Goal: Task Accomplishment & Management: Complete application form

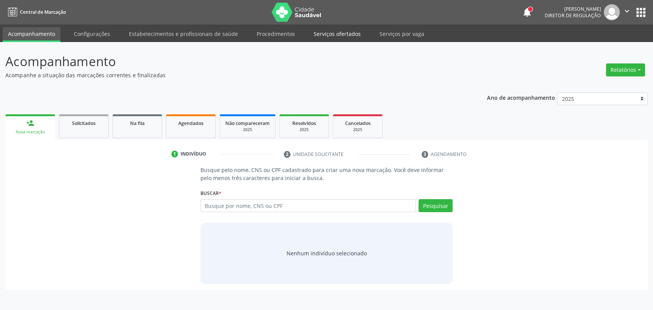
click at [343, 36] on link "Serviços ofertados" at bounding box center [337, 33] width 58 height 13
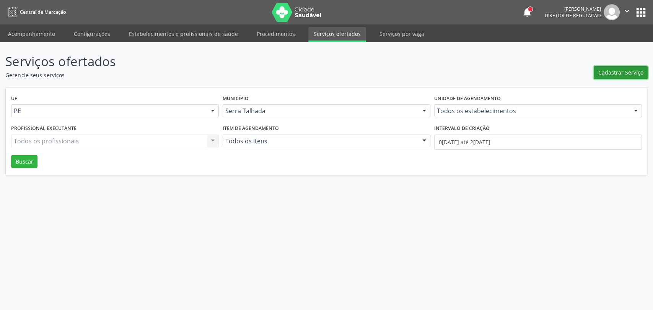
click at [608, 77] on button "Cadastrar Serviço" at bounding box center [620, 72] width 54 height 13
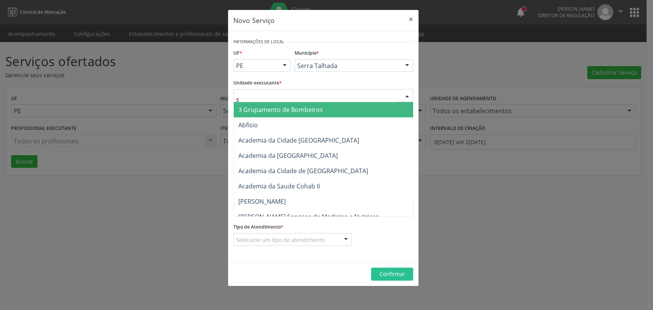
type input "s b"
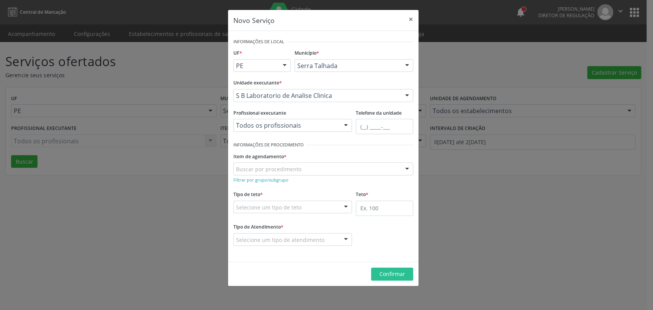
click at [292, 162] on div "Item de agendamento * Buscar por procedimento 0304070076 - .Quimioterapia de Le…" at bounding box center [323, 163] width 180 height 24
click at [273, 182] on small "Filtrar por grupo/subgrupo" at bounding box center [260, 180] width 55 height 6
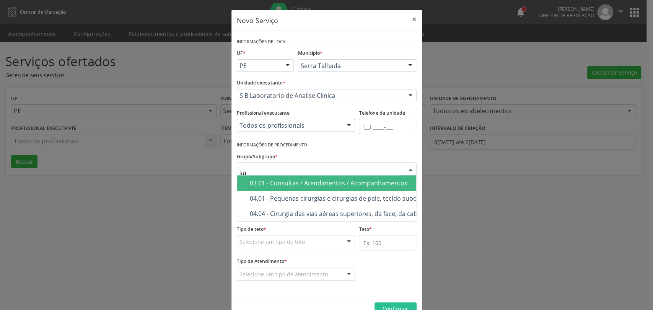
type input "s"
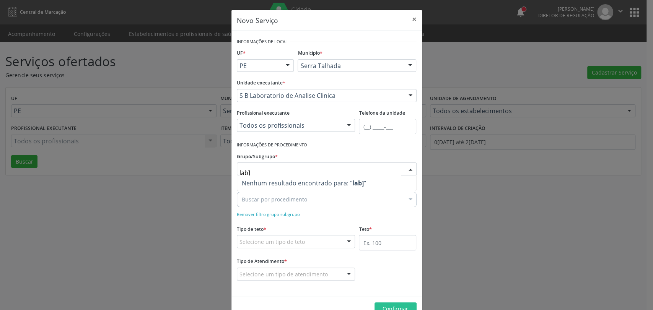
type input "lab"
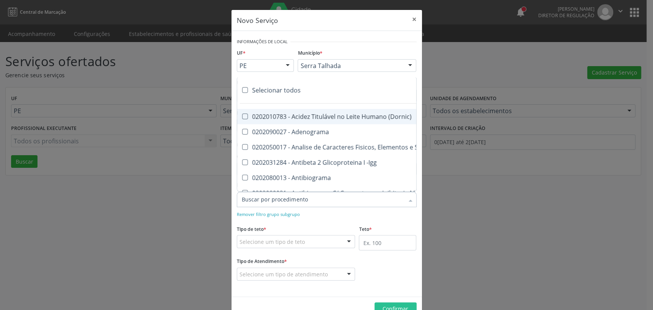
click at [265, 91] on div "Selecionar todos" at bounding box center [534, 90] width 594 height 15
checkbox input "true"
checkbox \(Dornic\) "true"
checkbox Adenograma "true"
checkbox Urina "true"
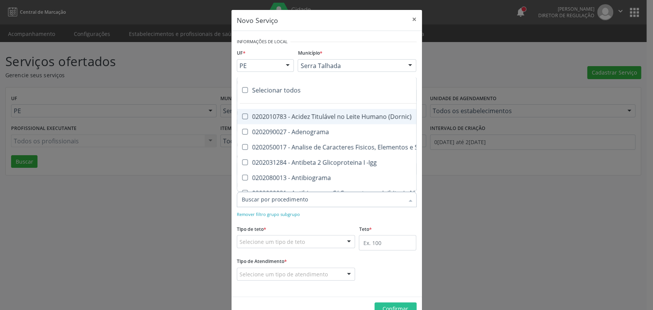
checkbox -Igg "true"
checkbox Antibiograma "true"
checkbox Minima "true"
checkbox Blot "true"
checkbox Mlpa "true"
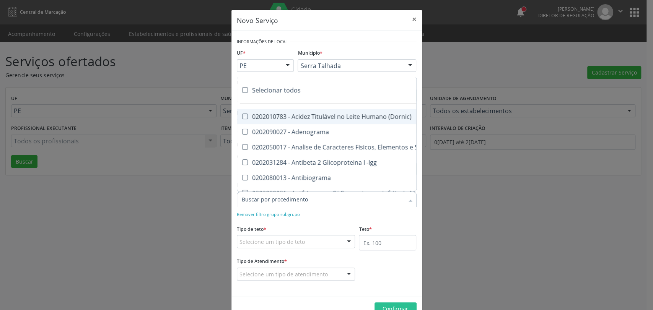
checkbox \(Hanseníase\) "true"
checkbox \(Controle\) "true"
checkbox \(Diagnóstica\) "true"
checkbox \(Gram\) "true"
checkbox Clamidia "true"
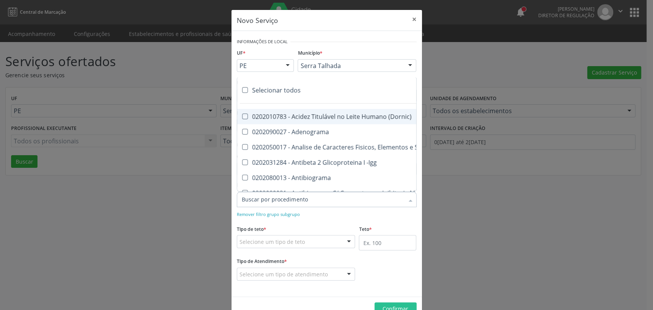
checkbox Herpesvirus "true"
checkbox Hematologica "true"
checkbox Osmolar "true"
checkbox Creatinina "true"
checkbox Fosfato "true"
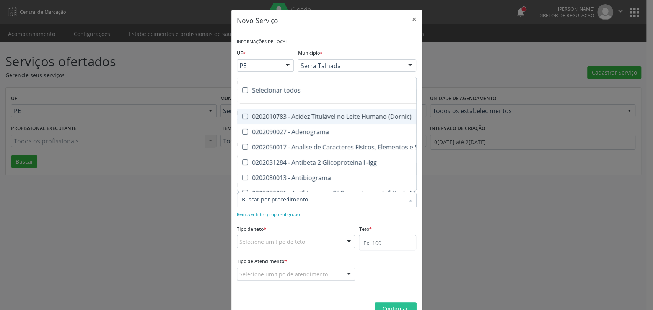
checkbox Ureia "true"
checkbox Liquor "true"
checkbox Líquor "true"
checkbox Addis "true"
checkbox B "true"
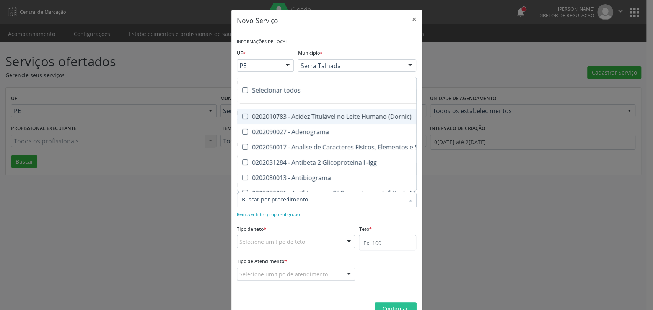
checkbox Cd4\/Cd8 "true"
checkbox Totais "true"
checkbox Plaquetas "true"
checkbox Reticulocitos "true"
checkbox Herpesvirus "true"
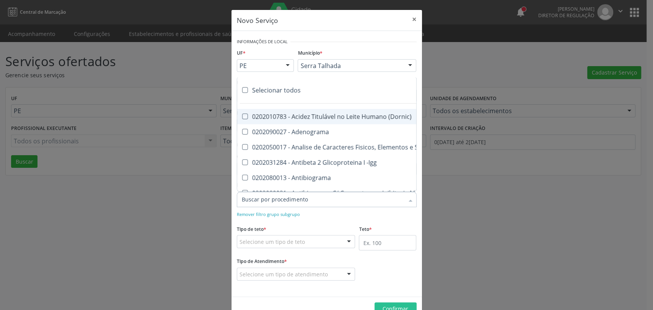
checkbox Anaerobicas "true"
checkbox Fungos "true"
checkbox Micobactérias "true"
checkbox Identificação "true"
checkbox \(Pos-Pasteurização\) "true"
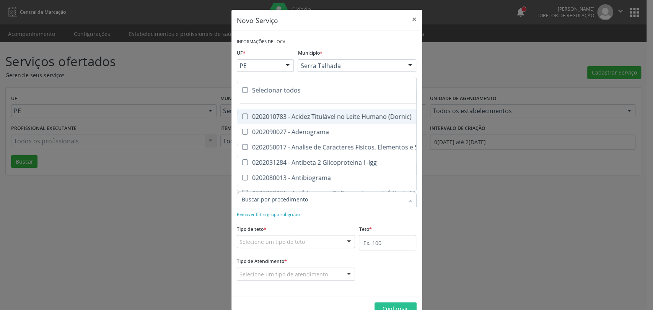
checkbox Biotinidase "true"
checkbox \(Confirmatorio\) "true"
checkbox Congênita "true"
checkbox \(Confirmatorio\) "true"
checkbox Molecular "true"
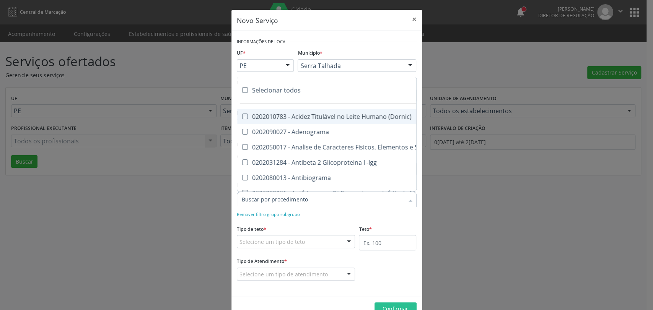
checkbox Parceria\) "true"
checkbox Gestante "true"
checkbox \(Qualitativo\) "true"
checkbox Tardio\) "true"
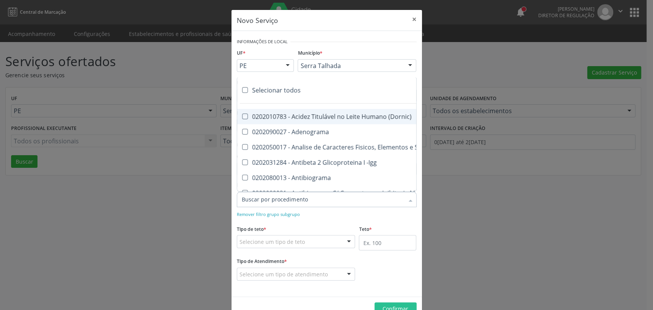
checkbox \(Qualitativo\) "true"
checkbox Abo "true"
checkbox Antiplaquetarios "true"
checkbox Ferro "true"
checkbox Bandas\) "true"
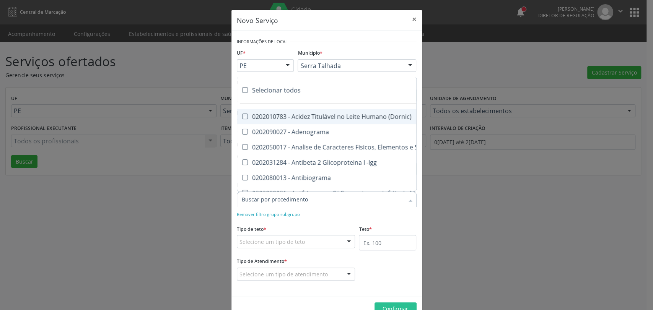
checkbox Bandas\) "true"
checkbox Aminoacidos "true"
checkbox Dosagens\) "true"
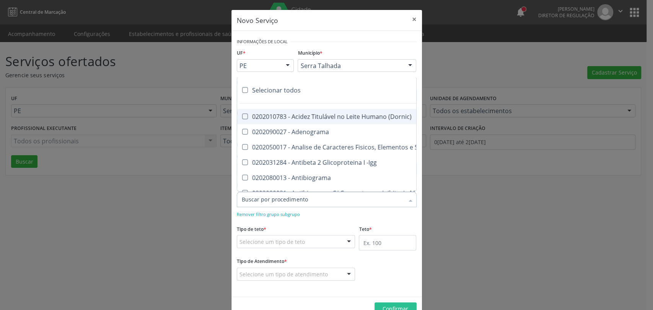
checkbox Osmolalidade "true"
checkbox Reativa "true"
checkbox \(Ch50\) "true"
checkbox Ordenhado "true"
checkbox Dosagens\) "true"
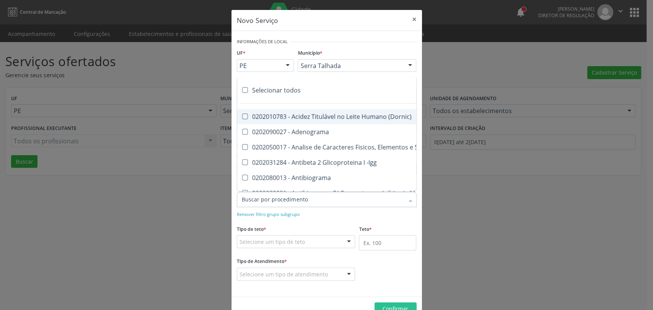
checkbox Dosagens\) "true"
checkbox Globular "true"
checkbox \(Cada\) "true"
checkbox Reumatoide "true"
checkbox Amniótico "true"
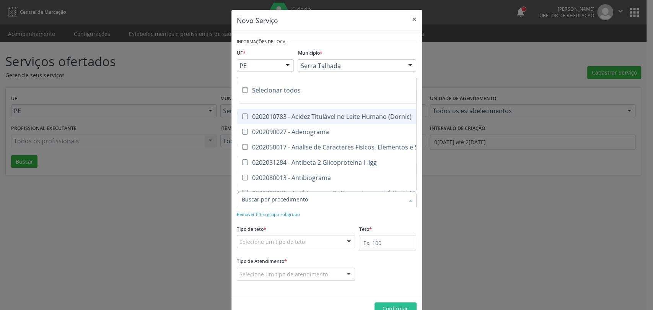
checkbox Osmolaridade "true"
checkbox T3 "true"
checkbox Sulfo-Hemoglobina "true"
checkbox Reverso "true"
checkbox Coagulação "true"
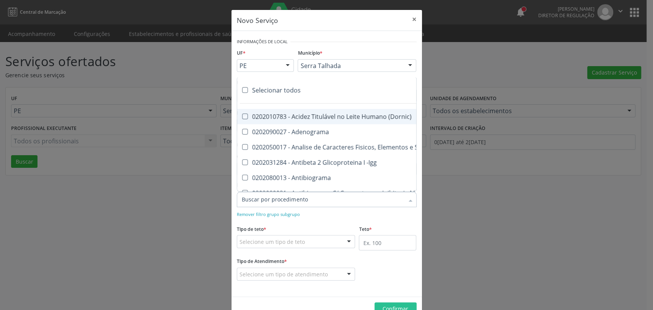
checkbox Euglobulina "true"
checkbox -Duke "true"
checkbox Ivy "true"
checkbox Hemácias "true"
checkbox Trombina "true"
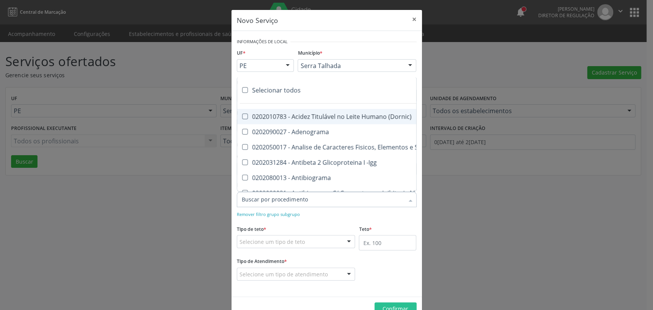
checkbox Ativada\) "true"
checkbox \(Tap\) "true"
checkbox \(Vhs\) "true"
checkbox Livre "true"
checkbox Molecular "true"
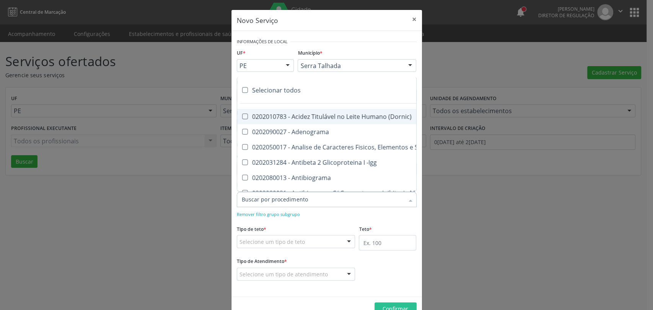
checkbox Noturna "true"
checkbox Organicos "true"
checkbox Soro "true"
checkbox Aminoácidos "true"
checkbox Acilcarnitinas "true"
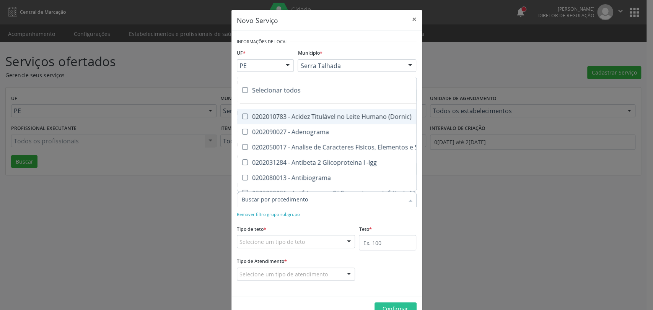
checkbox Orgânicos "true"
checkbox Pezinho\) "true"
checkbox Complemento "true"
checkbox Pezinho\) "true"
checkbox 17-Alfa-Hidroxiprogesterona "true"
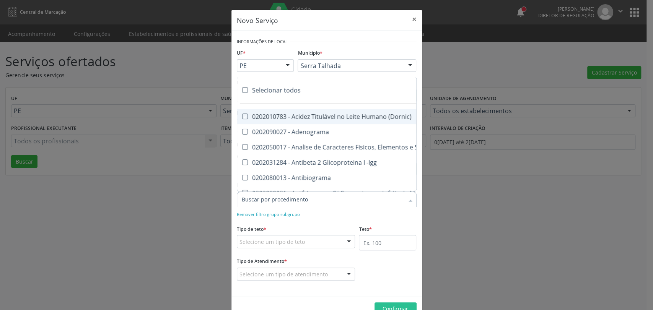
checkbox Totais "true"
checkbox 17-Hidroxicorticosteroides "true"
checkbox D "true"
checkbox 5-Nucleotidase "true"
checkbox Acetona "true"
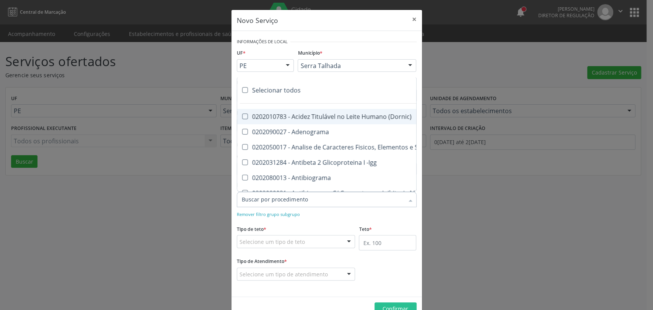
checkbox \(Serotonina\) "true"
checkbox Ascorbico "true"
checkbox Delta-Aminolevulinico "true"
checkbox Hipurico "true"
checkbox Mandelico "true"
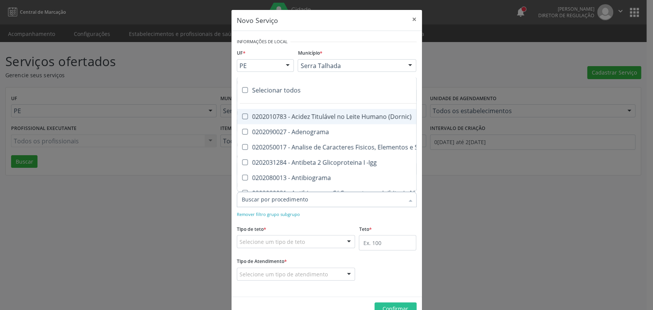
checkbox Metil-Hipurico "true"
checkbox Urico "true"
checkbox Valproico "true"
checkbox Vanilmandelico "true"
checkbox \(Ada\) "true"
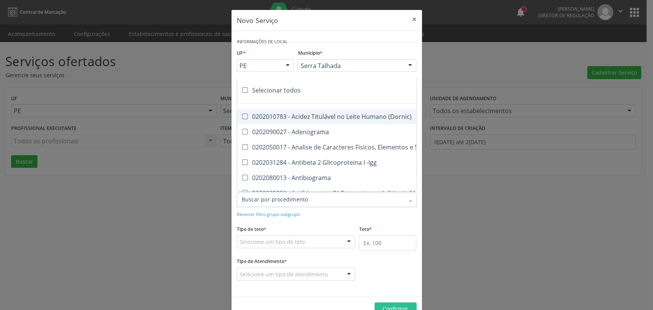
checkbox \(Acth\) "true"
checkbox Ala-Desidratase "true"
checkbox Etilico "true"
checkbox Aldolase "true"
checkbox Aldosterona "true"
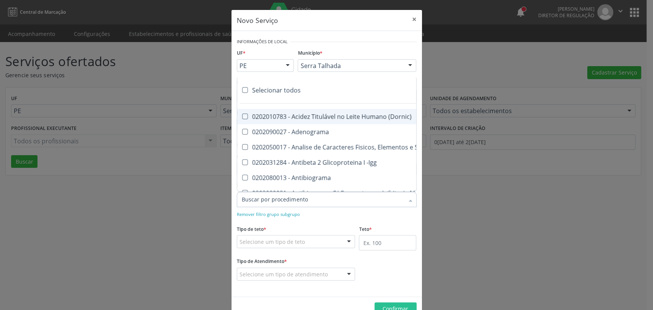
checkbox Alfa-1-Antitripsina "true"
checkbox Acida "true"
checkbox Alfa-2-Macroglobulina "true"
checkbox Alfa-Fetoproteina "true"
checkbox Aluminio "true"
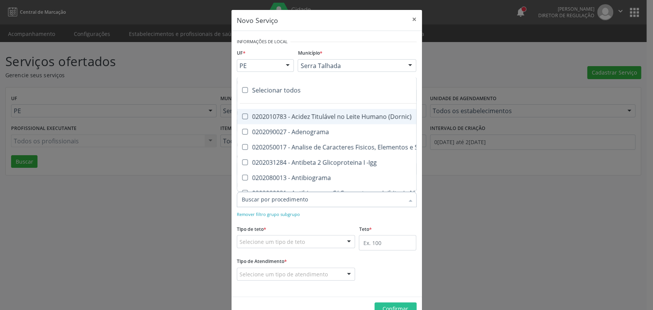
checkbox Amilase "true"
checkbox Aminoglicosideos "true"
checkbox Amonia "true"
checkbox Ciclico "true"
checkbox Androstenediona "true"
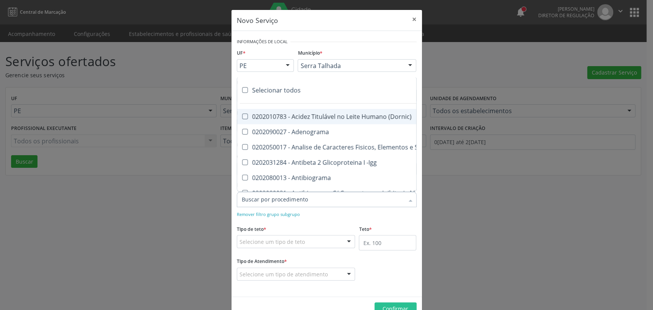
checkbox Anfetaminas "true"
checkbox Igm "true"
checkbox Circulante "true"
checkbox Anti-Achr "true"
checkbox Igg "true"
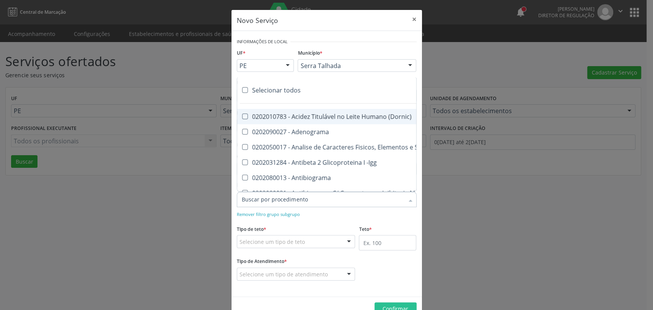
checkbox Iga "true"
checkbox Triciclicos "true"
checkbox \(Psa\) "true"
checkbox III "true"
checkbox Barbituratos "true"
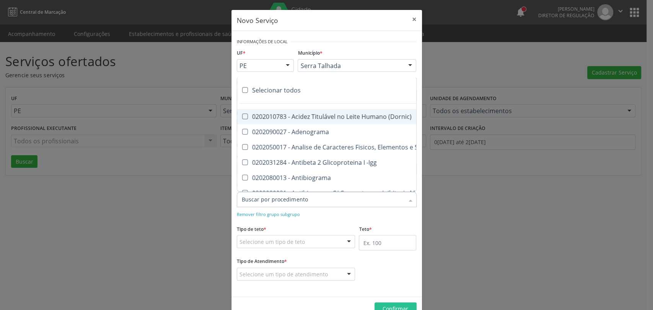
checkbox Benzodiazepinicos "true"
checkbox Beta-2-Microglobulina "true"
checkbox Fracoes "true"
checkbox Cadmio "true"
checkbox Calcio "true"
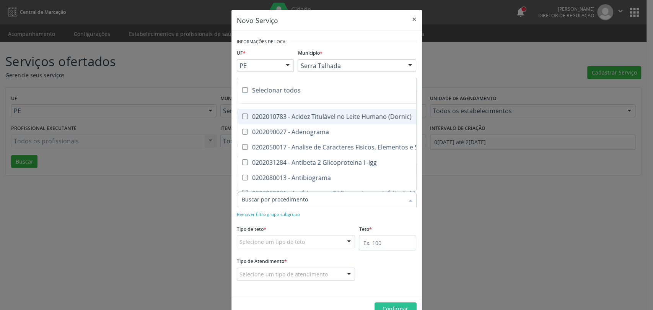
checkbox Ionizavel "true"
checkbox Calcitonina "true"
checkbox Carbamazepina "true"
checkbox Carboxi-Hemoglobina "true"
checkbox Caroteno "true"
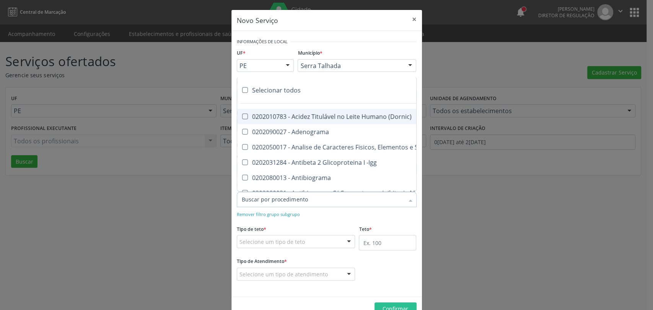
checkbox Catecolaminas "true"
checkbox Ceruloplasmina "true"
checkbox Chumbo "true"
checkbox Ciclosporina "true"
checkbox Citrato "true"
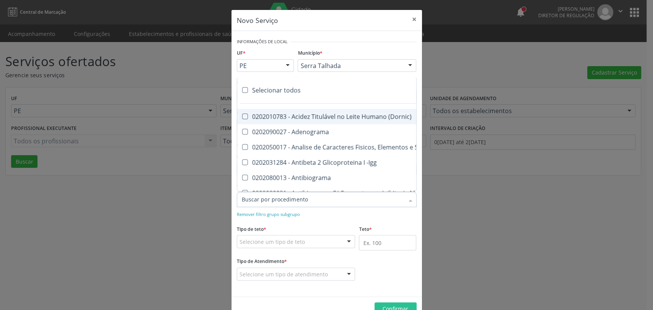
checkbox Cloreto "true"
checkbox Suor "true"
checkbox Cobre "true"
checkbox Hdl "true"
checkbox Ldl "true"
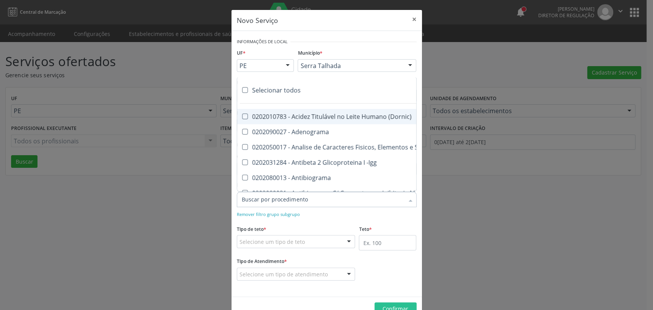
checkbox Total "true"
checkbox Colinesterase "true"
checkbox C3 "true"
checkbox C4 "true"
checkbox Cortisol "true"
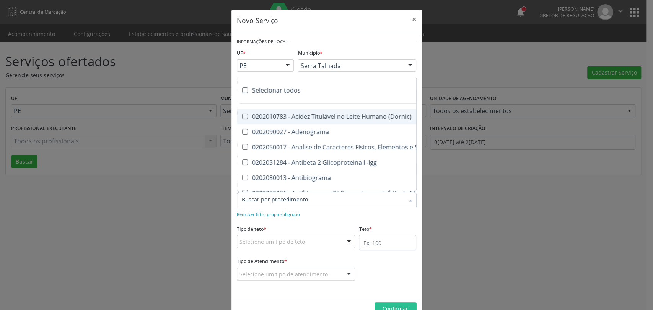
checkbox Creatinina "true"
checkbox Amniótico "true"
checkbox \(Cpk\) "true"
checkbox Mb "true"
checkbox Crioaglutinina "true"
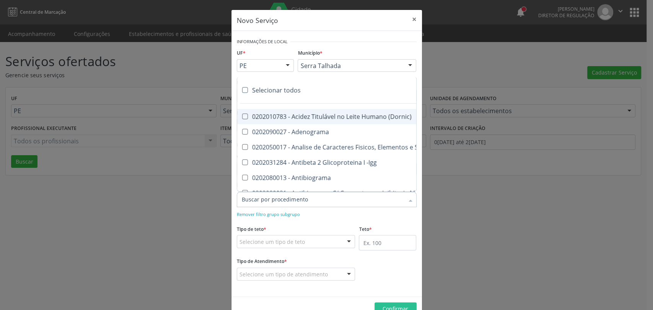
checkbox \(Dhea\) "true"
checkbox Alfa-Hidroxibutirica "true"
checkbox Glutamica "true"
checkbox Latica "true"
checkbox Fracionadas\) "true"
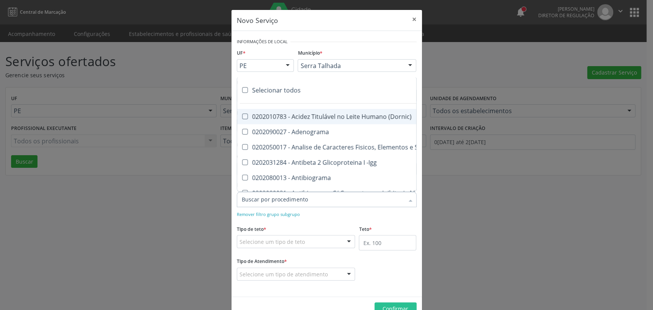
checkbox Digitoxina\) "true"
checkbox \(Dht\) "true"
checkbox Fecal "true"
checkbox Estradiol "true"
checkbox Estriol "true"
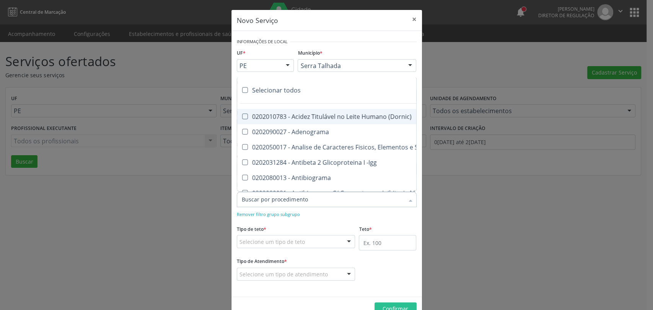
checkbox Estrona "true"
checkbox Etossuximida "true"
checkbox II "true"
checkbox Ix "true"
checkbox V "true"
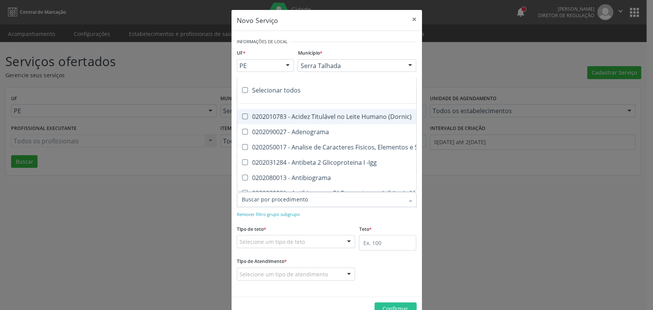
checkbox Vii "true"
checkbox Viii "true"
checkbox \(Inibidor\) "true"
checkbox \(Antigeno\) "true"
checkbox X "true"
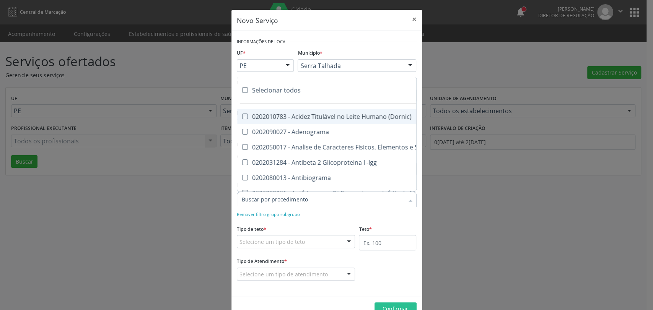
checkbox Xi "true"
checkbox Xii "true"
checkbox Xiii "true"
checkbox Tardio\) "true"
checkbox Pezinho\) "true"
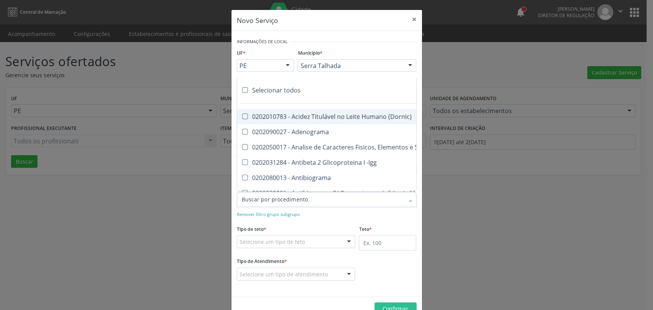
checkbox T4 "true"
checkbox Fenitoina "true"
checkbox Fenol "true"
checkbox Ferritina "true"
checkbox Serico "true"
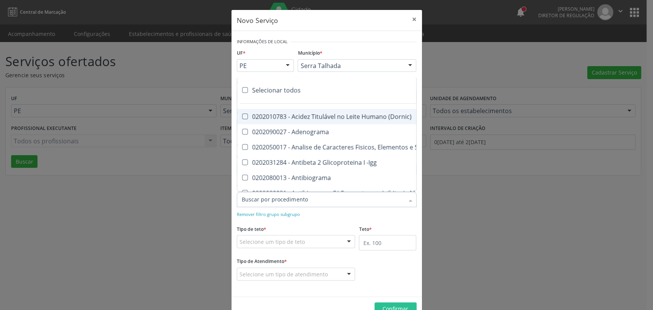
checkbox Fibrinogenio "true"
checkbox Folato "true"
checkbox Formaldeido "true"
checkbox Total "true"
checkbox Alcalina "true"
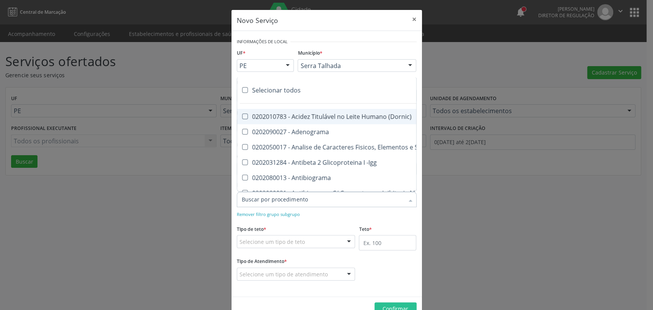
checkbox Esperma "true"
checkbox Fosforo "true"
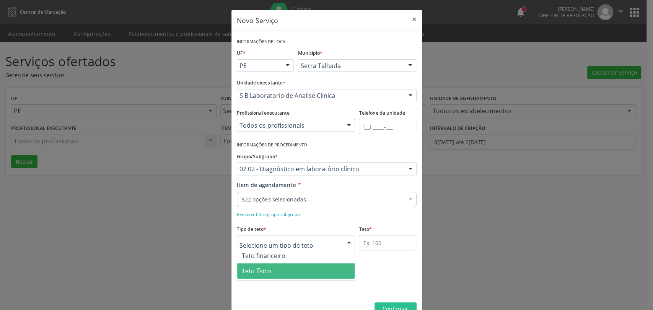
click at [281, 267] on span "Teto físico" at bounding box center [296, 270] width 118 height 15
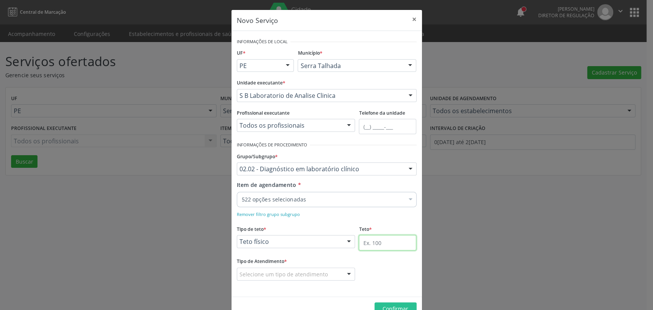
click at [380, 245] on input "text" at bounding box center [387, 242] width 57 height 15
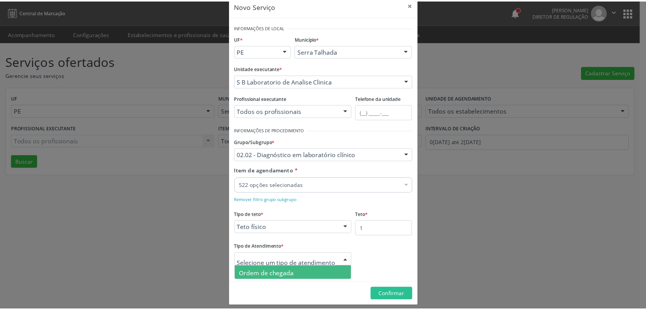
scroll to position [19, 0]
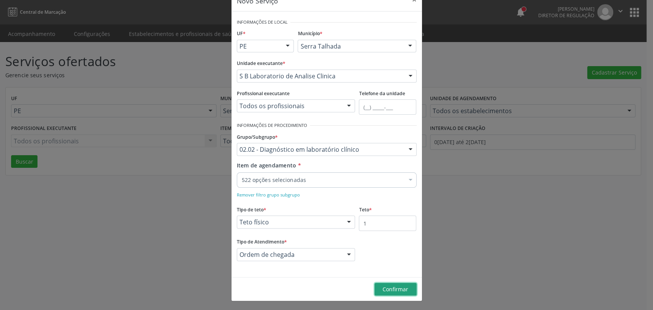
click at [388, 292] on span "Confirmar" at bounding box center [395, 289] width 26 height 7
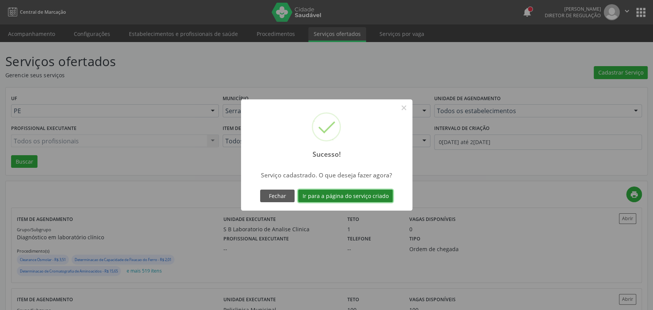
click at [365, 196] on button "Ir para a página do serviço criado" at bounding box center [345, 196] width 95 height 13
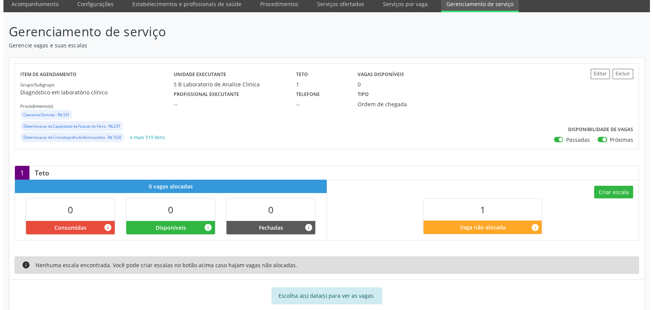
scroll to position [45, 0]
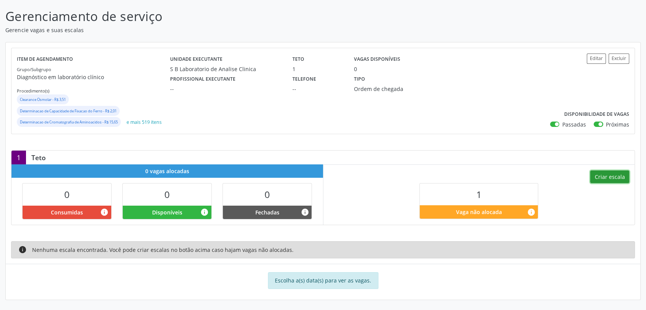
click at [597, 179] on button "Criar escala" at bounding box center [609, 177] width 39 height 13
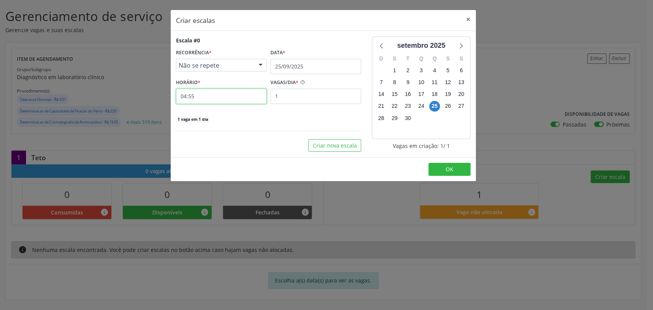
click at [210, 95] on input "04:55" at bounding box center [221, 96] width 91 height 15
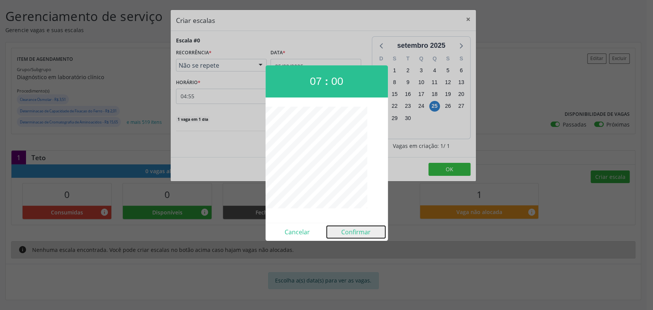
click at [361, 228] on button "Confirmar" at bounding box center [356, 232] width 58 height 12
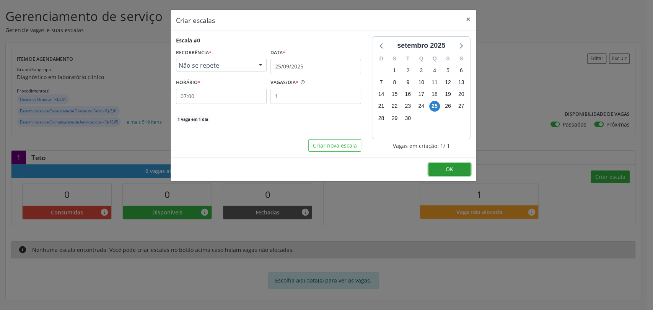
click at [443, 174] on button "OK" at bounding box center [449, 169] width 42 height 13
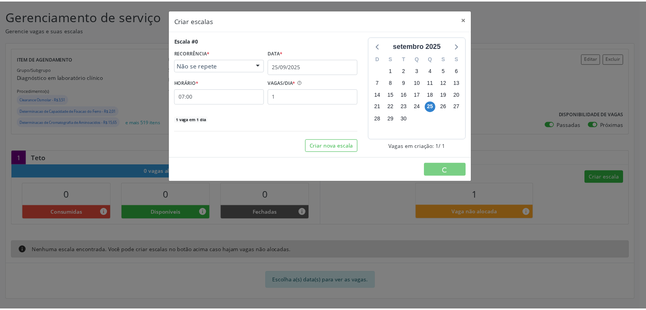
scroll to position [0, 0]
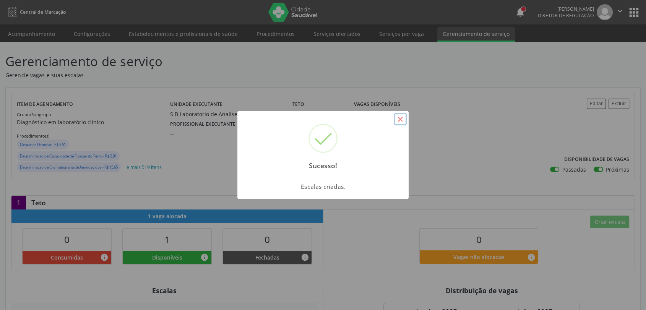
click at [399, 115] on button "×" at bounding box center [400, 119] width 13 height 13
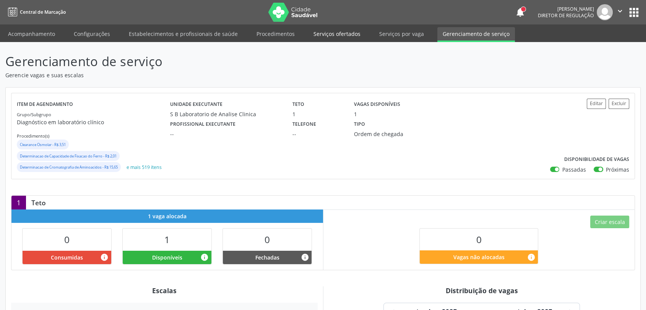
click at [346, 36] on link "Serviços ofertados" at bounding box center [337, 33] width 58 height 13
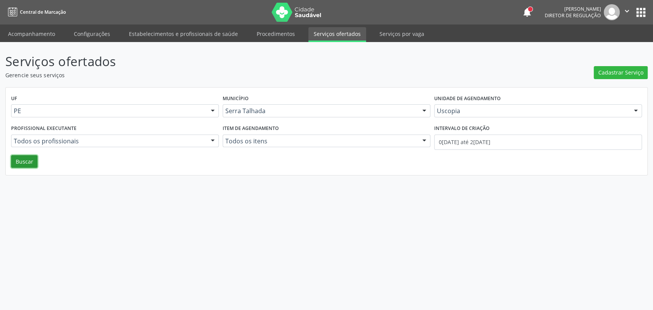
click at [24, 161] on button "Buscar" at bounding box center [24, 161] width 26 height 13
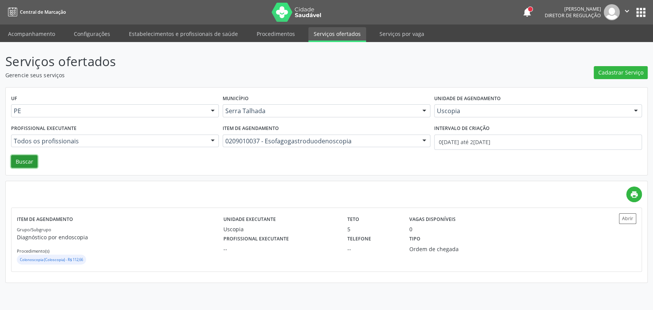
click at [22, 163] on button "Buscar" at bounding box center [24, 161] width 26 height 13
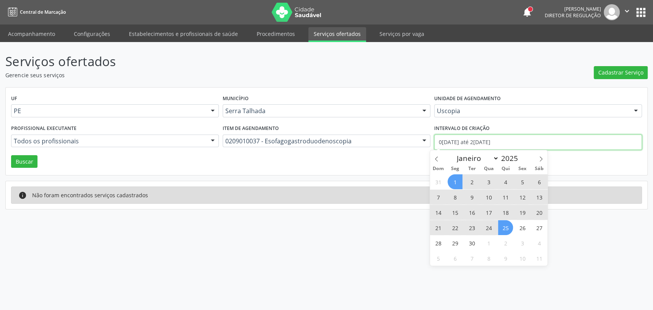
click at [467, 137] on input "01/09/2025 até 25/09/2025" at bounding box center [538, 142] width 208 height 15
click at [435, 155] on span at bounding box center [436, 156] width 13 height 13
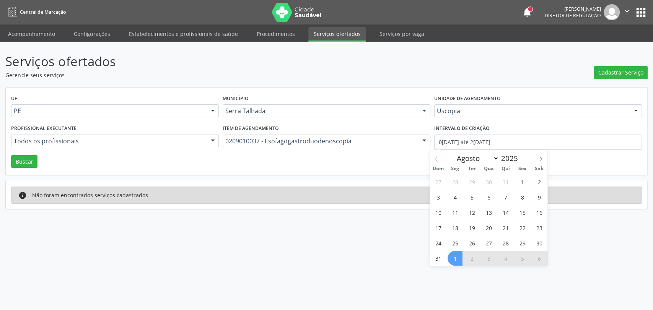
click at [435, 155] on span at bounding box center [436, 156] width 13 height 13
click at [472, 175] on span "1" at bounding box center [471, 181] width 15 height 15
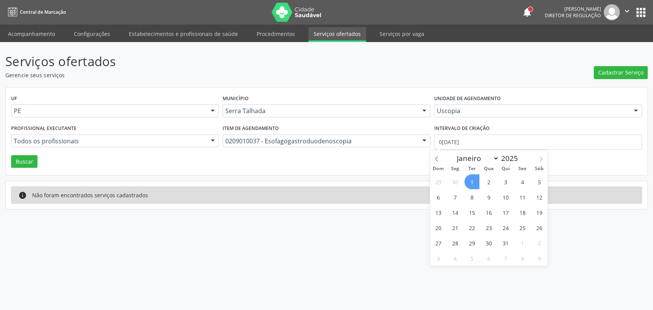
click at [541, 160] on icon at bounding box center [540, 158] width 5 height 5
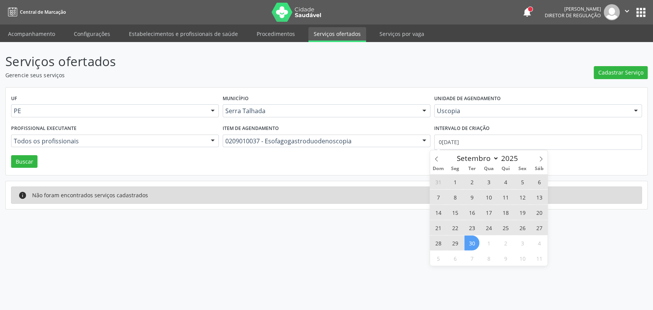
click at [471, 242] on span "30" at bounding box center [471, 243] width 15 height 15
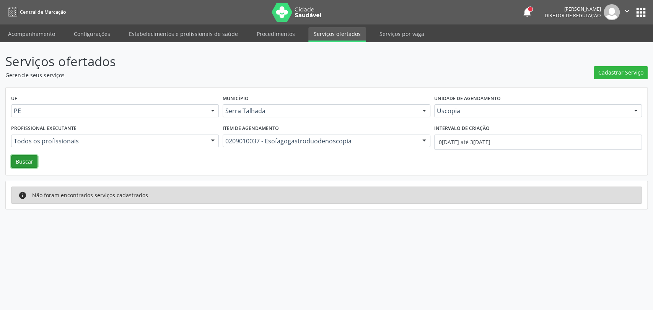
click at [23, 166] on button "Buscar" at bounding box center [24, 161] width 26 height 13
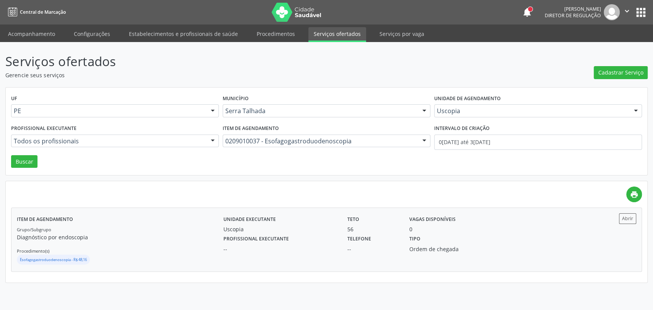
click at [457, 245] on div "Ordem de chegada" at bounding box center [450, 249] width 82 height 8
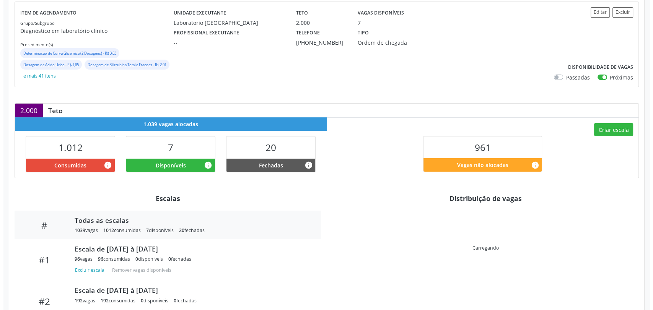
scroll to position [117, 0]
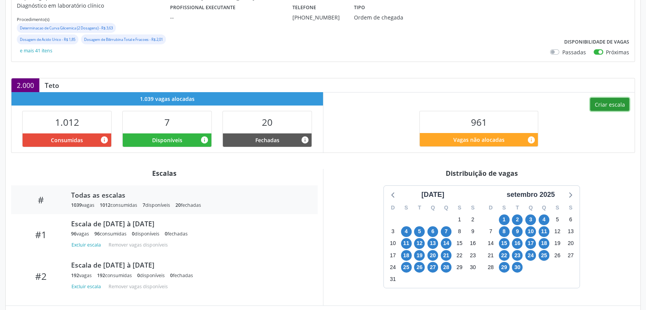
click at [614, 100] on button "Criar escala" at bounding box center [609, 104] width 39 height 13
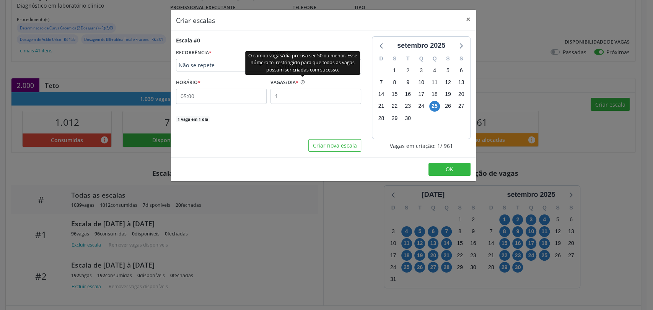
click at [298, 67] on div "O campo vagas/dia precisa ser 50 ou menor. Esse número foi restringido para que…" at bounding box center [302, 63] width 115 height 24
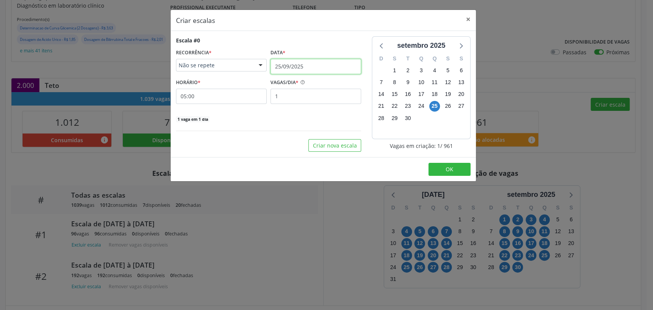
click at [321, 66] on input "25/09/2025" at bounding box center [315, 66] width 91 height 15
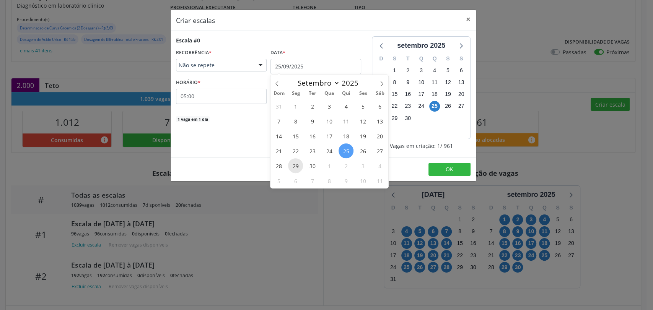
click at [291, 165] on span "29" at bounding box center [295, 165] width 15 height 15
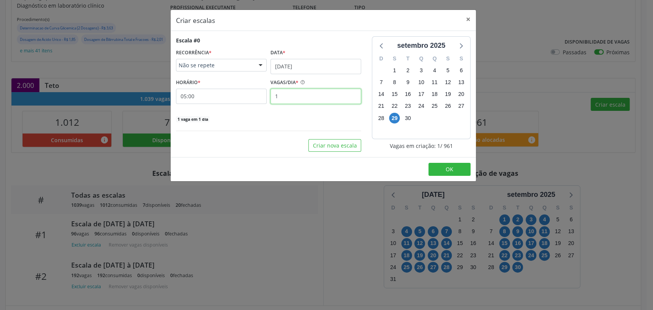
click at [286, 89] on input "1" at bounding box center [315, 96] width 91 height 15
type input "5"
click at [196, 98] on input "05:00" at bounding box center [221, 96] width 91 height 15
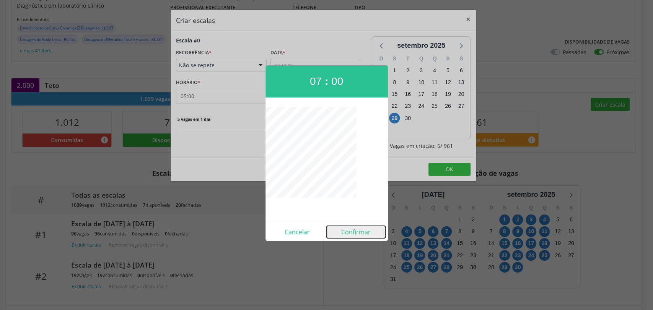
click at [351, 234] on button "Confirmar" at bounding box center [356, 232] width 58 height 12
type input "07:00"
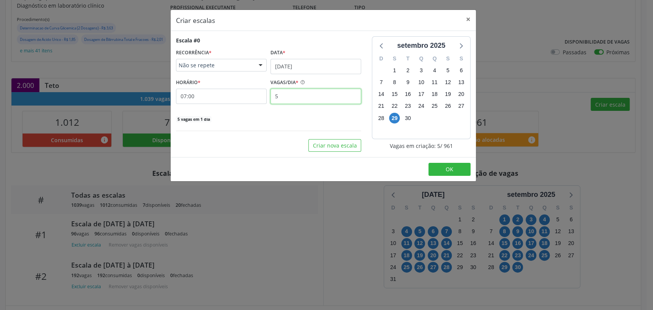
click at [285, 97] on input "5" at bounding box center [315, 96] width 91 height 15
type input "10"
click at [440, 171] on button "OK" at bounding box center [449, 169] width 42 height 13
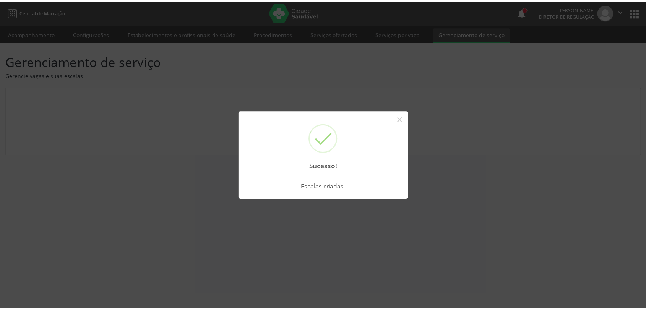
scroll to position [0, 0]
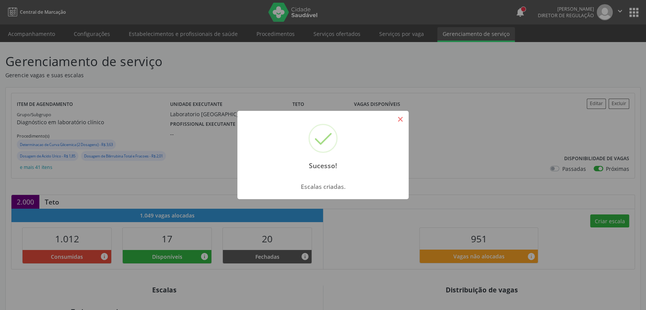
click at [404, 123] on button "×" at bounding box center [400, 119] width 13 height 13
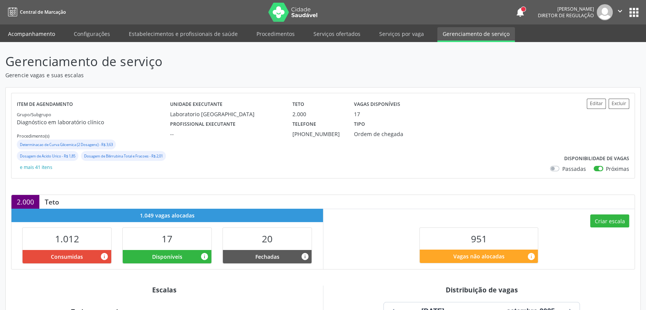
click at [46, 28] on link "Acompanhamento" at bounding box center [32, 33] width 58 height 13
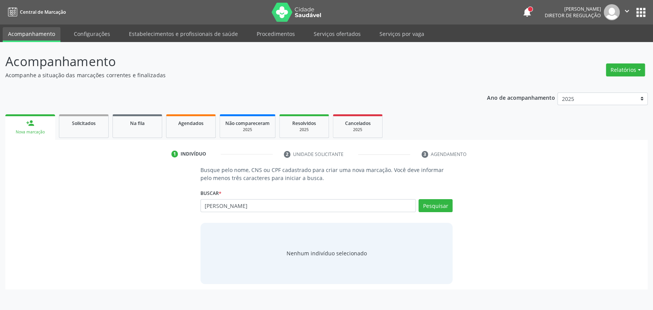
type input "valdeci gonçalves de lima"
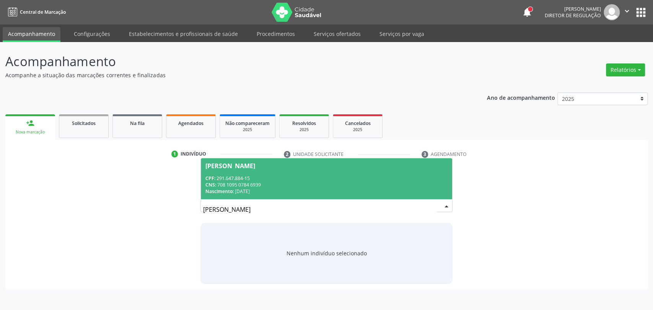
click at [327, 182] on div "CNS: 708 1095 0784 6939" at bounding box center [326, 185] width 242 height 6
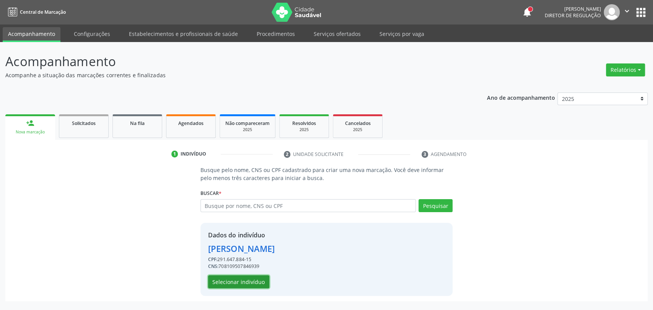
click at [253, 281] on button "Selecionar indivíduo" at bounding box center [238, 281] width 61 height 13
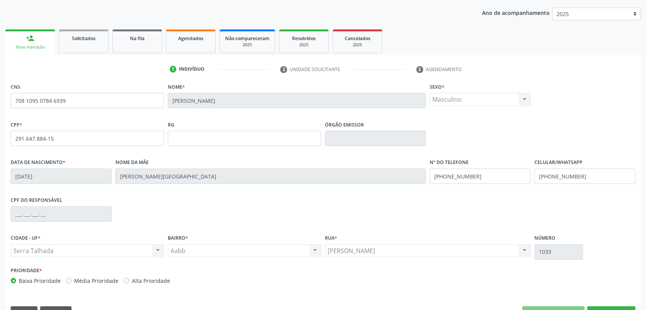
scroll to position [104, 0]
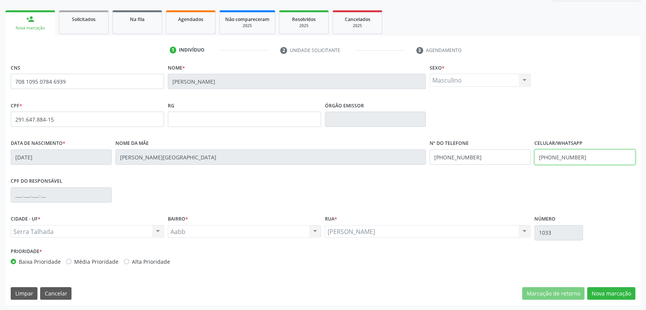
click at [584, 163] on input "(87) 9976-2347" at bounding box center [585, 156] width 101 height 15
click at [506, 160] on input "(87) 9976-2347" at bounding box center [480, 156] width 101 height 15
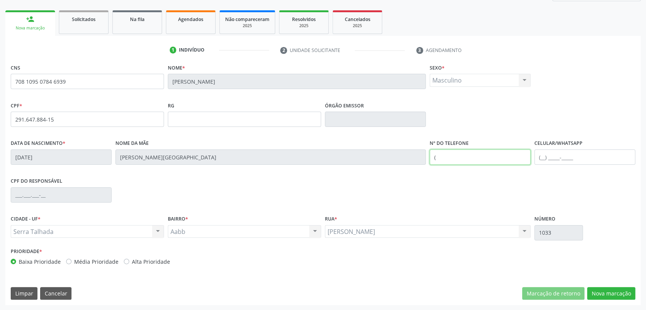
type input "("
click at [544, 189] on div "CPF do responsável" at bounding box center [323, 194] width 629 height 38
click at [603, 289] on button "Nova marcação" at bounding box center [611, 293] width 48 height 13
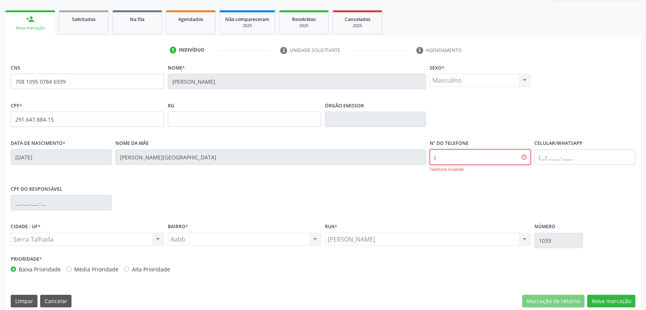
click at [460, 157] on input "(" at bounding box center [480, 156] width 101 height 15
click at [615, 301] on button "Nova marcação" at bounding box center [611, 301] width 48 height 13
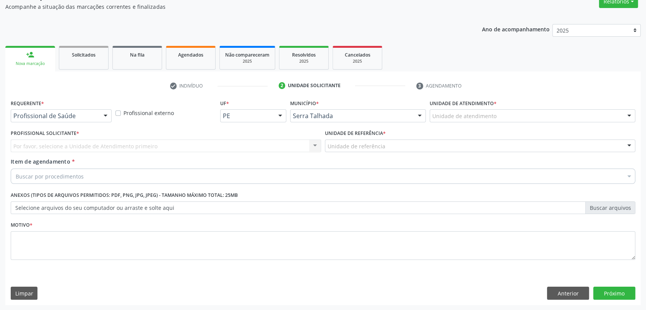
click at [31, 97] on label "Requerente *" at bounding box center [27, 103] width 33 height 12
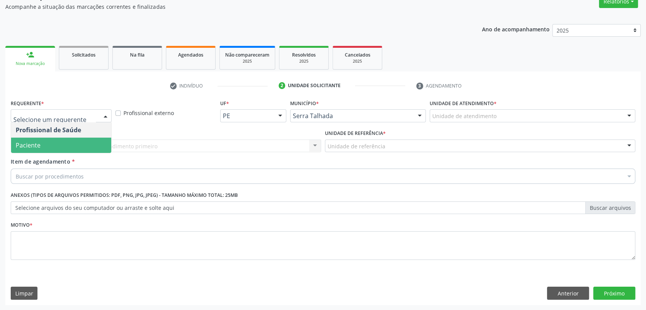
click at [35, 156] on div "Profissional Solicitante * Por favor, selecione a Unidade de Atendimento primei…" at bounding box center [166, 143] width 314 height 30
click at [34, 143] on span "Paciente" at bounding box center [28, 145] width 25 height 8
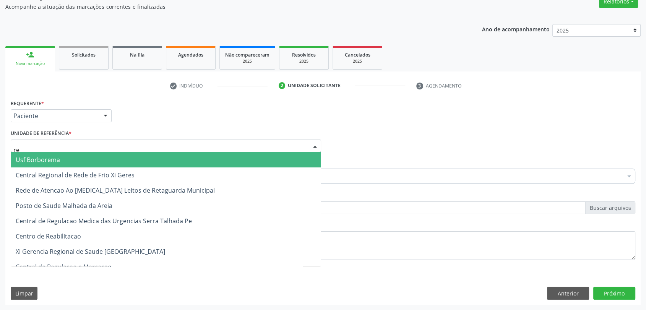
type input "rea"
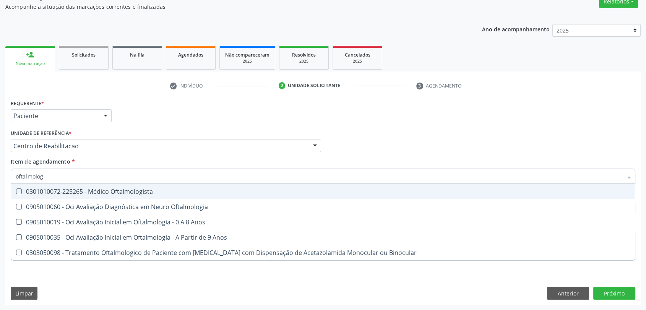
type input "oftalmologi"
click at [57, 188] on div "0301010072-225265 - Médico Oftalmologista" at bounding box center [323, 191] width 615 height 6
checkbox Oftalmologista "true"
click at [156, 114] on div "Requerente * Paciente Profissional de Saúde Paciente Nenhum resultado encontrad…" at bounding box center [323, 112] width 629 height 30
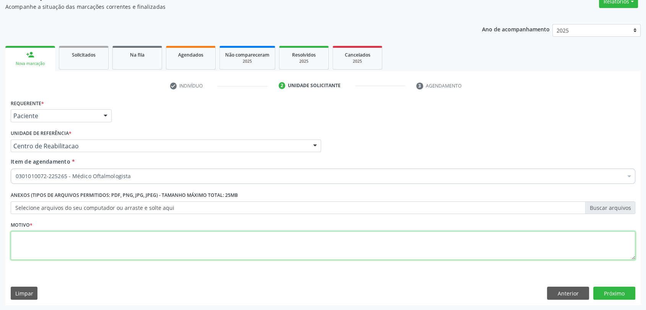
click at [84, 248] on textarea at bounding box center [323, 245] width 625 height 29
type textarea "a"
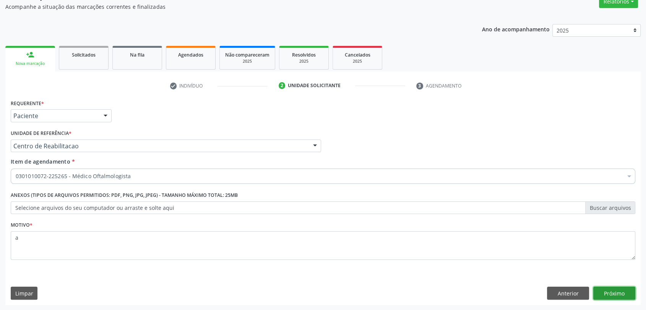
click at [604, 296] on button "Próximo" at bounding box center [614, 293] width 42 height 13
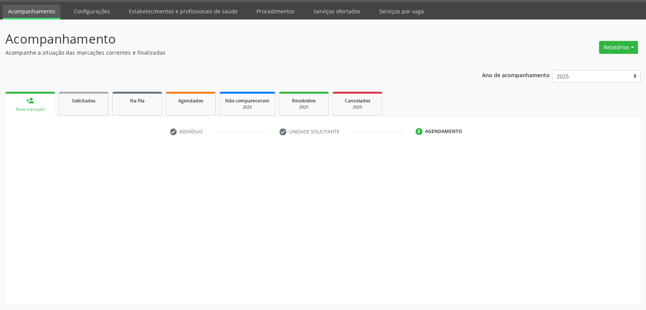
scroll to position [22, 0]
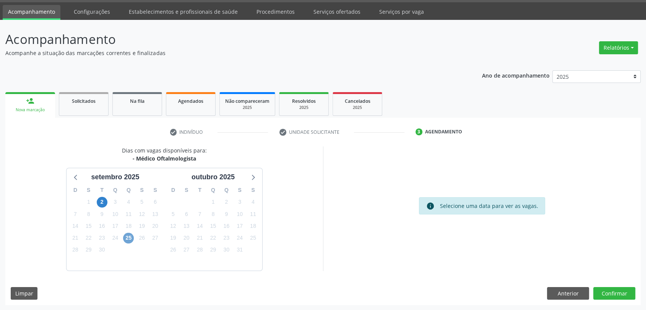
click at [125, 235] on span "25" at bounding box center [128, 238] width 11 height 11
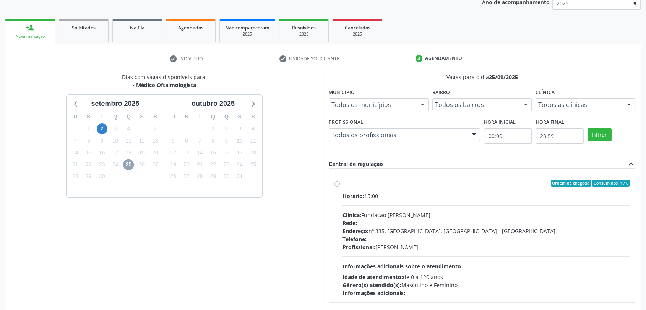
scroll to position [133, 0]
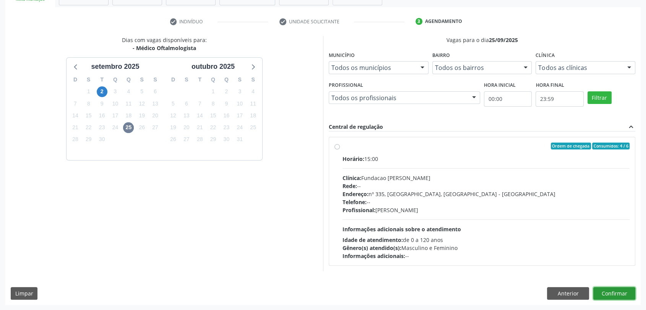
click at [633, 294] on button "Confirmar" at bounding box center [614, 293] width 42 height 13
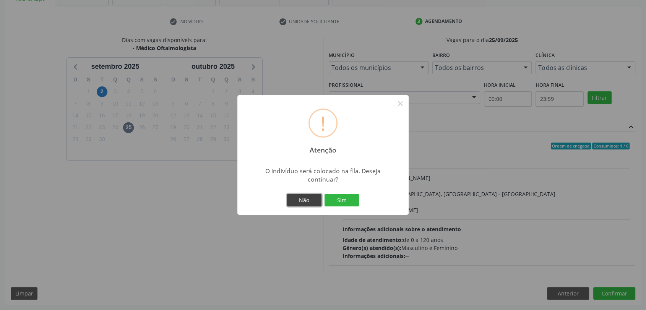
click at [312, 202] on button "Não" at bounding box center [304, 200] width 34 height 13
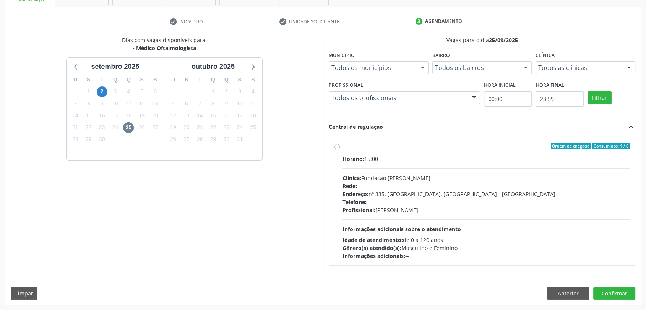
click at [375, 199] on div "Telefone: --" at bounding box center [486, 202] width 287 height 8
click at [340, 149] on input "Ordem de chegada Consumidos: 4 / 6 Horário: 15:00 Clínica: Fundacao Altino Vent…" at bounding box center [337, 146] width 5 height 7
radio input "true"
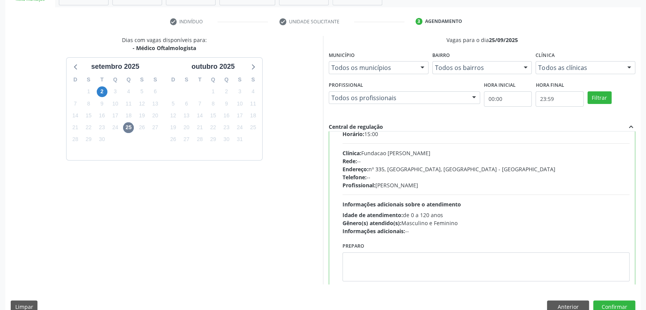
scroll to position [37, 0]
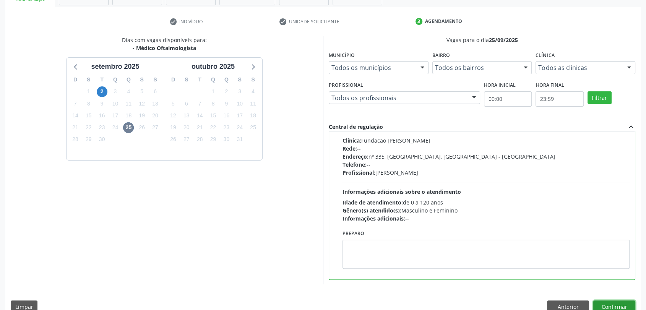
click at [627, 307] on button "Confirmar" at bounding box center [614, 307] width 42 height 13
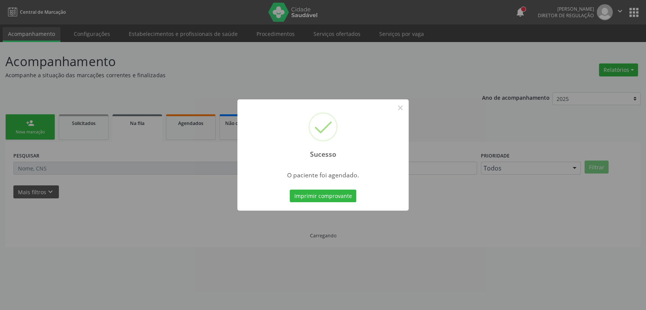
scroll to position [0, 0]
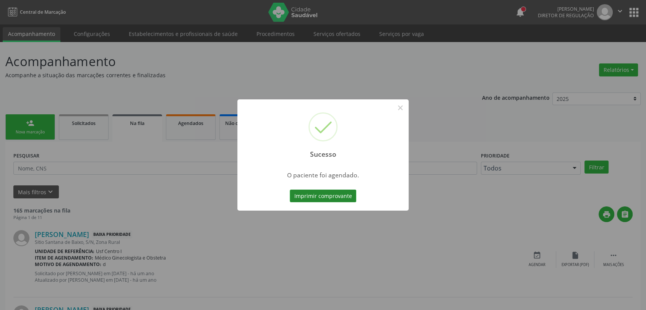
click at [318, 193] on button "Imprimir comprovante" at bounding box center [323, 196] width 67 height 13
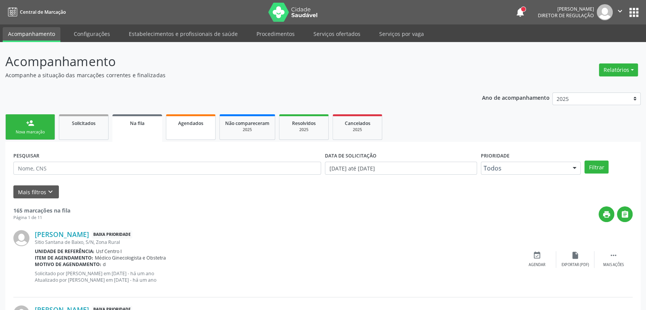
click at [199, 125] on span "Agendados" at bounding box center [190, 123] width 25 height 6
select select "8"
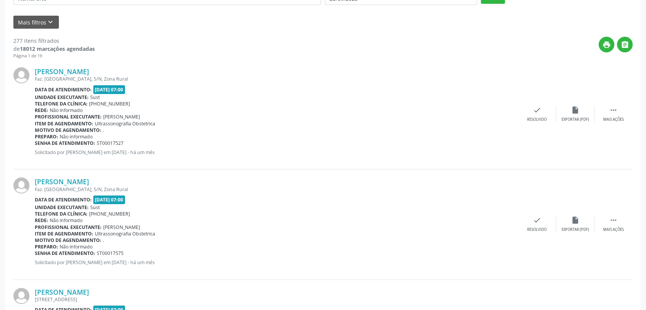
scroll to position [85, 0]
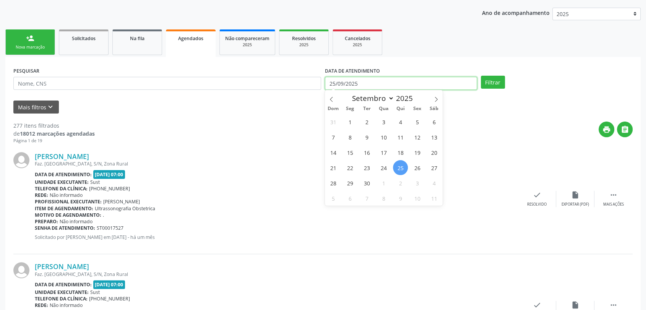
click at [366, 88] on body "Central de Marcação notifications Adão Alves de Medeiros Diretor de regulação …" at bounding box center [323, 70] width 646 height 310
click at [352, 121] on span "1" at bounding box center [350, 121] width 15 height 15
type input "01/09/2025"
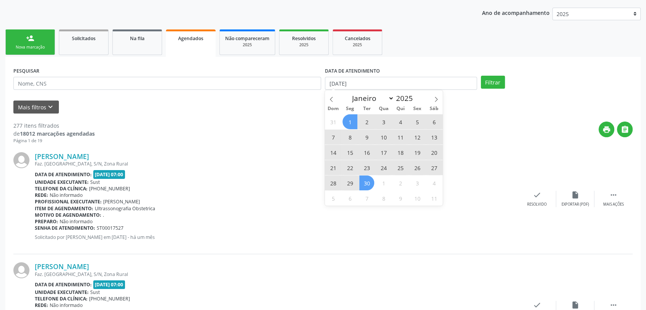
click at [367, 181] on span "30" at bounding box center [366, 182] width 15 height 15
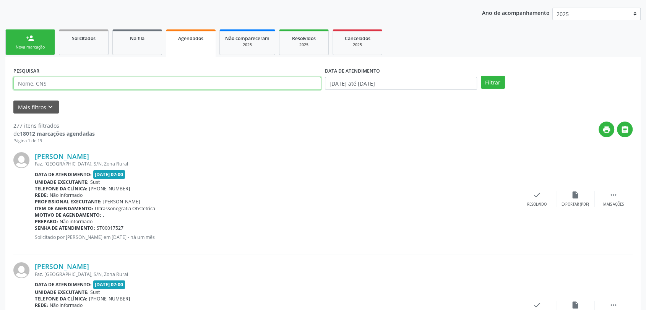
click at [81, 80] on input "text" at bounding box center [167, 83] width 308 height 13
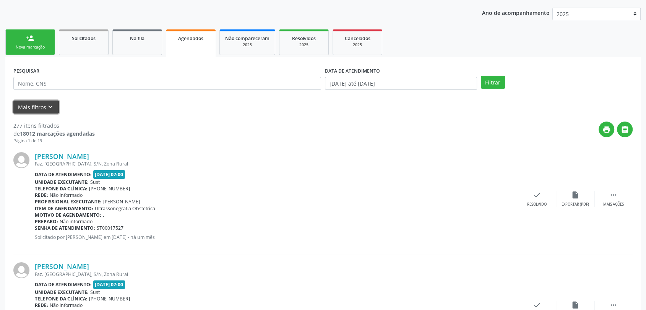
click at [39, 106] on button "Mais filtros keyboard_arrow_down" at bounding box center [35, 107] width 45 height 13
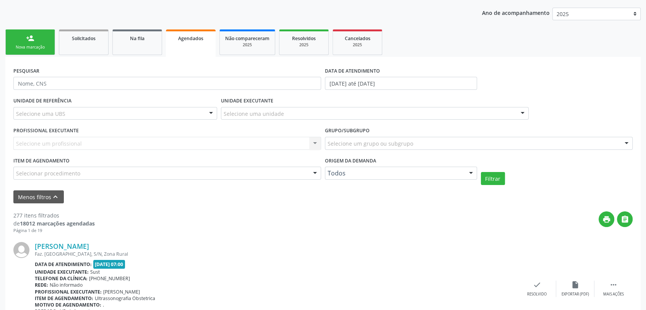
click at [218, 92] on div "PESQUISAR" at bounding box center [167, 80] width 312 height 30
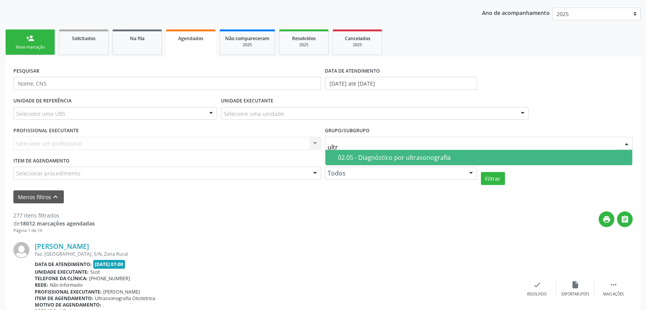
type input "ultra"
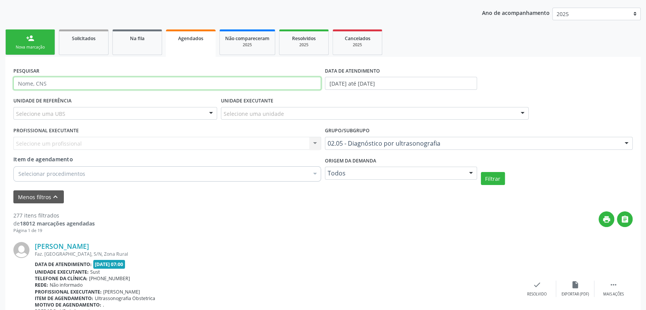
click at [67, 85] on input "text" at bounding box center [167, 83] width 308 height 13
type input "hilda"
click at [481, 172] on button "Filtrar" at bounding box center [493, 178] width 24 height 13
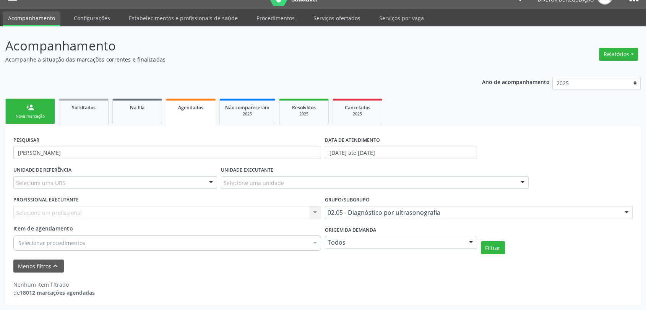
scroll to position [15, 0]
click at [257, 19] on link "Procedimentos" at bounding box center [275, 18] width 49 height 13
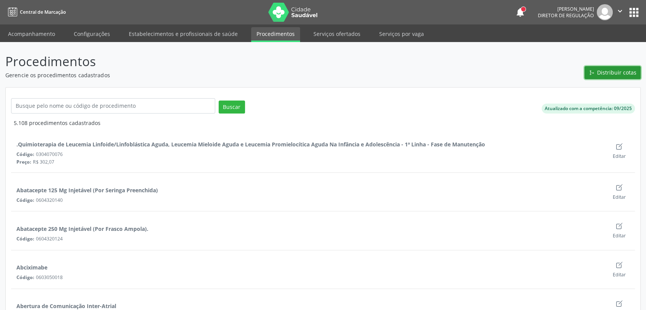
click at [601, 73] on span "Distribuir cotas" at bounding box center [616, 72] width 39 height 8
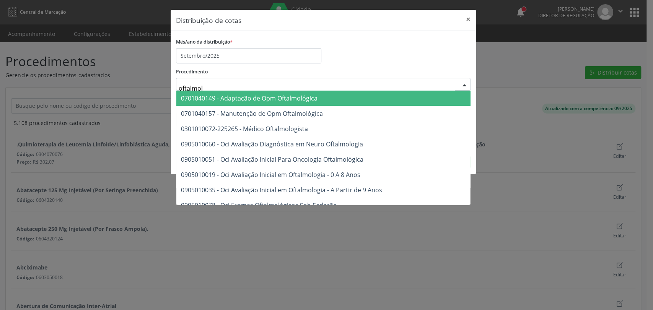
type input "oftalmolo"
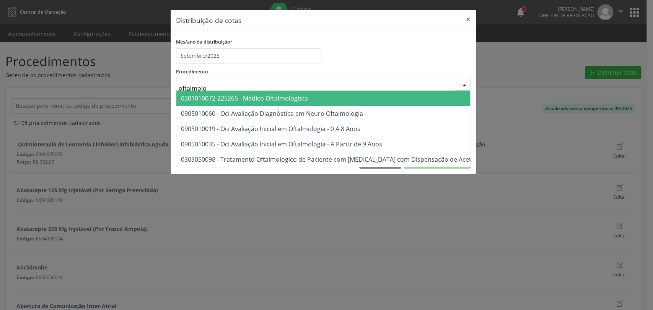
click at [219, 93] on span "0301010072-225265 - Médico Oftalmologista" at bounding box center [376, 98] width 400 height 15
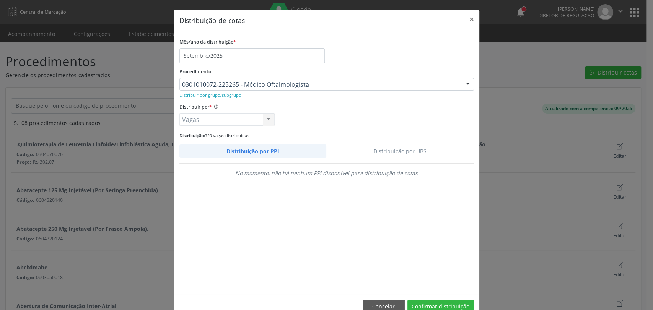
click at [388, 145] on link "Distribuição por UBS" at bounding box center [400, 151] width 148 height 13
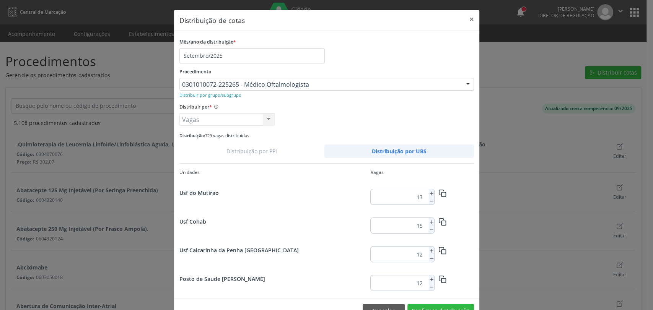
scroll to position [214, 0]
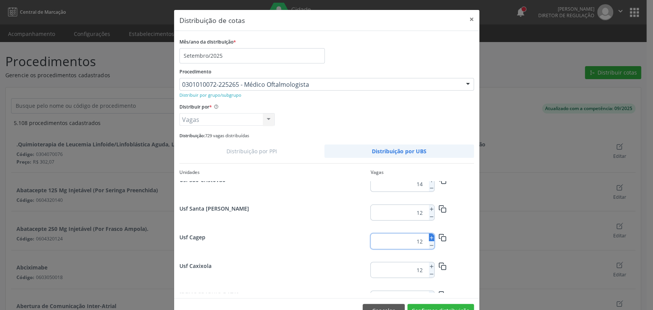
click at [429, 238] on line at bounding box center [430, 238] width 3 height 0
type input "13"
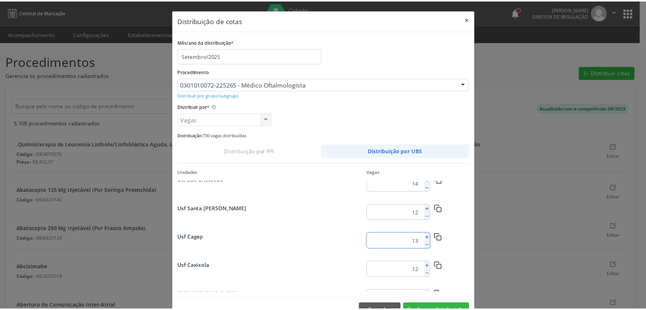
scroll to position [21, 0]
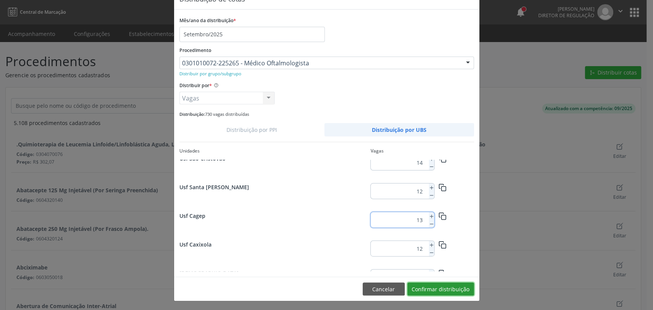
click at [450, 287] on button "Confirmar distribuição" at bounding box center [440, 289] width 67 height 13
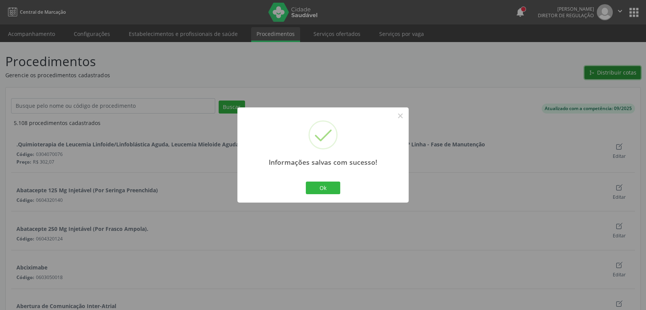
scroll to position [0, 0]
click at [314, 190] on button "Ok" at bounding box center [323, 188] width 34 height 13
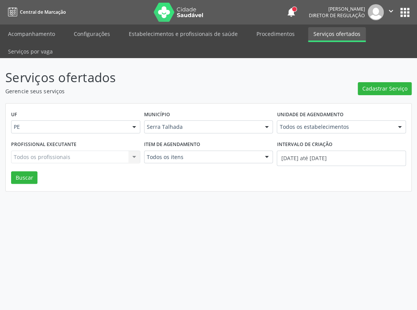
click at [212, 103] on div "UF PE PE Nenhum resultado encontrado para: " " Não há nenhuma opção para ser ex…" at bounding box center [208, 147] width 406 height 89
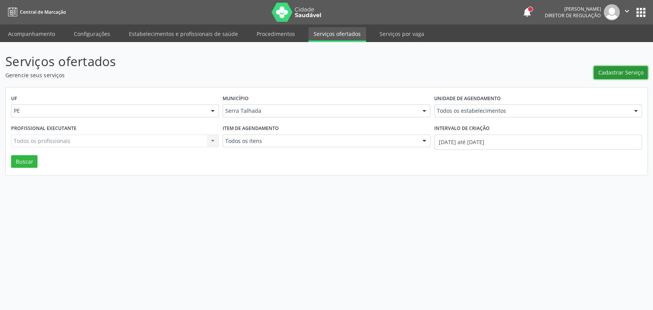
click at [629, 72] on span "Cadastrar Serviço" at bounding box center [620, 72] width 45 height 8
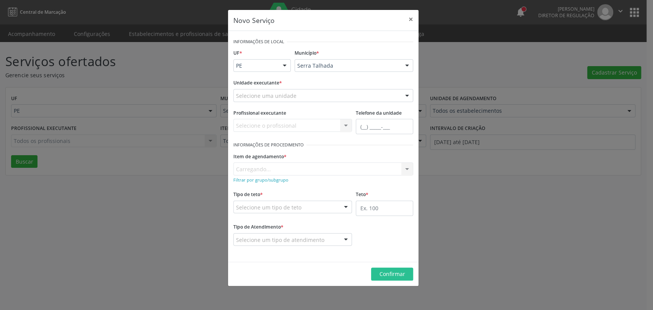
click at [305, 97] on div "Selecione uma unidade" at bounding box center [323, 95] width 180 height 13
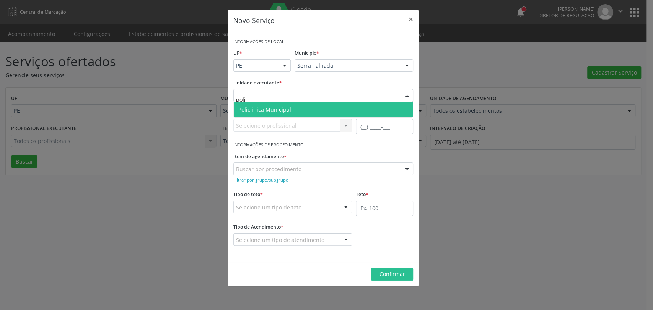
type input "polic"
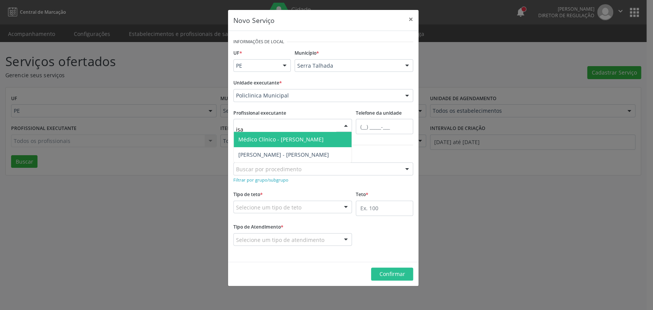
type input "isab"
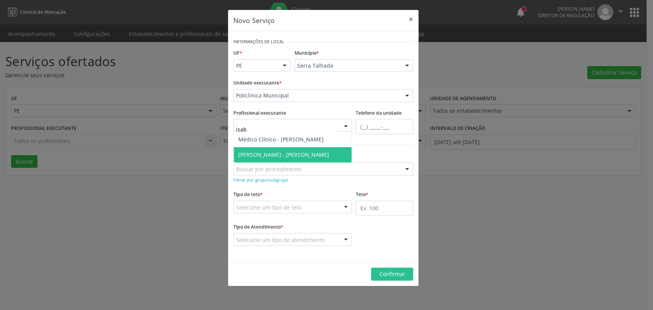
click at [281, 154] on span "[PERSON_NAME] - [PERSON_NAME]" at bounding box center [283, 154] width 91 height 7
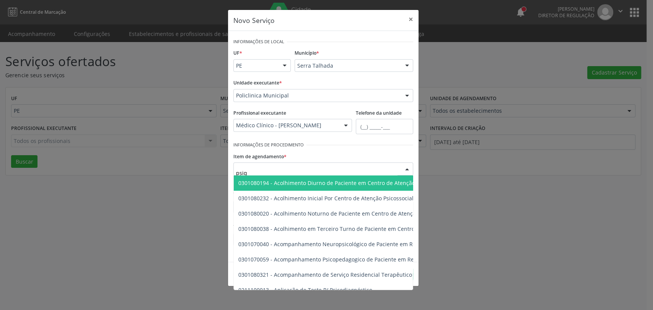
type input "psiqu"
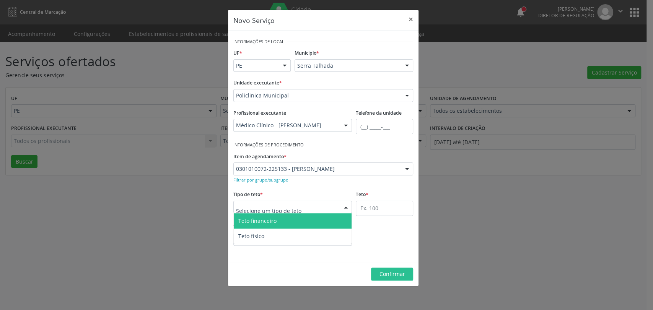
click at [301, 206] on div at bounding box center [292, 207] width 119 height 13
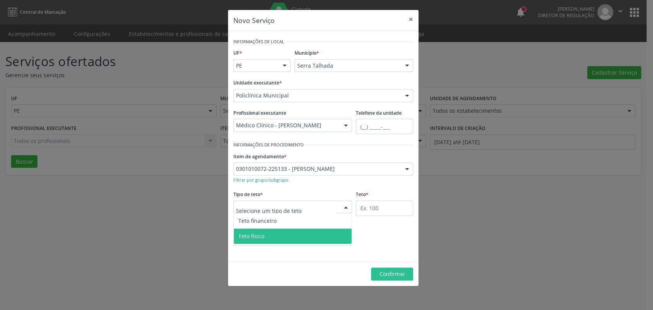
click at [301, 236] on span "Teto físico" at bounding box center [293, 236] width 118 height 15
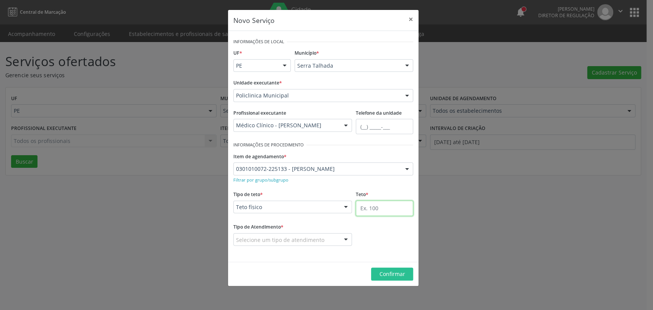
click at [379, 208] on input "text" at bounding box center [384, 208] width 57 height 15
type input "10"
click at [294, 246] on fieldset "Tipo de Atendimento * Selecione um tipo de atendimento Ordem de chegada Horário…" at bounding box center [292, 236] width 119 height 30
click at [292, 245] on div "Selecione um tipo de atendimento" at bounding box center [292, 239] width 119 height 13
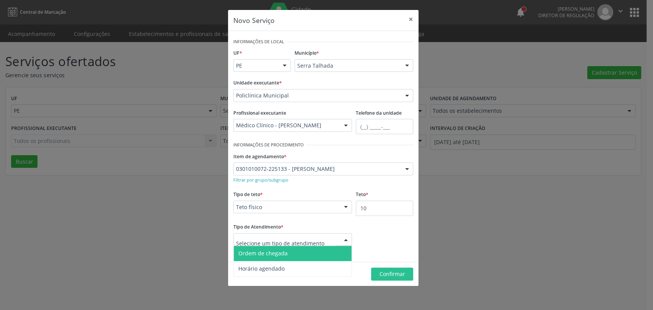
click at [286, 254] on span "Ordem de chegada" at bounding box center [293, 253] width 118 height 15
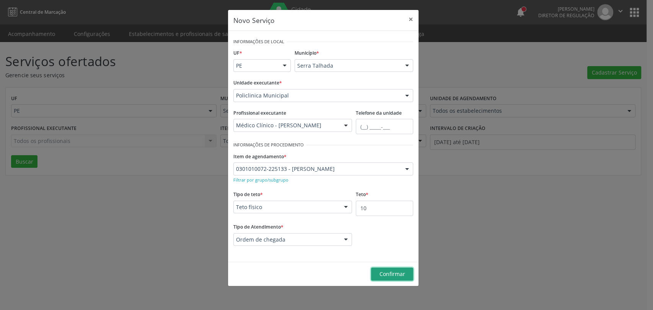
click at [396, 273] on span "Confirmar" at bounding box center [392, 273] width 26 height 7
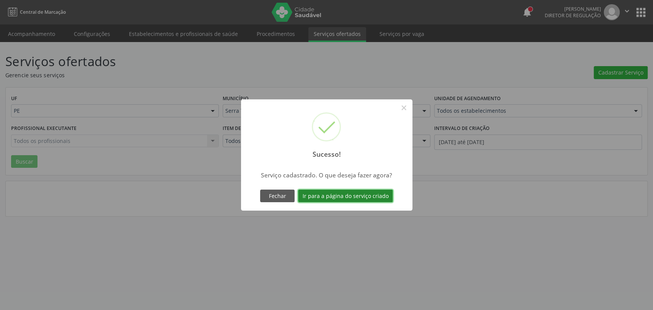
click at [357, 196] on button "Ir para a página do serviço criado" at bounding box center [345, 196] width 95 height 13
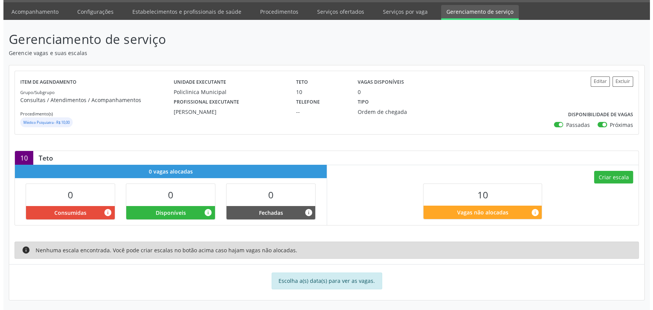
scroll to position [23, 0]
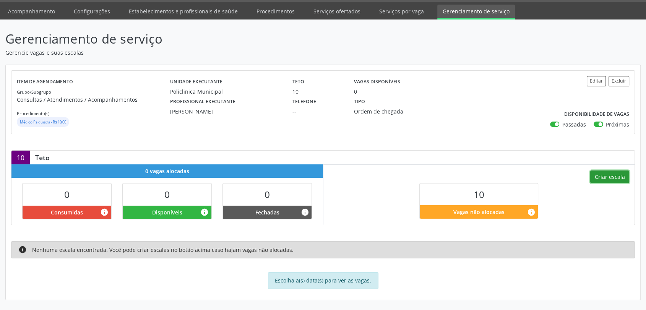
click at [601, 178] on button "Criar escala" at bounding box center [609, 177] width 39 height 13
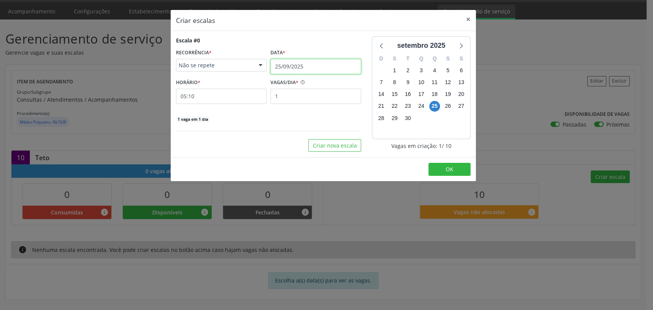
click at [303, 71] on input "25/09/2025" at bounding box center [315, 66] width 91 height 15
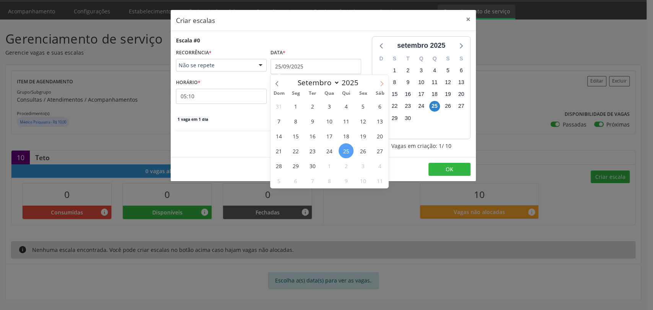
click at [380, 81] on icon at bounding box center [381, 83] width 5 height 5
select select "9"
click at [366, 166] on span "31" at bounding box center [362, 165] width 15 height 15
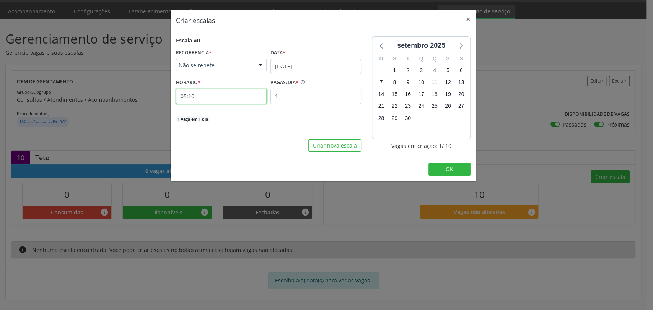
click at [234, 102] on input "05:10" at bounding box center [221, 96] width 91 height 15
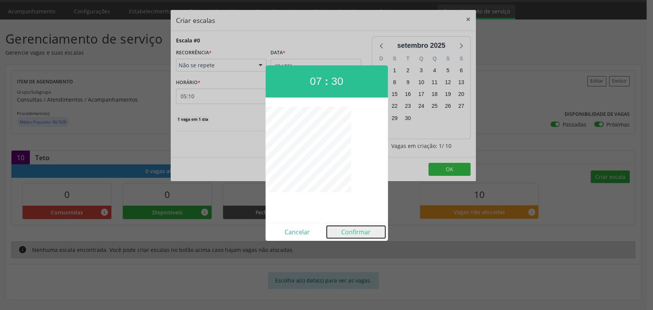
click at [343, 231] on button "Confirmar" at bounding box center [356, 232] width 58 height 12
type input "07:30"
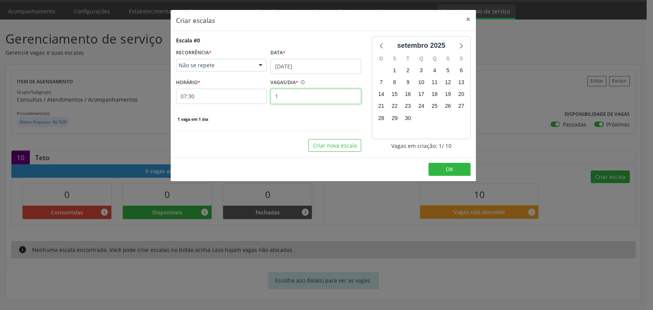
click at [307, 97] on input "1" at bounding box center [315, 96] width 91 height 15
type input "10"
click at [462, 172] on button "OK" at bounding box center [449, 169] width 42 height 13
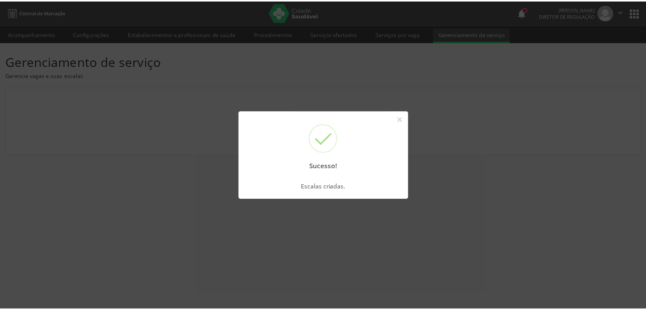
scroll to position [0, 0]
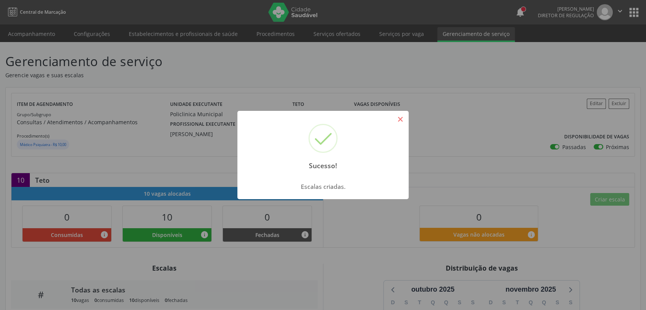
click at [398, 119] on button "×" at bounding box center [400, 119] width 13 height 13
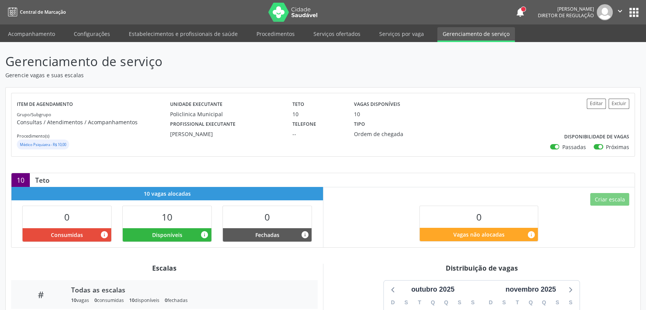
click at [562, 145] on label "Passadas" at bounding box center [574, 147] width 24 height 8
click at [556, 145] on input "Passadas" at bounding box center [552, 146] width 5 height 7
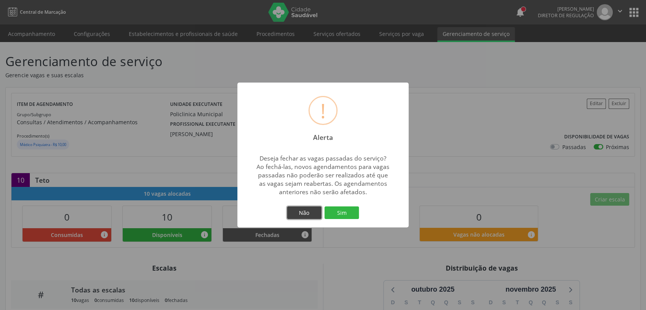
click at [314, 212] on button "Não" at bounding box center [304, 212] width 34 height 13
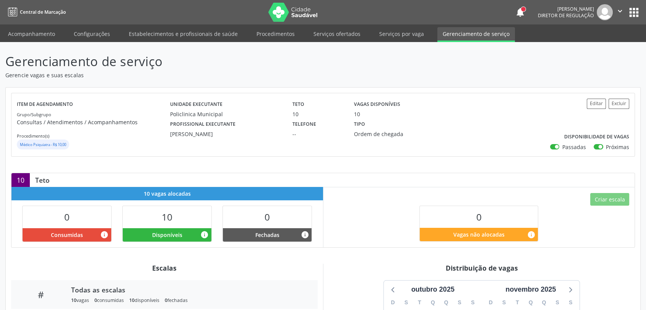
click at [562, 148] on label "Passadas" at bounding box center [574, 147] width 24 height 8
click at [556, 148] on input "Passadas" at bounding box center [552, 146] width 5 height 7
checkbox input "false"
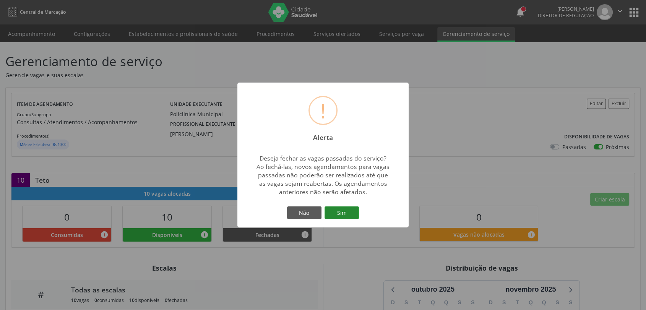
click at [354, 210] on button "Sim" at bounding box center [342, 212] width 34 height 13
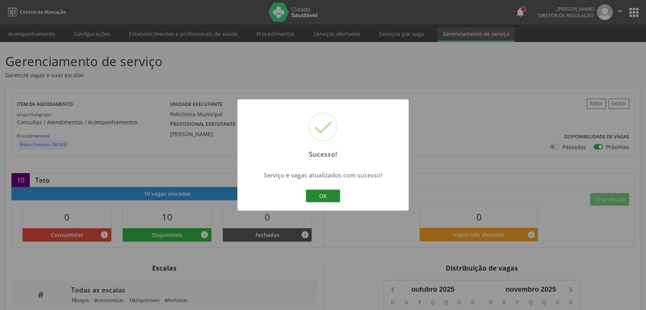
click at [312, 197] on button "OK" at bounding box center [323, 196] width 34 height 13
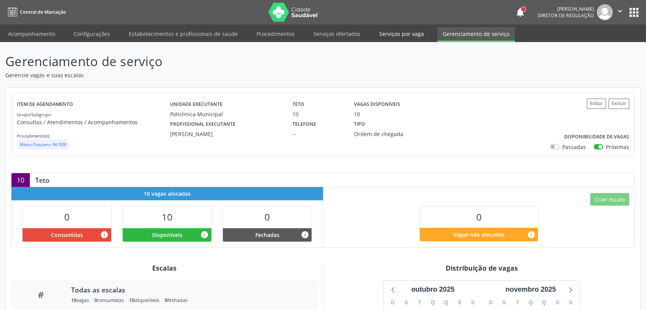
click at [381, 31] on link "Serviços por vaga" at bounding box center [401, 33] width 55 height 13
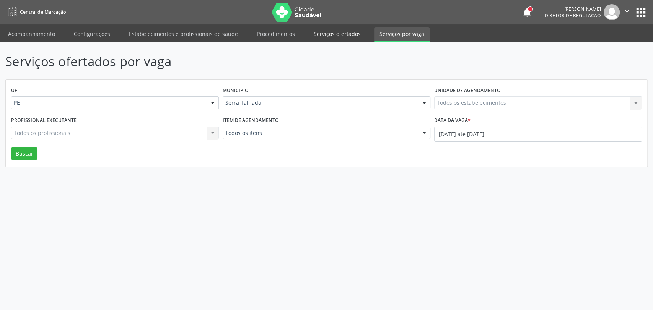
click at [336, 32] on link "Serviços ofertados" at bounding box center [337, 33] width 58 height 13
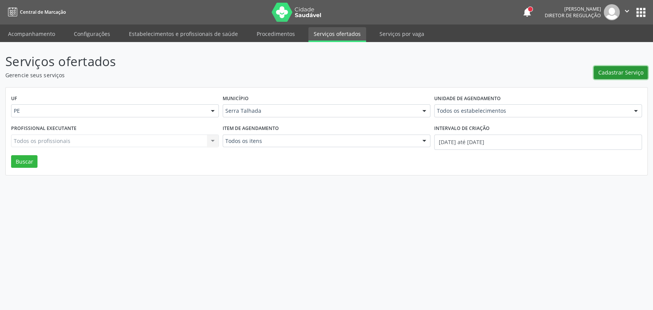
click at [598, 68] on button "Cadastrar Serviço" at bounding box center [620, 72] width 54 height 13
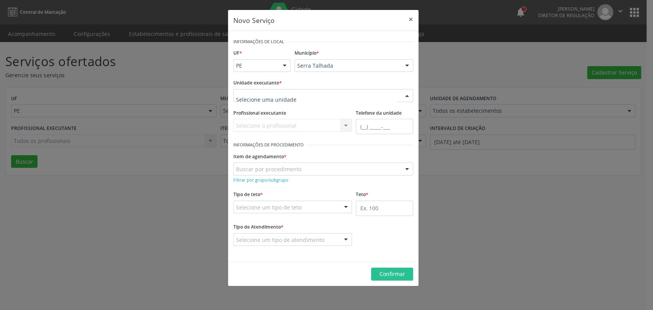
click at [304, 94] on div at bounding box center [323, 95] width 180 height 13
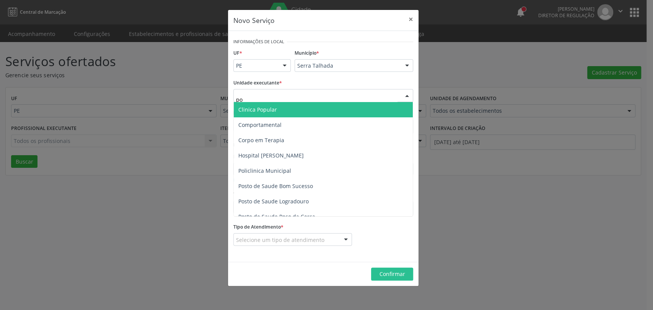
type input "pol"
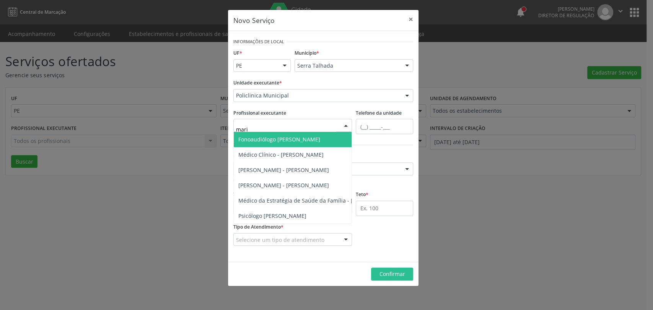
type input "maria"
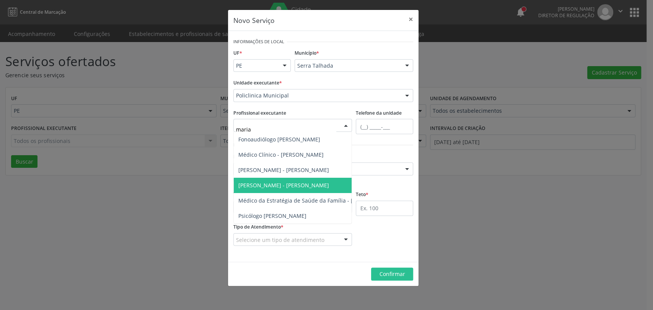
click at [279, 182] on span "Médico Psiquiatra - Maria Augusta Soares Sobreira Machado" at bounding box center [283, 185] width 91 height 7
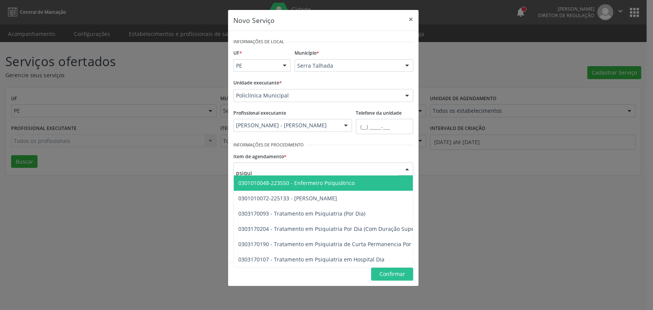
type input "psiquia"
click at [294, 179] on span "0301010072-225133 - Médico Psiquiatra" at bounding box center [287, 182] width 99 height 7
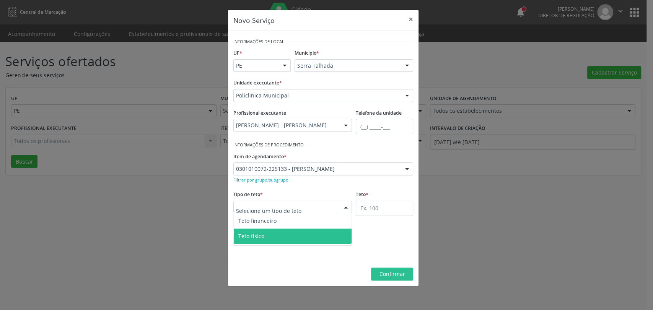
click at [278, 241] on span "Teto físico" at bounding box center [293, 236] width 118 height 15
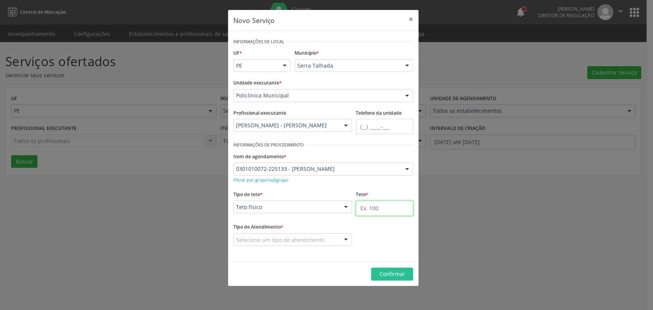
click at [373, 211] on input "text" at bounding box center [384, 208] width 57 height 15
type input "100"
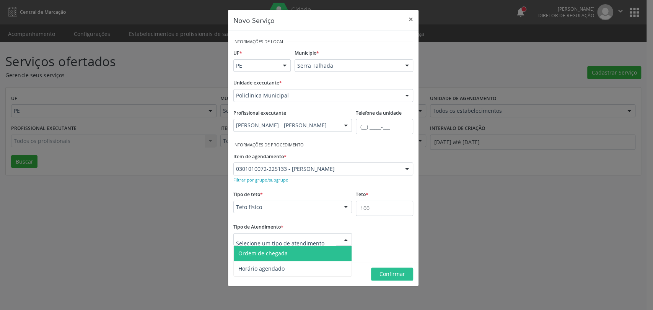
click at [327, 236] on div at bounding box center [292, 239] width 119 height 13
click at [280, 258] on span "Ordem de chegada" at bounding box center [293, 253] width 118 height 15
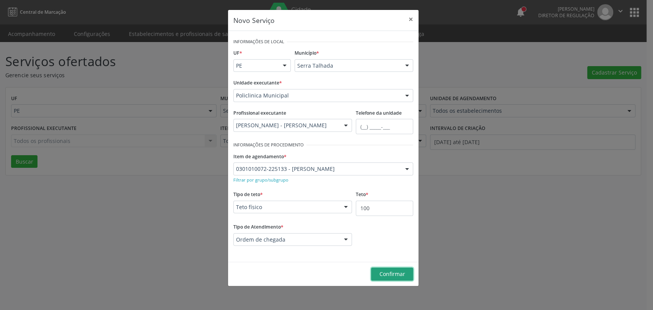
click at [383, 275] on span "Confirmar" at bounding box center [392, 273] width 26 height 7
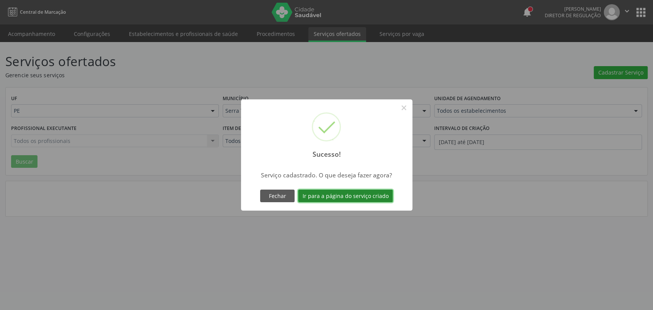
click at [354, 198] on button "Ir para a página do serviço criado" at bounding box center [345, 196] width 95 height 13
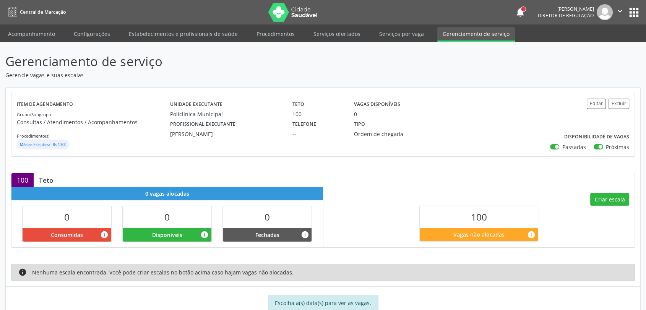
click at [282, 67] on p "Gerenciamento de serviço" at bounding box center [227, 61] width 445 height 19
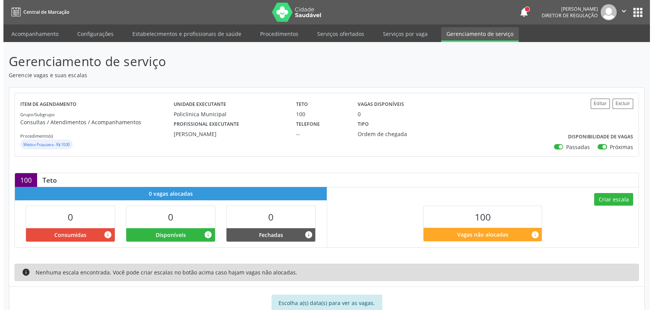
scroll to position [23, 0]
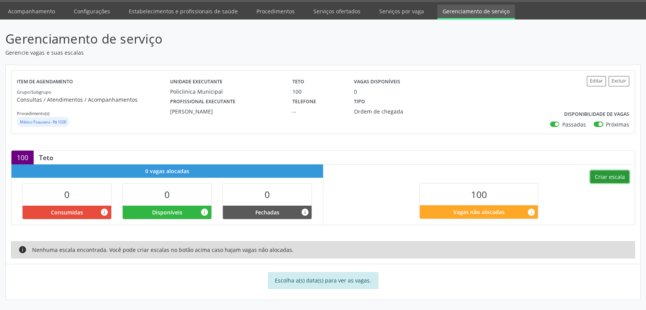
click at [608, 171] on button "Criar escala" at bounding box center [609, 177] width 39 height 13
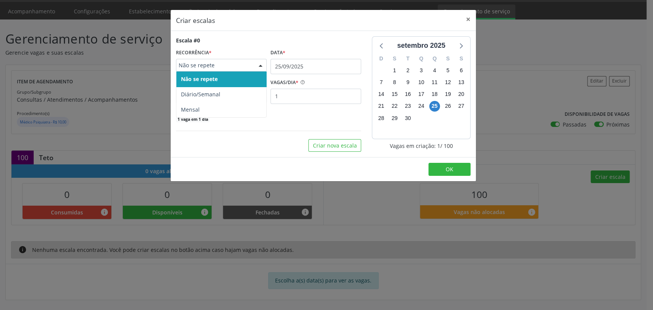
click at [250, 65] on span "Não se repete" at bounding box center [215, 66] width 72 height 8
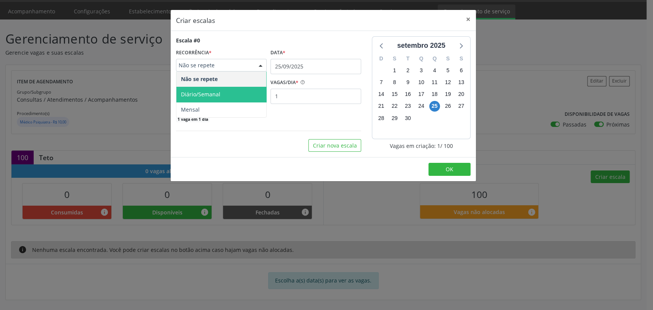
click at [214, 87] on span "Diário/Semanal" at bounding box center [221, 94] width 90 height 15
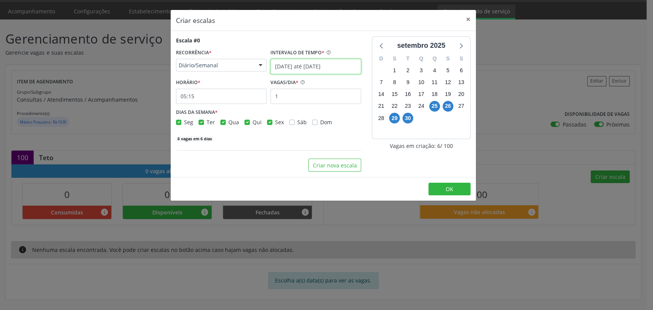
click at [292, 67] on input "25/09/2025 até 02/10/2025" at bounding box center [315, 66] width 91 height 15
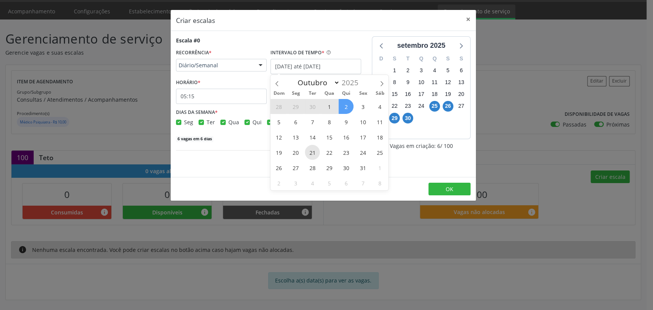
click at [314, 154] on span "21" at bounding box center [312, 152] width 15 height 15
type input "21/10/2025"
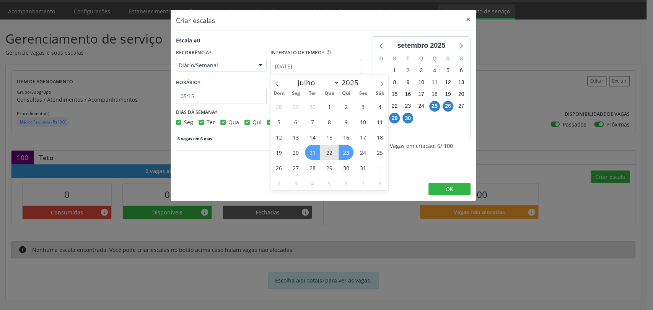
click at [341, 153] on span "23" at bounding box center [345, 152] width 15 height 15
checkbox input "true"
select select "9"
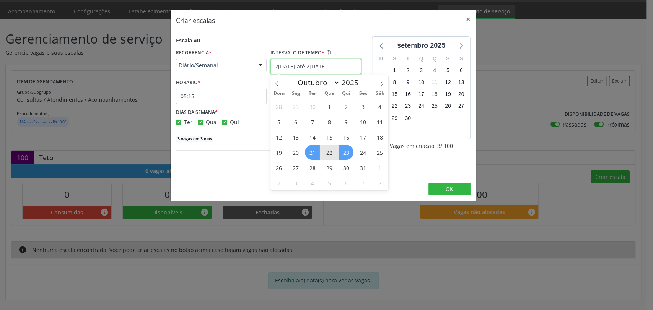
click at [305, 69] on input "21/10/2025 até 23/10/2025" at bounding box center [315, 66] width 91 height 15
click at [310, 151] on span "21" at bounding box center [312, 152] width 15 height 15
type input "21/10/2025"
click at [351, 154] on span "23" at bounding box center [345, 152] width 15 height 15
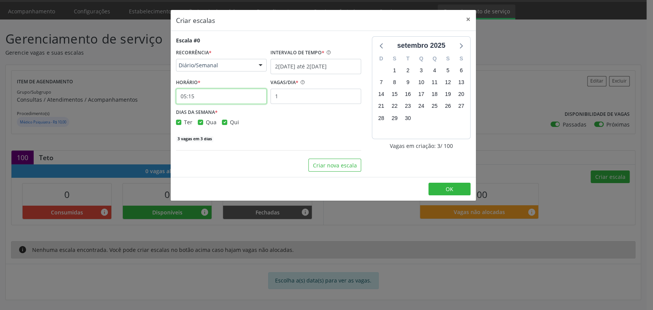
click at [207, 97] on input "05:15" at bounding box center [221, 96] width 91 height 15
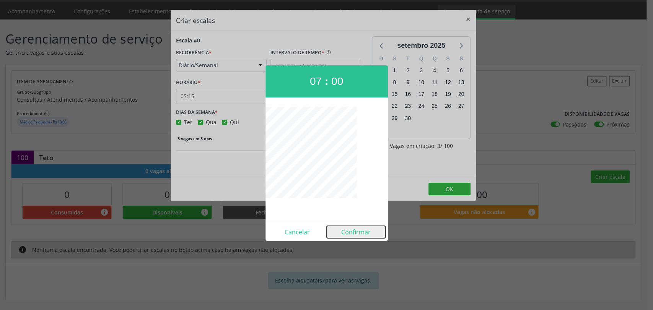
click at [343, 231] on button "Confirmar" at bounding box center [356, 232] width 58 height 12
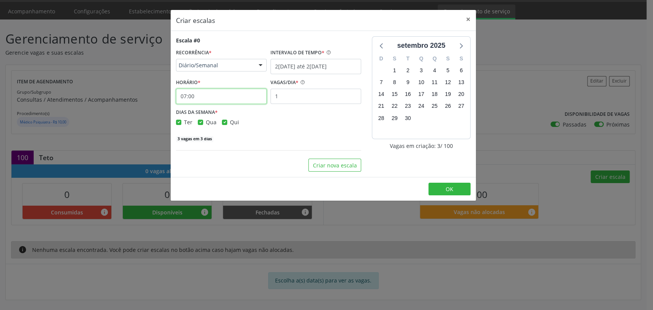
click at [223, 91] on input "07:00" at bounding box center [221, 96] width 91 height 15
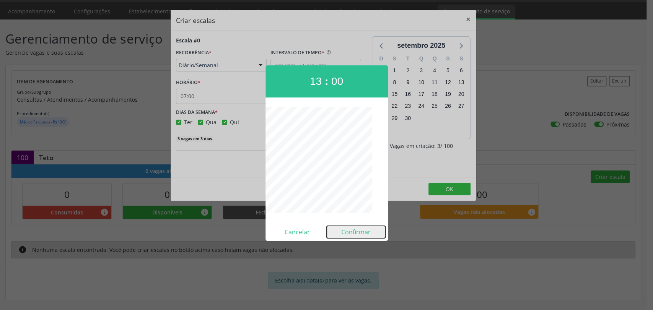
click at [346, 232] on button "Confirmar" at bounding box center [356, 232] width 58 height 12
type input "13:00"
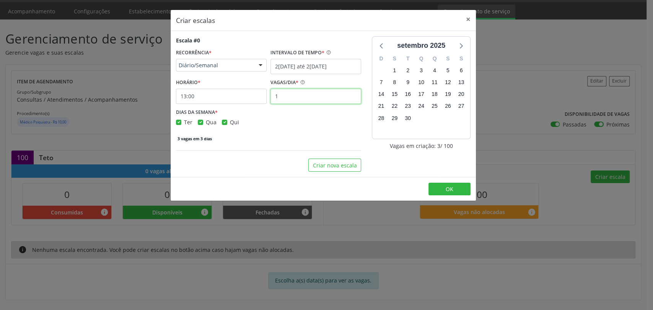
click at [312, 94] on input "1" at bounding box center [315, 96] width 91 height 15
type input "16"
click at [327, 167] on button "Criar nova escala" at bounding box center [334, 165] width 53 height 13
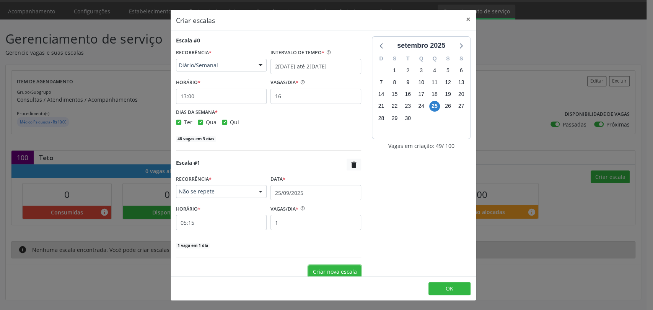
scroll to position [6, 0]
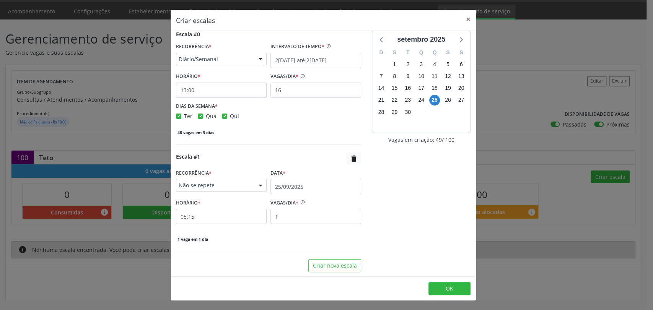
click at [236, 186] on span "Não se repete" at bounding box center [215, 186] width 72 height 8
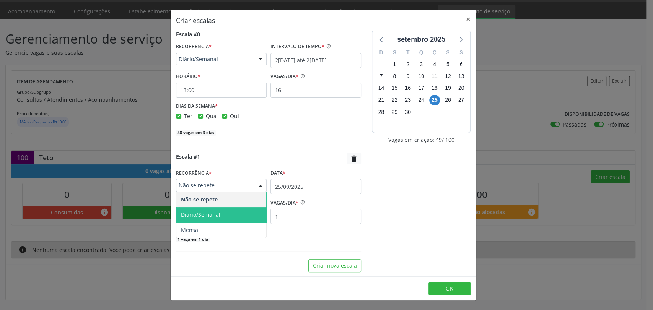
click at [211, 216] on span "Diário/Semanal" at bounding box center [200, 214] width 39 height 7
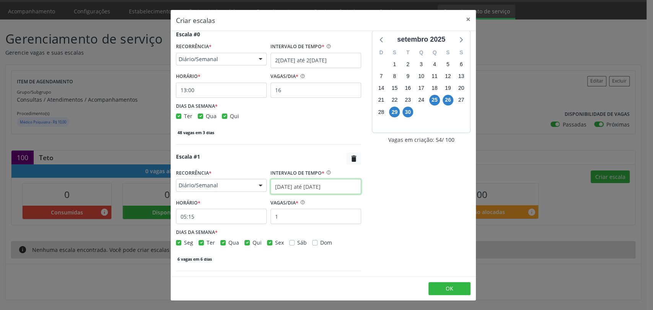
click at [295, 181] on input "25/09/2025 até 02/10/2025" at bounding box center [315, 186] width 91 height 15
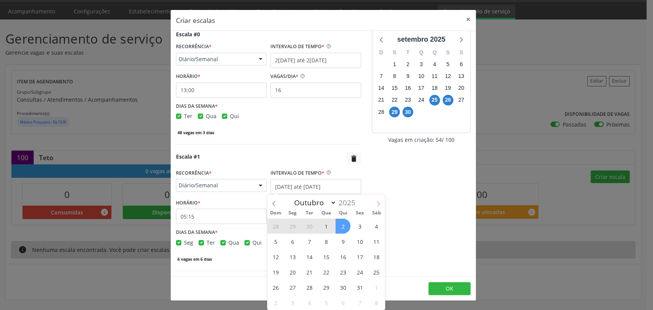
click at [380, 201] on icon at bounding box center [377, 203] width 5 height 5
click at [275, 202] on icon at bounding box center [273, 203] width 5 height 5
select select "9"
click at [296, 287] on span "27" at bounding box center [292, 287] width 15 height 15
type input "27/10/2025"
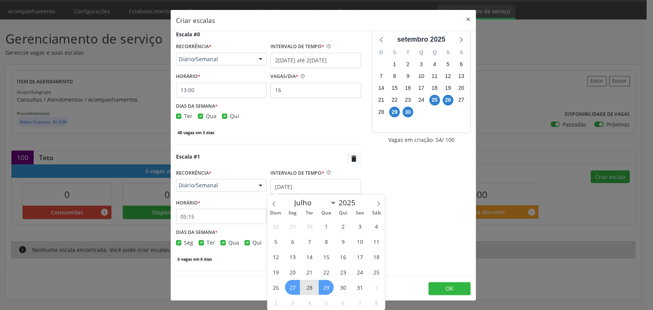
click at [330, 287] on span "29" at bounding box center [325, 287] width 15 height 15
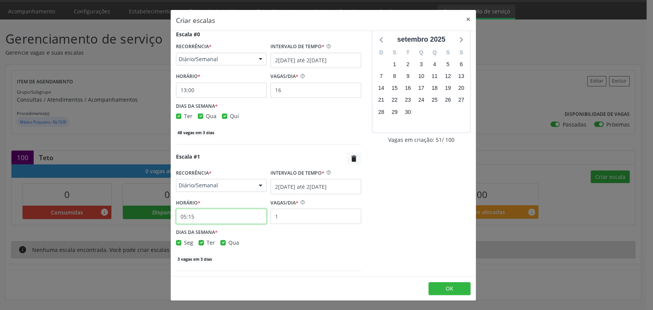
click at [227, 216] on input "05:15" at bounding box center [221, 216] width 91 height 15
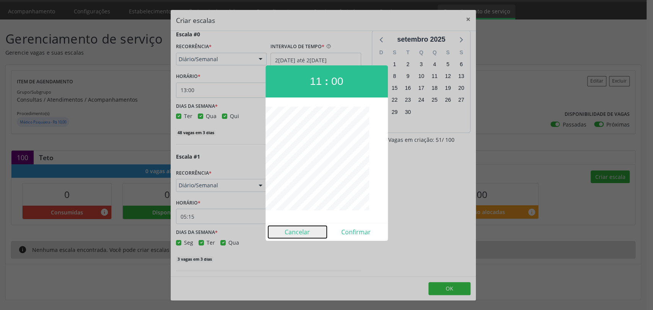
click at [298, 229] on button "Cancelar" at bounding box center [297, 232] width 58 height 12
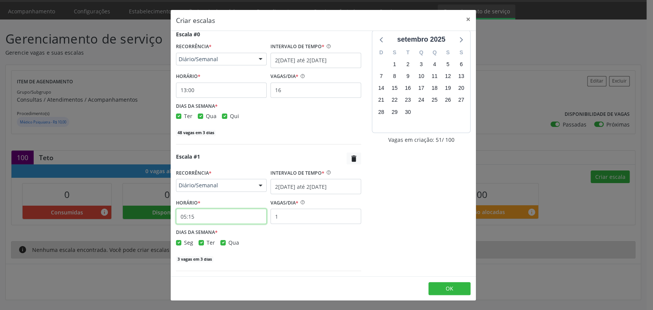
click at [257, 222] on input "05:15" at bounding box center [221, 216] width 91 height 15
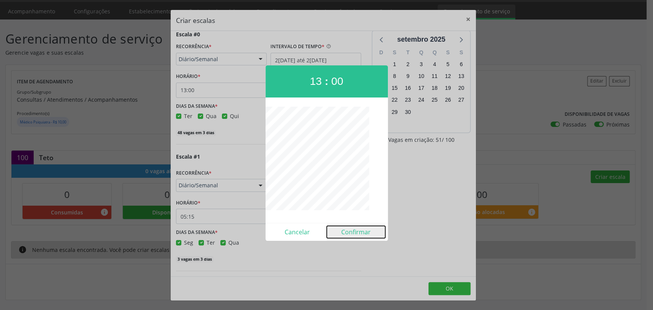
click at [344, 231] on button "Confirmar" at bounding box center [356, 232] width 58 height 12
type input "13:00"
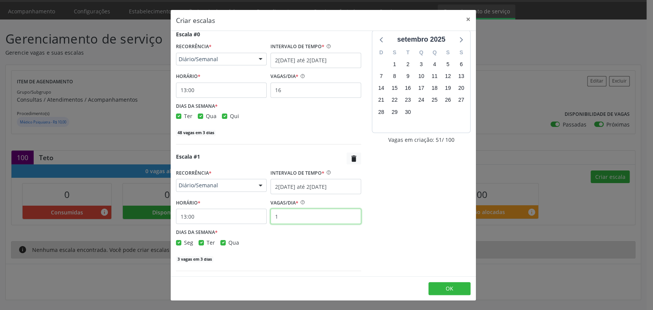
click at [305, 209] on input "1" at bounding box center [315, 216] width 91 height 15
type input "16"
click at [455, 34] on div at bounding box center [460, 39] width 11 height 11
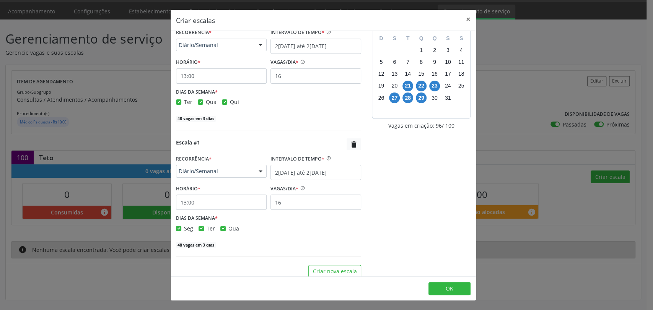
scroll to position [26, 0]
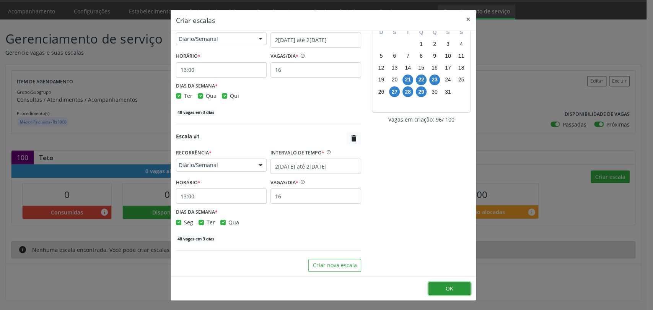
click at [440, 288] on button "OK" at bounding box center [449, 288] width 42 height 13
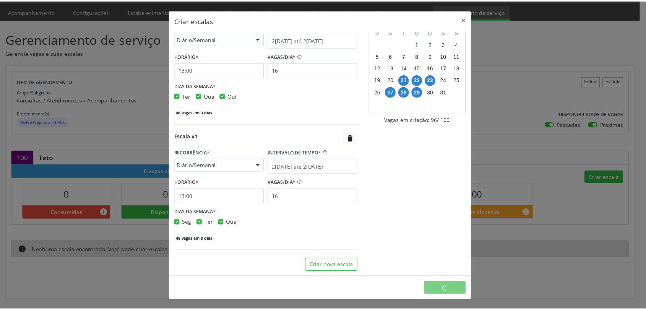
scroll to position [0, 0]
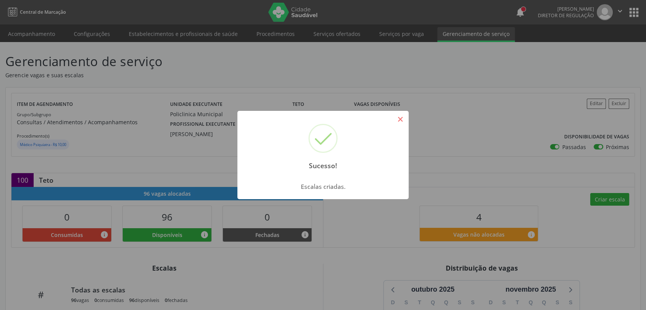
click at [398, 115] on button "×" at bounding box center [400, 119] width 13 height 13
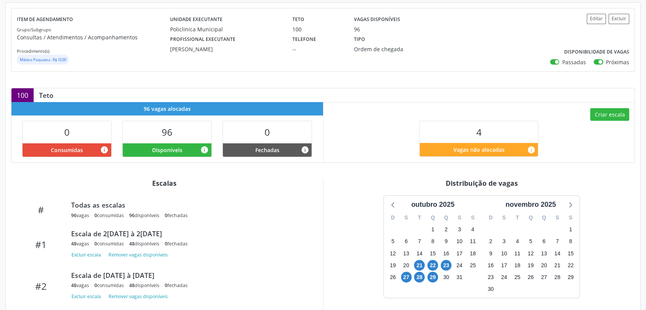
scroll to position [131, 0]
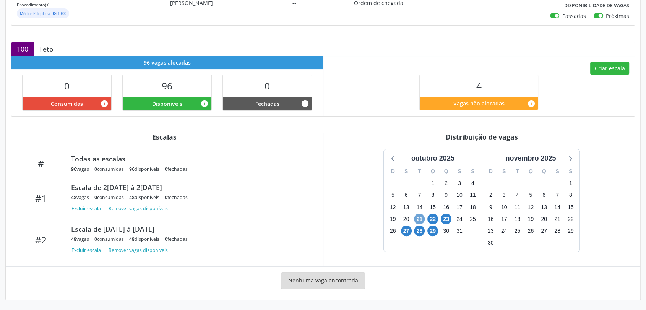
click at [416, 219] on span "21" at bounding box center [419, 219] width 11 height 11
click at [433, 232] on span "29" at bounding box center [432, 231] width 11 height 11
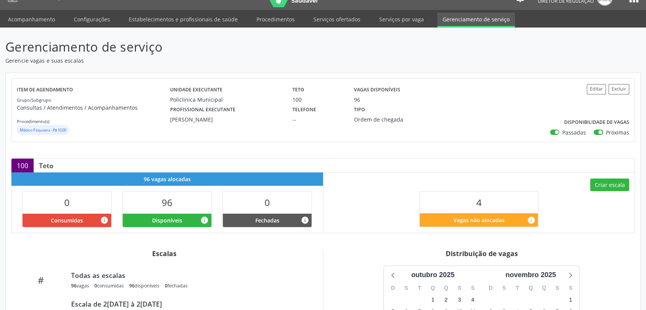
scroll to position [0, 0]
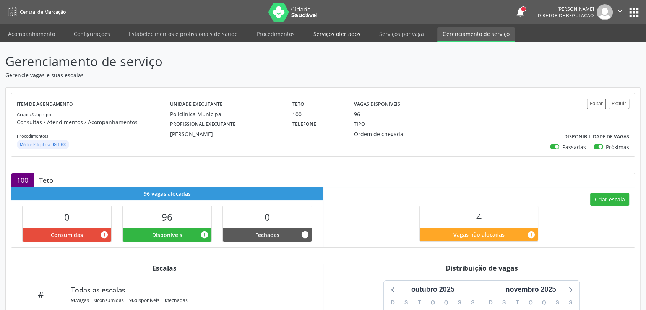
click at [339, 34] on link "Serviços ofertados" at bounding box center [337, 33] width 58 height 13
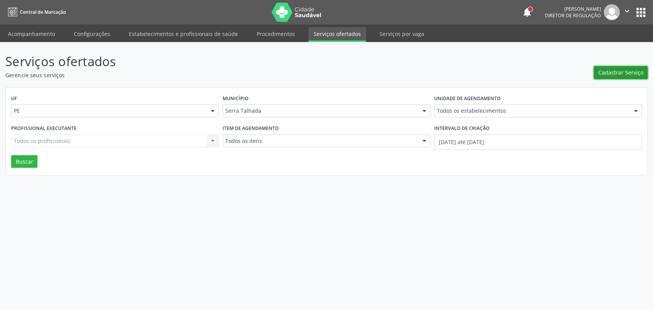
click at [627, 70] on span "Cadastrar Serviço" at bounding box center [620, 72] width 45 height 8
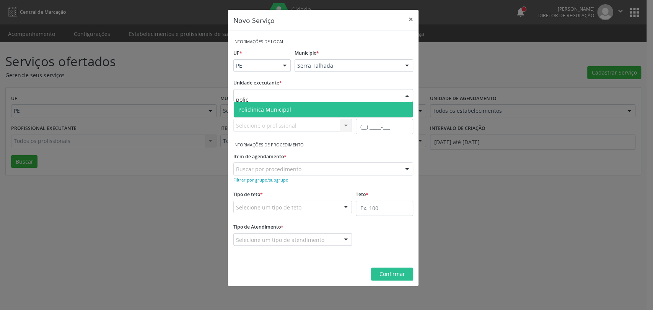
type input "policl"
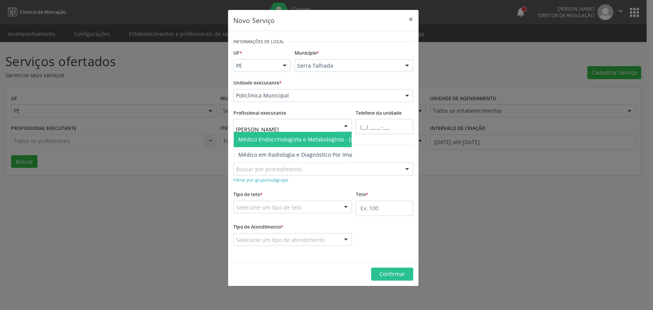
type input "antoni"
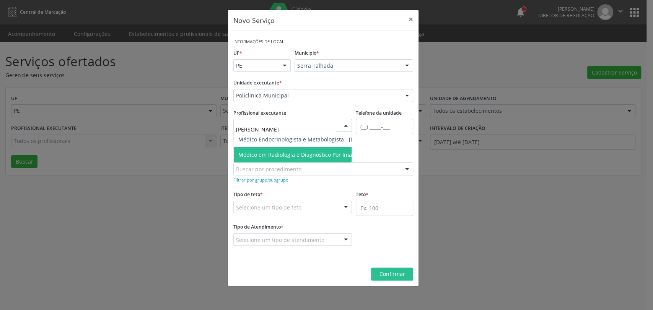
click at [294, 150] on span "Médico em Radiologia e Diagnóstico Por Imagem - Antonio Carlos Brito Pereira de…" at bounding box center [325, 154] width 182 height 15
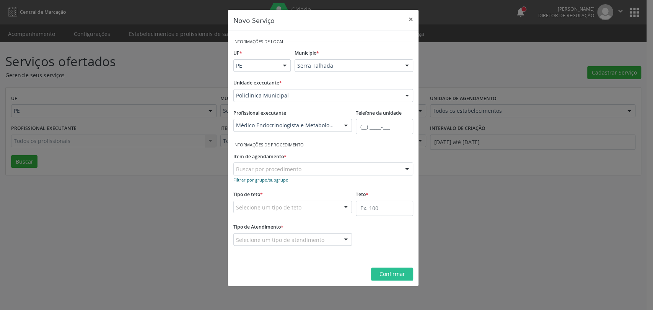
click at [272, 176] on link "Filtrar por grupo/subgrupo" at bounding box center [260, 179] width 55 height 7
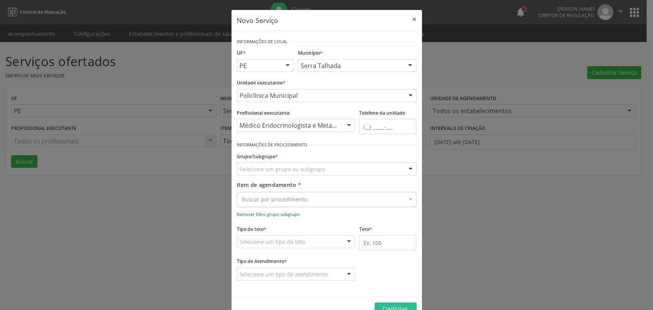
click at [267, 211] on small "Remover filtro grupo subgrupo" at bounding box center [268, 214] width 63 height 6
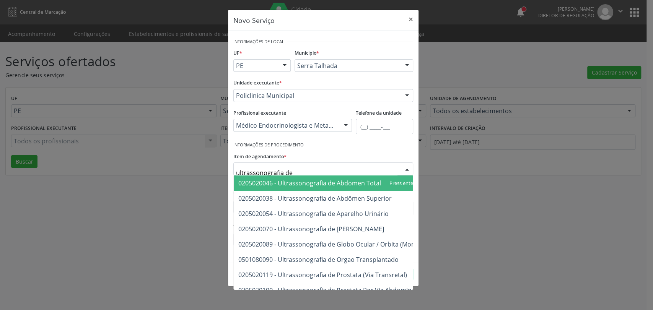
type input "ultrassonografia de t"
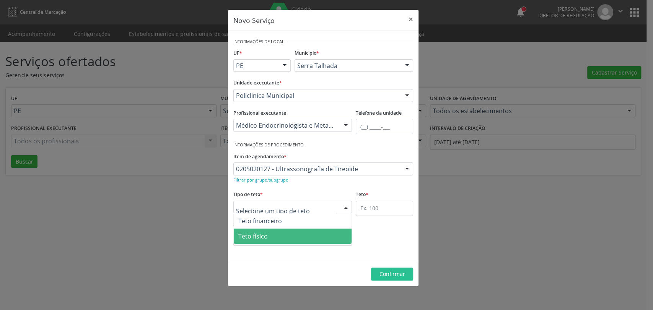
click at [258, 236] on span "Teto físico" at bounding box center [252, 236] width 29 height 8
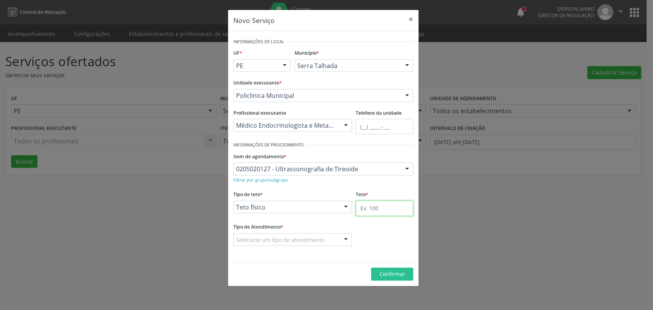
click at [406, 205] on input "text" at bounding box center [384, 208] width 57 height 15
type input "60"
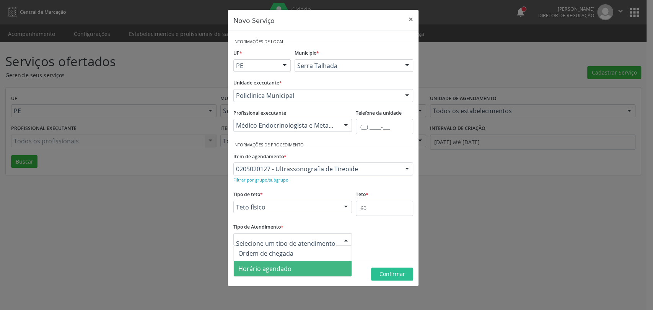
click at [263, 273] on span "Horário agendado" at bounding box center [293, 268] width 118 height 15
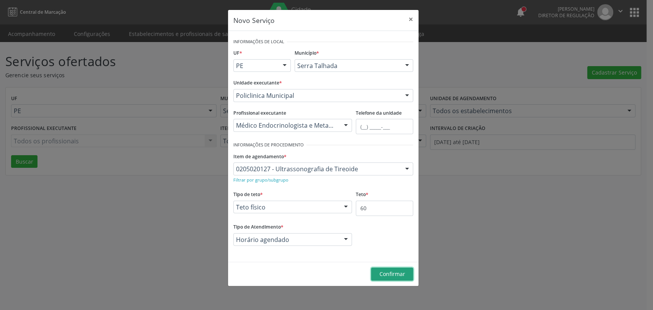
click at [379, 271] on span "Confirmar" at bounding box center [392, 273] width 26 height 7
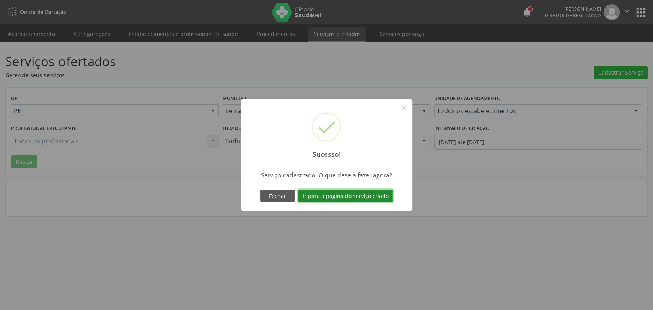
click at [363, 193] on button "Ir para a página do serviço criado" at bounding box center [345, 196] width 95 height 13
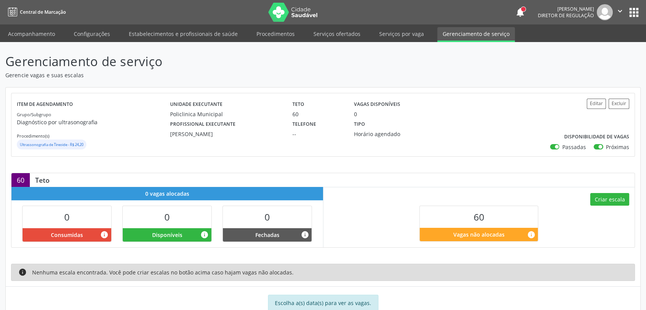
click at [562, 146] on label "Passadas" at bounding box center [574, 147] width 24 height 8
click at [555, 146] on input "Passadas" at bounding box center [552, 146] width 5 height 7
checkbox input "false"
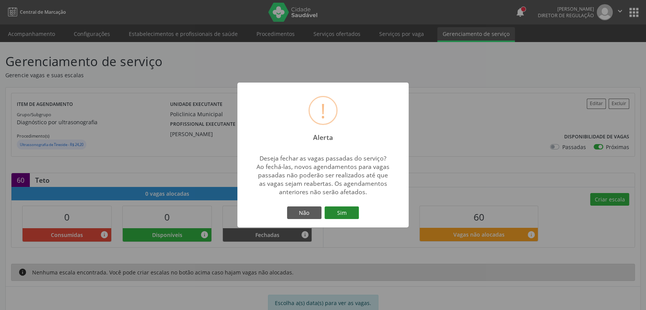
click at [343, 213] on button "Sim" at bounding box center [342, 212] width 34 height 13
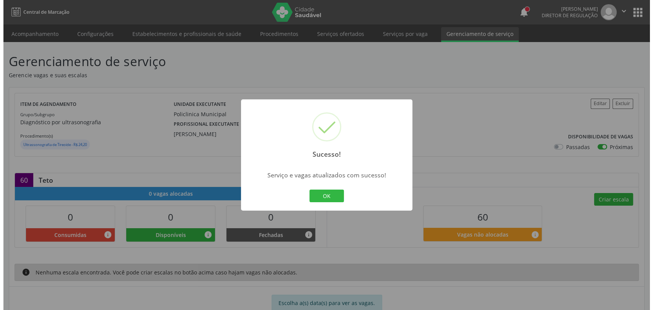
scroll to position [23, 0]
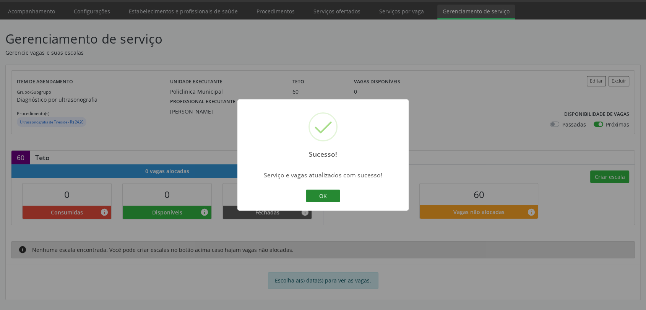
click at [335, 193] on button "OK" at bounding box center [323, 196] width 34 height 13
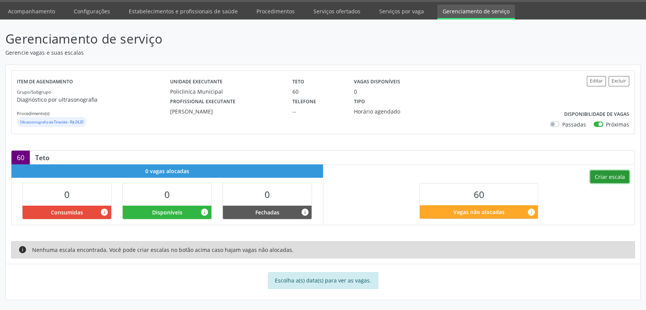
click at [606, 179] on button "Criar escala" at bounding box center [609, 177] width 39 height 13
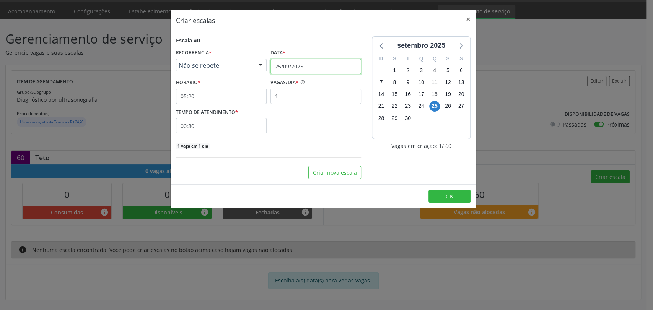
click at [278, 68] on input "25/09/2025" at bounding box center [315, 66] width 91 height 15
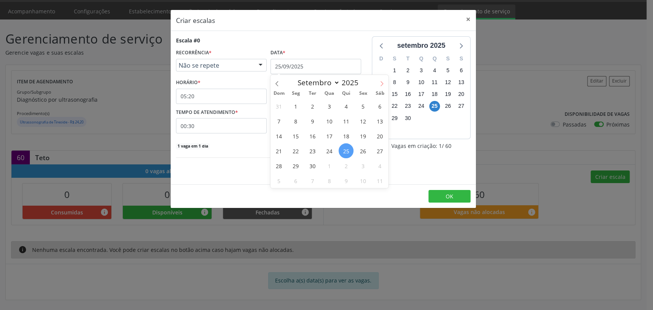
click at [382, 84] on icon at bounding box center [381, 83] width 5 height 5
select select "9"
click at [331, 105] on span "1" at bounding box center [329, 106] width 15 height 15
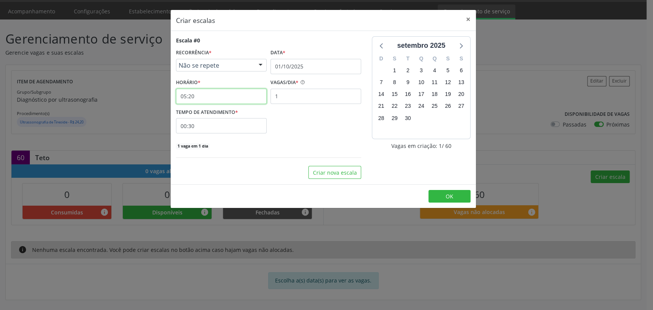
click at [226, 97] on input "05:20" at bounding box center [221, 96] width 91 height 15
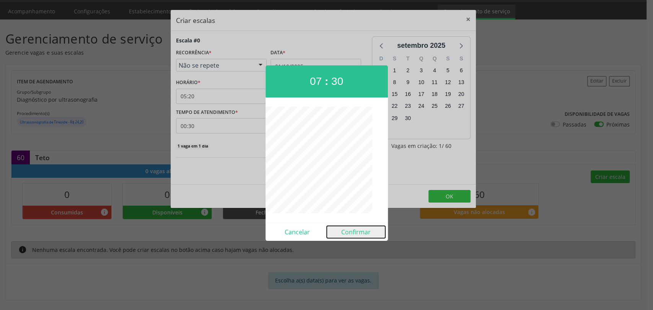
click at [346, 227] on button "Confirmar" at bounding box center [356, 232] width 58 height 12
type input "07:30"
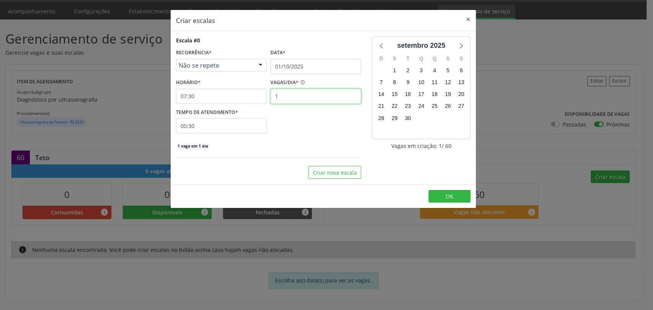
click at [318, 103] on input "1" at bounding box center [315, 96] width 91 height 15
type input "15"
click at [340, 169] on button "Criar nova escala" at bounding box center [334, 172] width 53 height 13
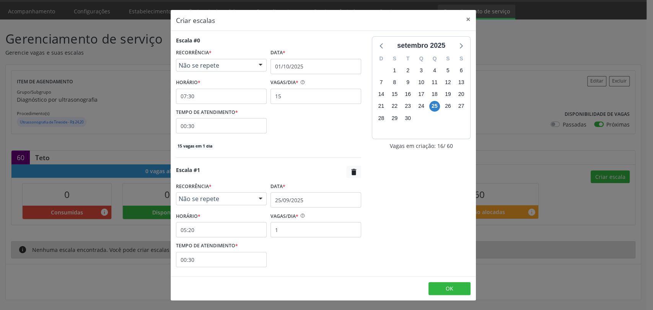
scroll to position [41, 0]
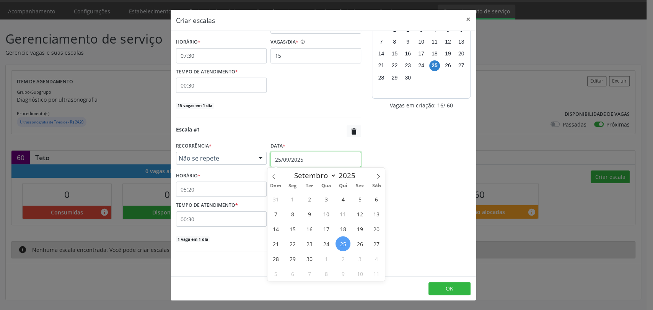
click at [295, 160] on input "25/09/2025" at bounding box center [315, 159] width 91 height 15
click at [376, 178] on icon at bounding box center [377, 176] width 5 height 5
select select "9"
click at [328, 196] on span "1" at bounding box center [325, 199] width 15 height 15
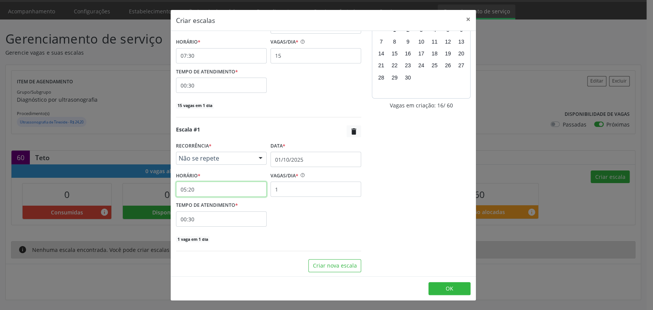
click at [208, 189] on input "05:20" at bounding box center [221, 189] width 91 height 15
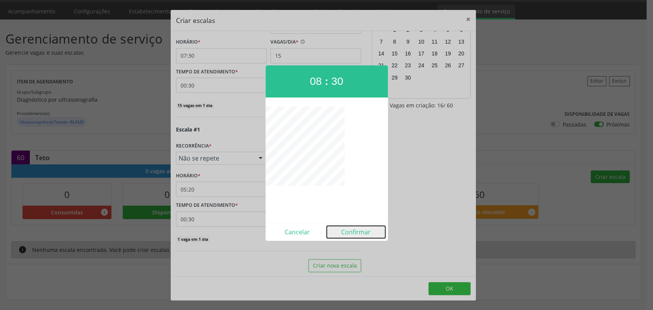
click at [349, 229] on button "Confirmar" at bounding box center [356, 232] width 58 height 12
type input "08:30"
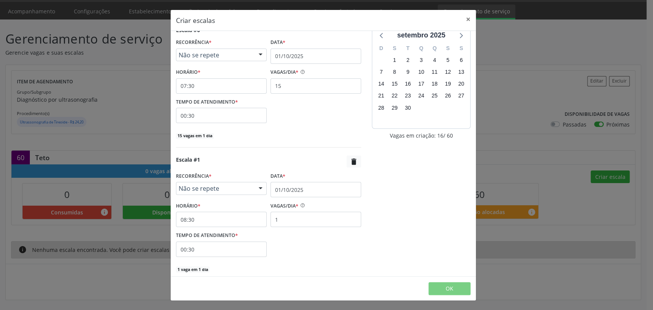
scroll to position [71, 0]
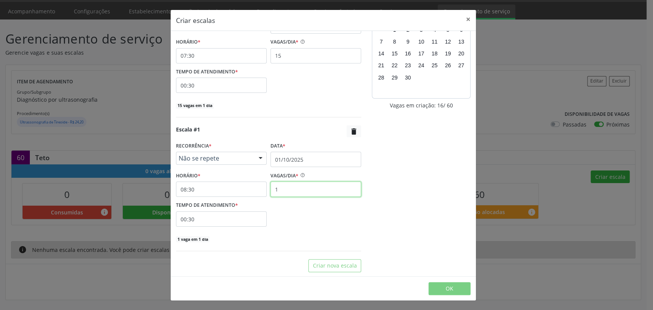
click at [297, 187] on input "1" at bounding box center [315, 189] width 91 height 15
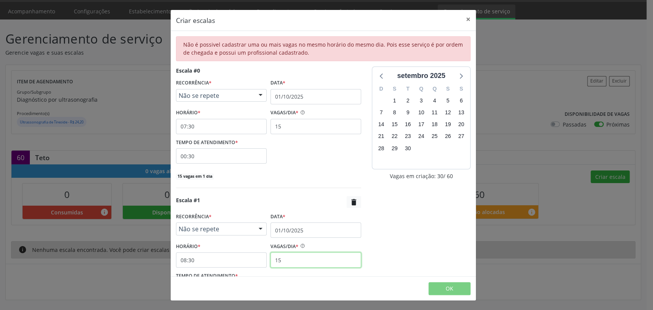
type input "15"
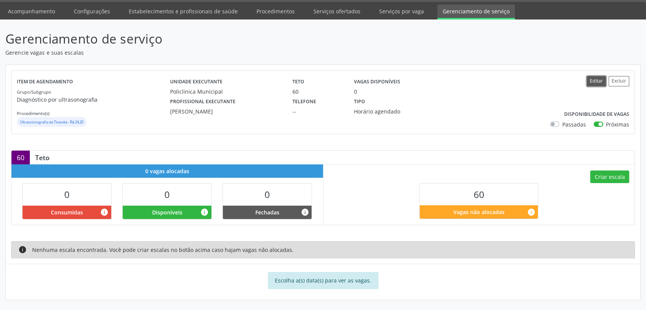
click at [592, 83] on button "Editar" at bounding box center [596, 81] width 19 height 10
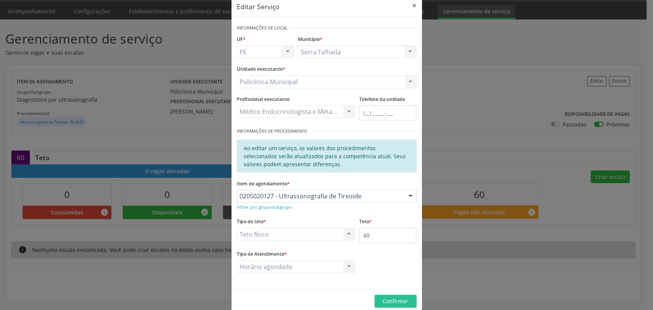
scroll to position [26, 0]
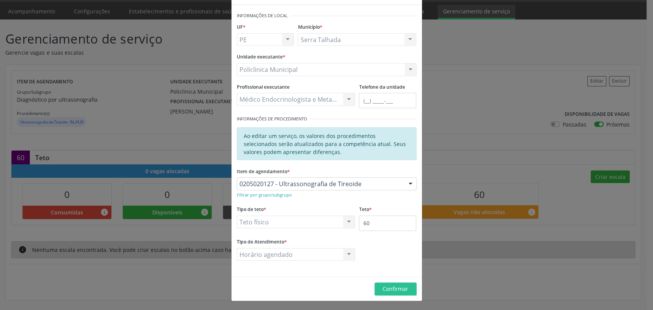
click at [330, 249] on div "Horário agendado Ordem de chegada Horário agendado Nenhum resultado encontrado …" at bounding box center [296, 254] width 119 height 13
click at [330, 253] on div "Horário agendado Ordem de chegada Horário agendado Nenhum resultado encontrado …" at bounding box center [296, 254] width 119 height 13
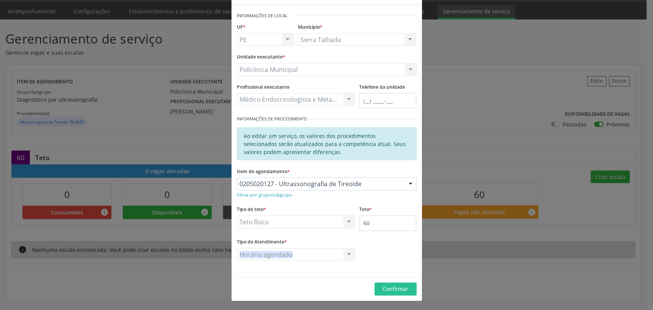
click at [330, 253] on div "Horário agendado Ordem de chegada Horário agendado Nenhum resultado encontrado …" at bounding box center [296, 254] width 119 height 13
click at [351, 253] on div "Horário agendado Ordem de chegada Horário agendado Nenhum resultado encontrado …" at bounding box center [296, 254] width 119 height 13
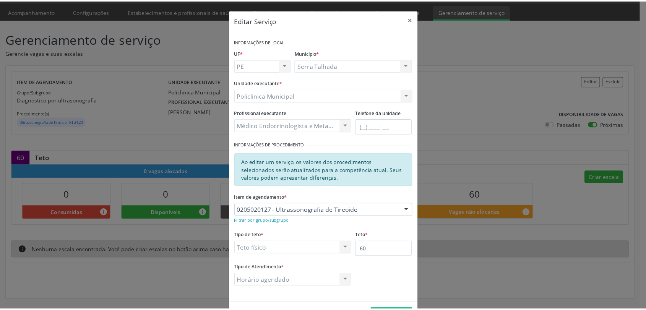
scroll to position [0, 0]
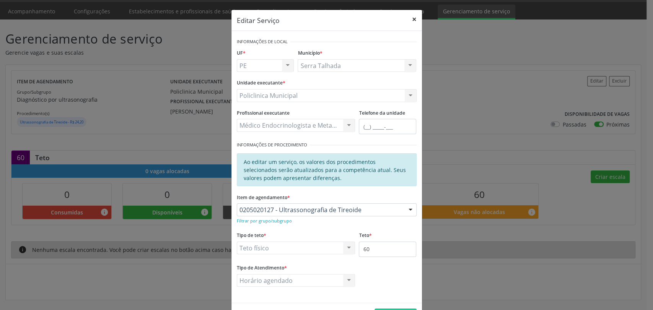
click at [415, 19] on button "×" at bounding box center [413, 19] width 15 height 19
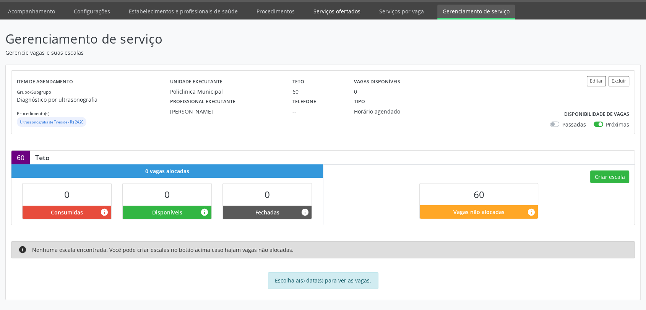
click at [335, 8] on link "Serviços ofertados" at bounding box center [337, 11] width 58 height 13
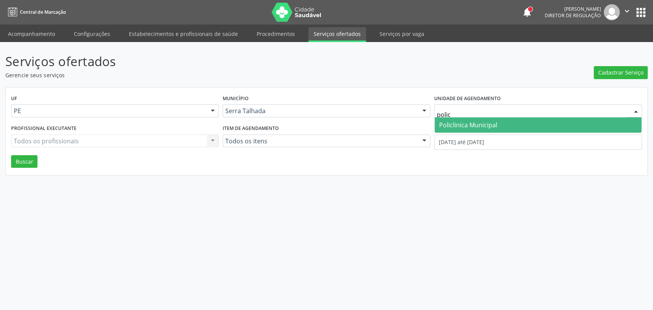
type input "policl"
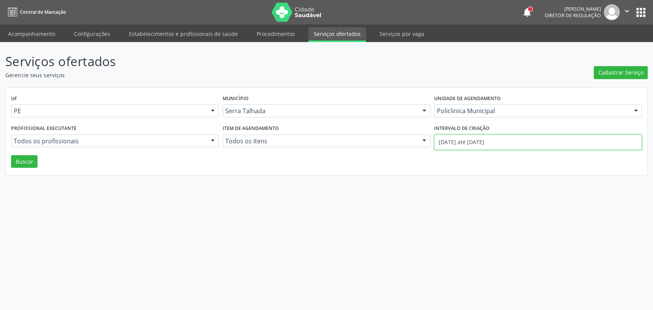
click at [460, 144] on input "01/09/2025 até 25/09/2025" at bounding box center [538, 142] width 208 height 15
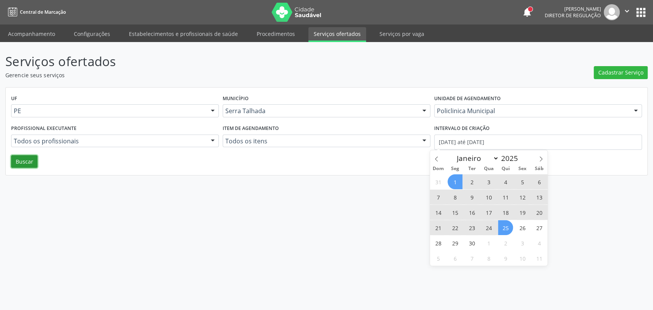
click at [28, 163] on button "Buscar" at bounding box center [24, 161] width 26 height 13
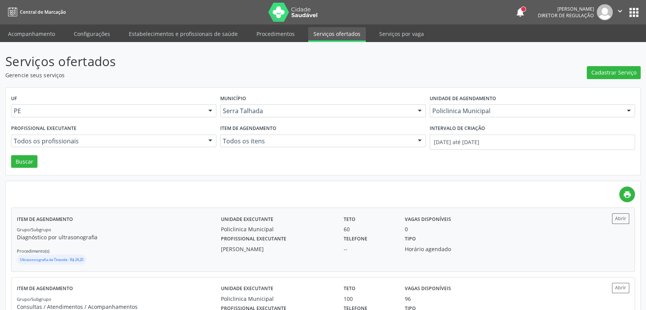
click at [334, 236] on div "Profissional executante Antonio Carlos Brito Pereira de Meneses" at bounding box center [277, 243] width 123 height 20
click at [49, 36] on link "Acompanhamento" at bounding box center [32, 33] width 58 height 13
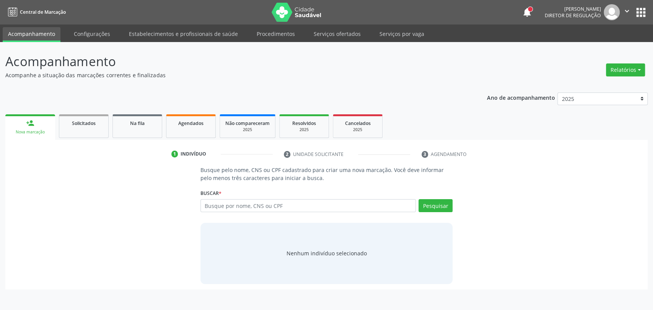
click at [275, 205] on input "text" at bounding box center [308, 205] width 216 height 13
type input "704602670310321"
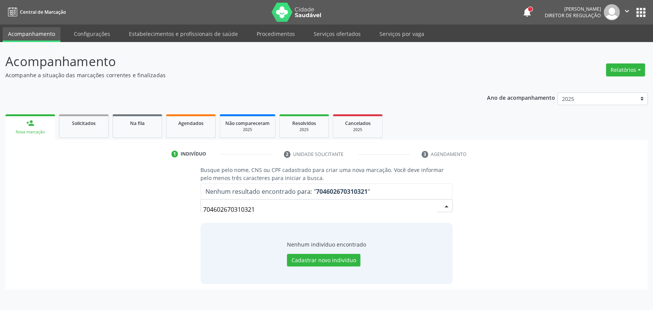
click at [300, 205] on input "704602670310321" at bounding box center [320, 209] width 234 height 15
type input "14164217421"
click at [312, 257] on button "Cadastrar novo indivíduo" at bounding box center [323, 260] width 73 height 13
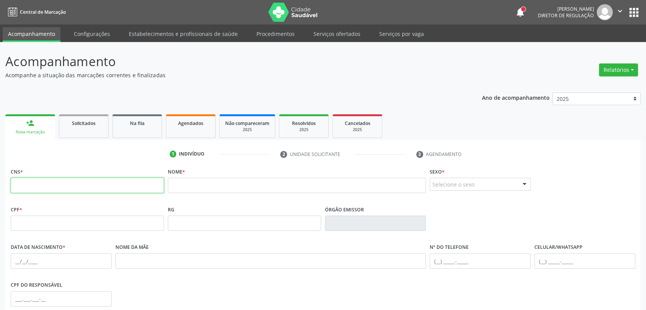
click at [122, 187] on input "text" at bounding box center [87, 185] width 153 height 15
type input "704 6026 7031 0321"
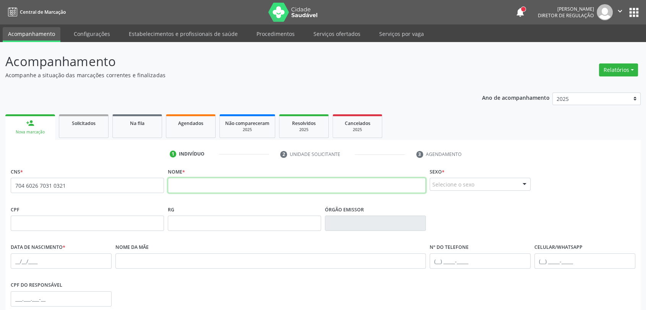
click at [173, 191] on input "text" at bounding box center [297, 185] width 258 height 15
type input "FILIPE MATEUS FERREIRA GUERRA"
click at [482, 182] on div "Selecione o sexo" at bounding box center [480, 184] width 101 height 13
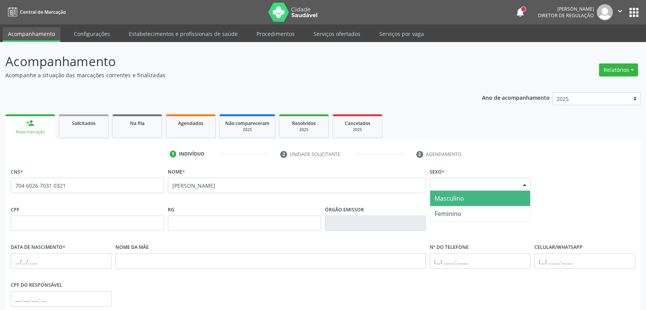
click at [450, 201] on span "Masculino" at bounding box center [449, 198] width 29 height 8
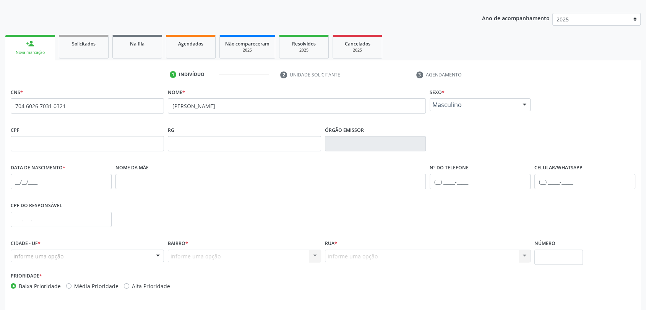
scroll to position [104, 0]
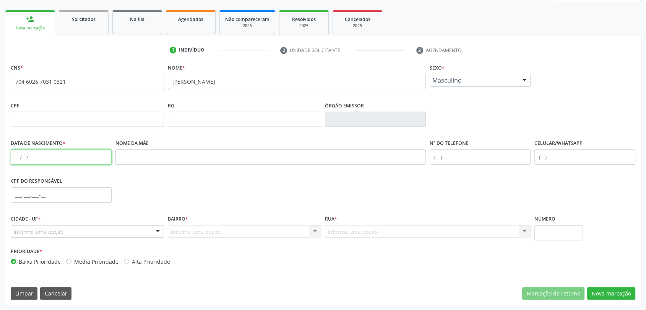
click at [12, 154] on input "text" at bounding box center [61, 156] width 101 height 15
click at [62, 294] on button "Cancelar" at bounding box center [55, 293] width 31 height 13
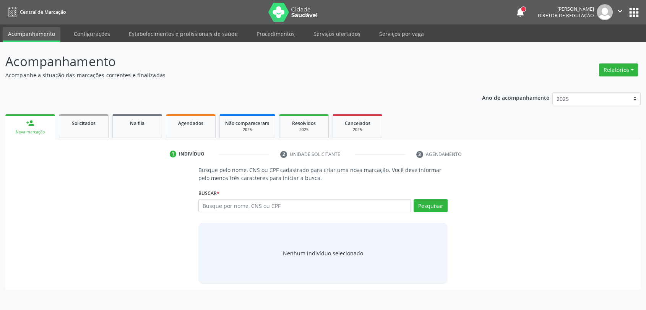
scroll to position [0, 0]
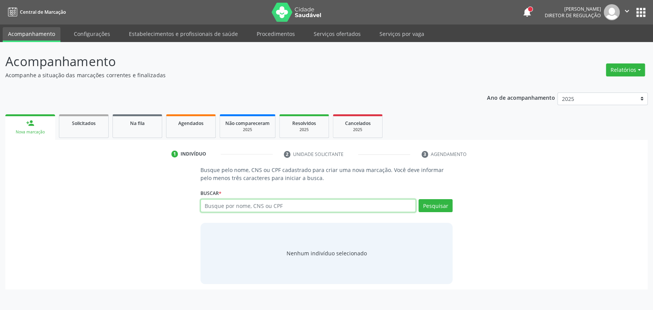
click at [249, 206] on input "text" at bounding box center [308, 205] width 216 height 13
paste input "898003729651023"
type input "898003729651023"
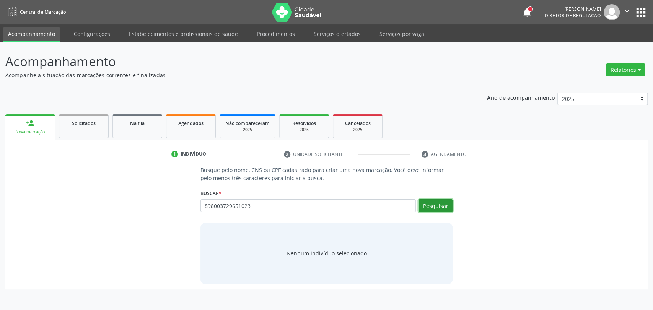
click at [431, 208] on button "Pesquisar" at bounding box center [435, 205] width 34 height 13
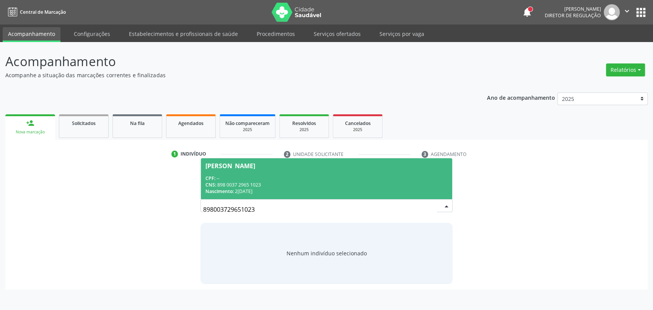
click at [297, 170] on span "Filipe Mateus Ferreira Guerra CPF: -- CNS: 898 0037 2965 1023 Nascimento: 28/05…" at bounding box center [327, 178] width 252 height 41
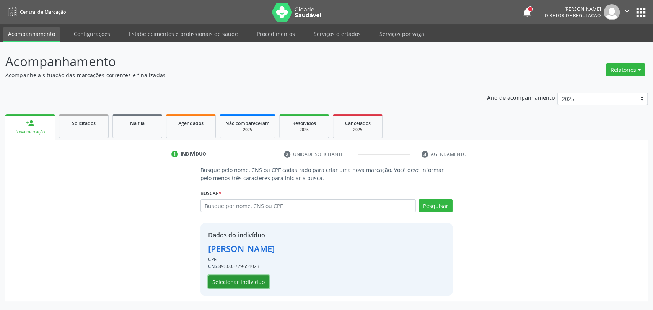
click at [248, 285] on button "Selecionar indivíduo" at bounding box center [238, 281] width 61 height 13
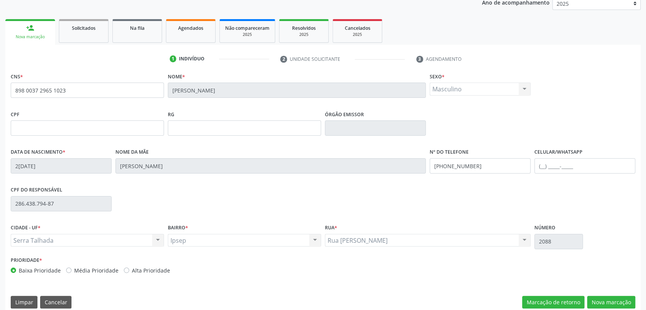
scroll to position [104, 0]
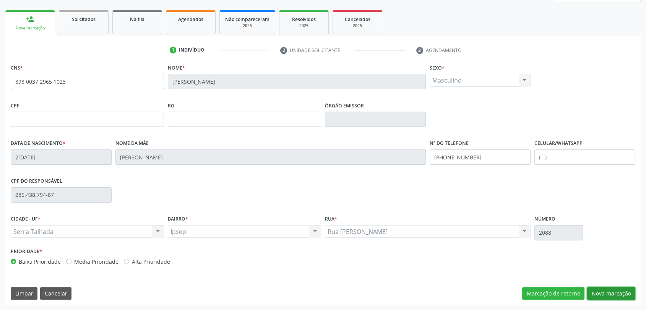
click at [608, 296] on button "Nova marcação" at bounding box center [611, 293] width 48 height 13
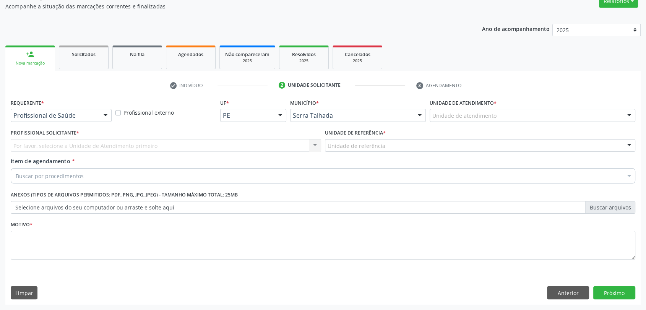
scroll to position [68, 0]
click at [62, 120] on div "Profissional de Saúde" at bounding box center [61, 115] width 101 height 13
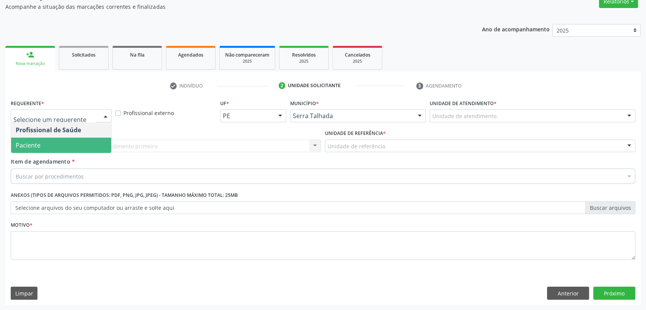
click at [58, 140] on span "Paciente" at bounding box center [61, 145] width 100 height 15
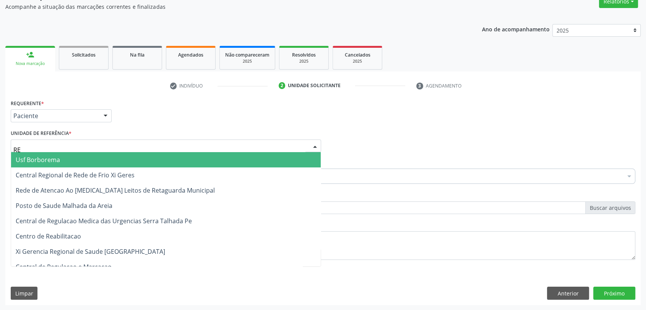
type input "REA"
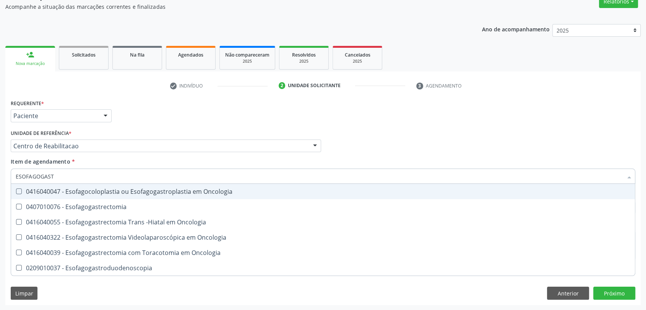
type input "ESOFAGOGASTR"
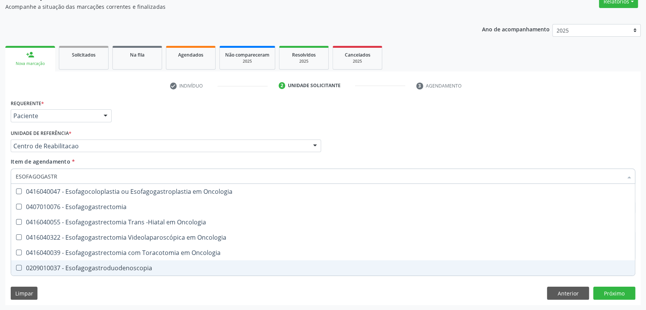
click at [86, 267] on div "0209010037 - Esofagogastroduodenoscopia" at bounding box center [323, 268] width 615 height 6
checkbox Esofagogastroduodenoscopia "true"
click at [85, 285] on div "Requerente * Paciente Profissional de Saúde Paciente Nenhum resultado encontrad…" at bounding box center [322, 201] width 635 height 208
checkbox Esofagogastrectomia "true"
checkbox Esofagogastroduodenoscopia "false"
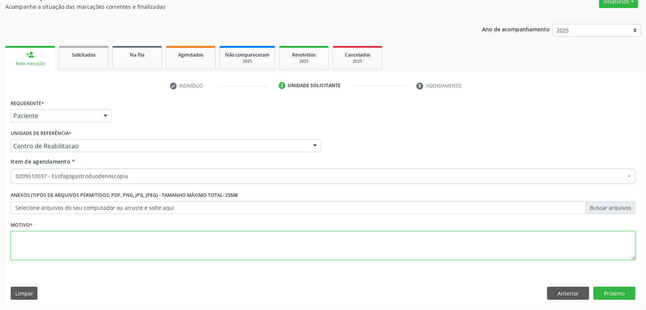
click at [83, 249] on textarea at bounding box center [323, 245] width 625 height 29
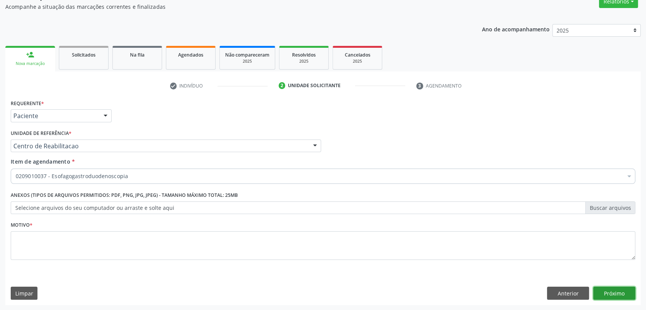
click at [621, 291] on button "Próximo" at bounding box center [614, 293] width 42 height 13
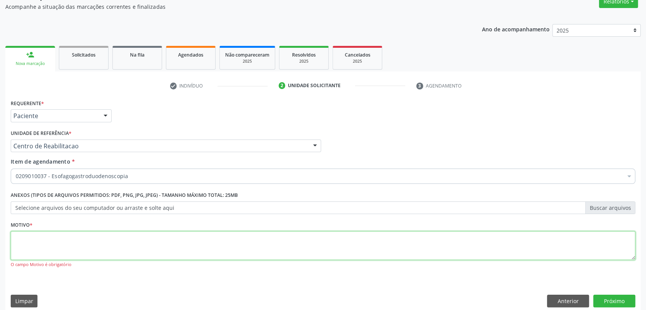
click at [220, 248] on textarea at bounding box center [323, 245] width 625 height 29
type textarea "."
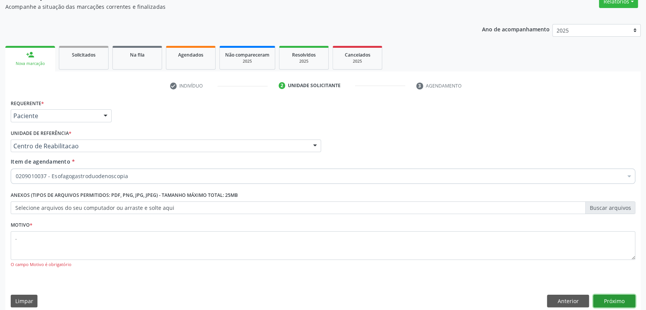
click at [597, 297] on button "Próximo" at bounding box center [614, 301] width 42 height 13
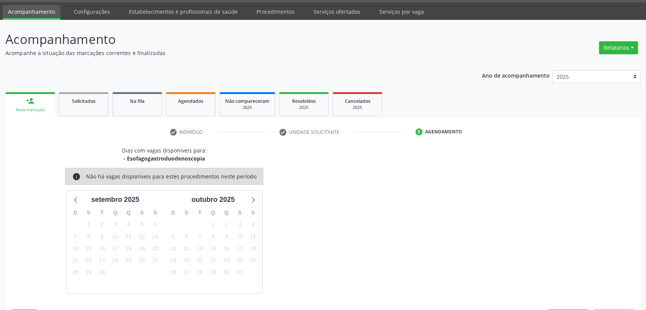
scroll to position [45, 0]
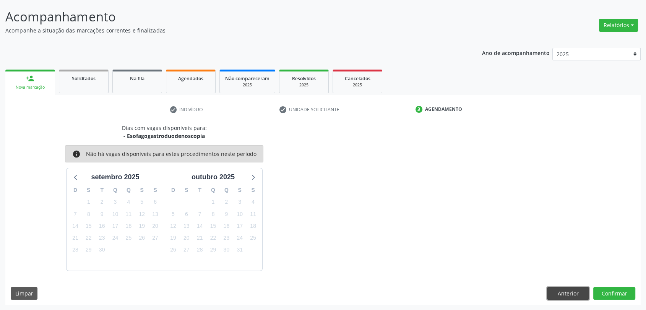
click at [585, 294] on button "Anterior" at bounding box center [568, 293] width 42 height 13
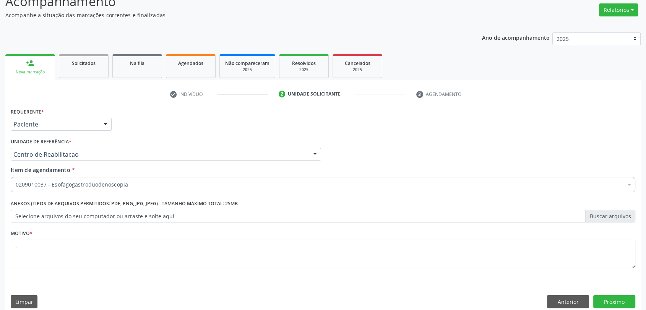
scroll to position [68, 0]
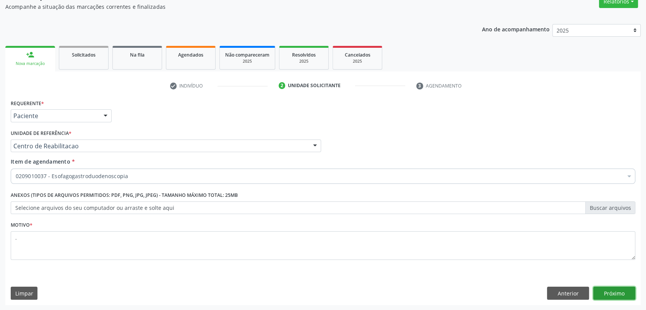
click at [612, 296] on button "Próximo" at bounding box center [614, 293] width 42 height 13
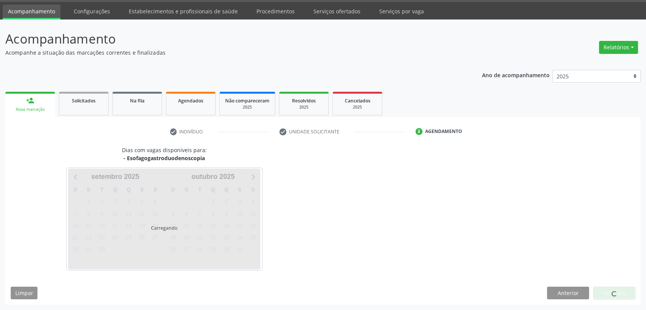
scroll to position [22, 0]
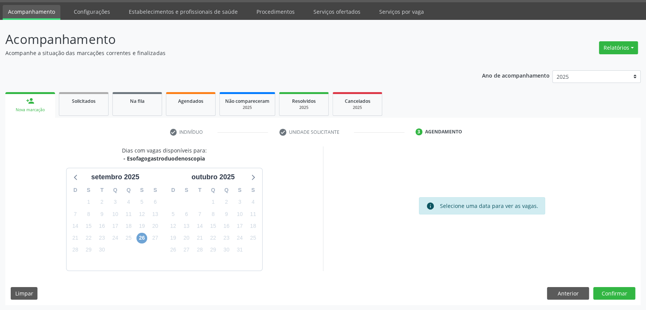
click at [138, 239] on span "26" at bounding box center [141, 238] width 11 height 11
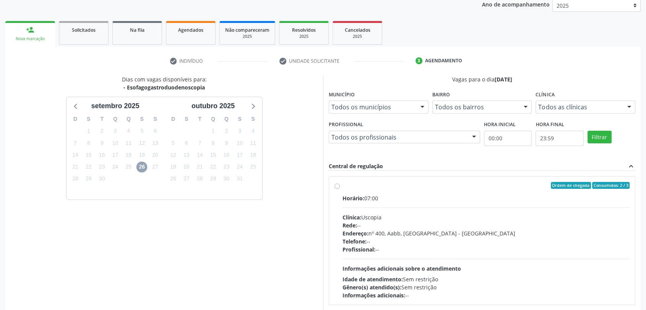
scroll to position [133, 0]
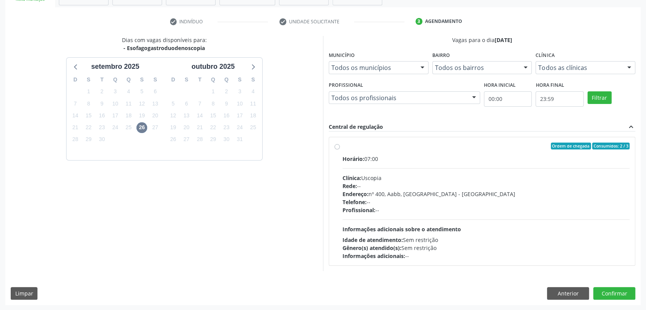
click at [354, 180] on span "Clínica:" at bounding box center [352, 177] width 19 height 7
click at [340, 149] on input "Ordem de chegada Consumidos: 2 / 3 Horário: 07:00 Clínica: Uscopia Rede: -- End…" at bounding box center [337, 146] width 5 height 7
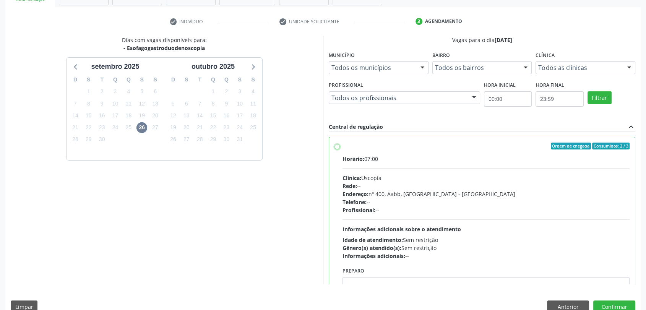
radio input "true"
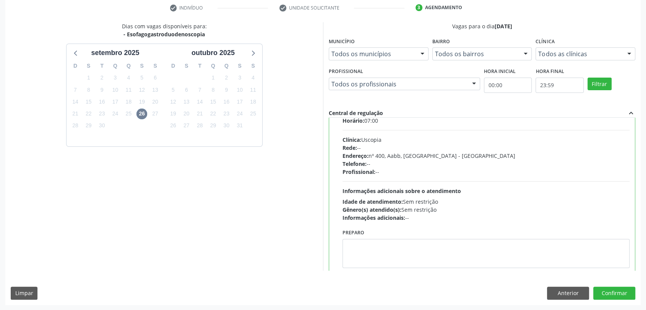
scroll to position [37, 0]
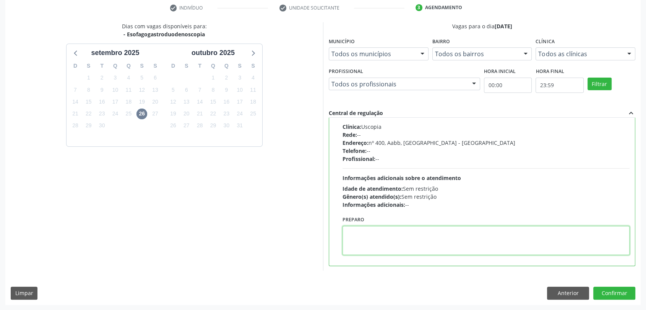
click at [389, 232] on textarea at bounding box center [486, 240] width 287 height 29
type textarea "a"
type textarea "Agendar data do exame na clínica"
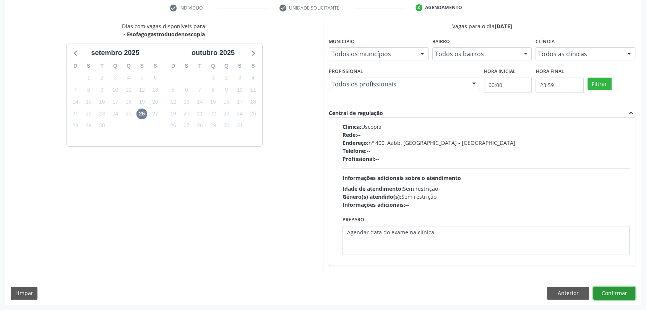
click at [611, 288] on button "Confirmar" at bounding box center [614, 293] width 42 height 13
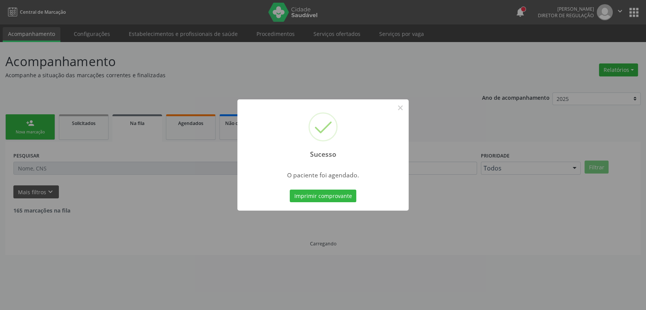
scroll to position [0, 0]
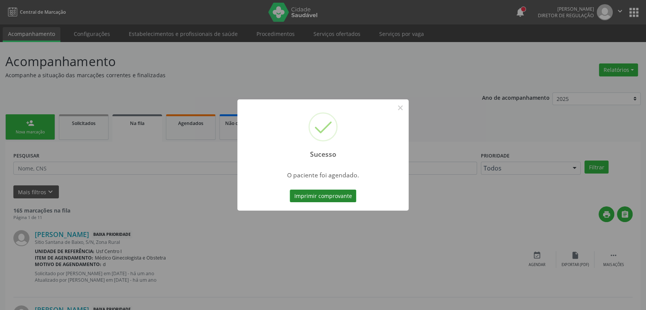
click at [338, 198] on button "Imprimir comprovante" at bounding box center [323, 196] width 67 height 13
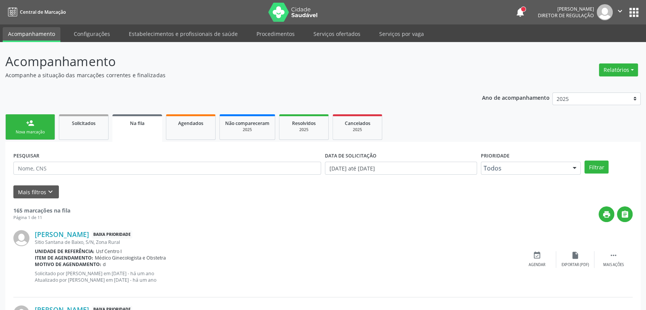
click at [46, 135] on link "person_add Nova marcação" at bounding box center [30, 127] width 50 height 26
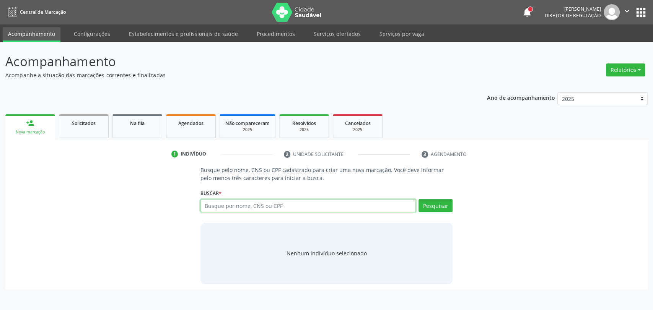
click at [262, 202] on input "text" at bounding box center [308, 205] width 216 height 13
paste input "898 0037 2965 1023"
type input "898 0037 2965 1023"
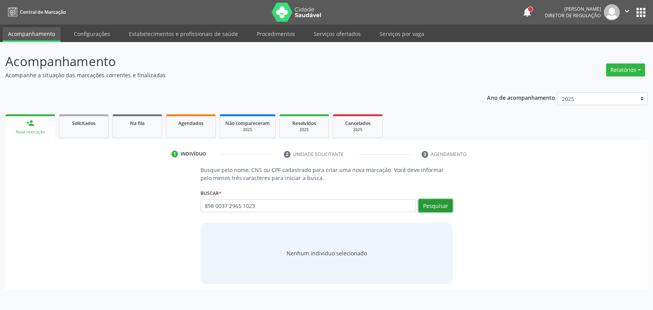
click at [446, 209] on button "Pesquisar" at bounding box center [435, 205] width 34 height 13
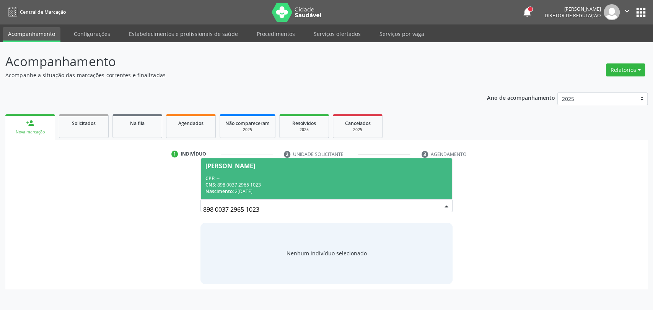
click at [269, 175] on div "CPF: --" at bounding box center [326, 178] width 242 height 6
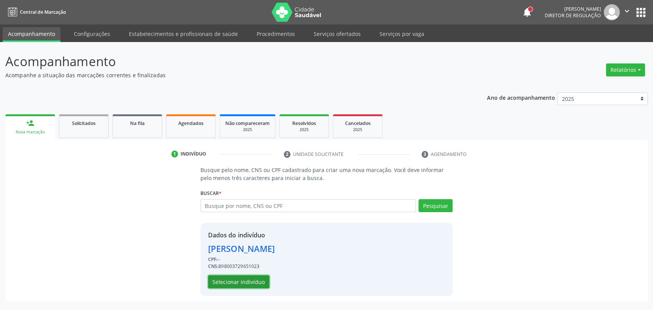
click at [258, 280] on button "Selecionar indivíduo" at bounding box center [238, 281] width 61 height 13
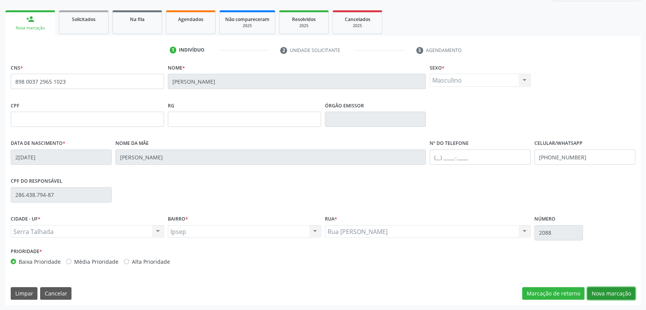
click at [618, 293] on button "Nova marcação" at bounding box center [611, 293] width 48 height 13
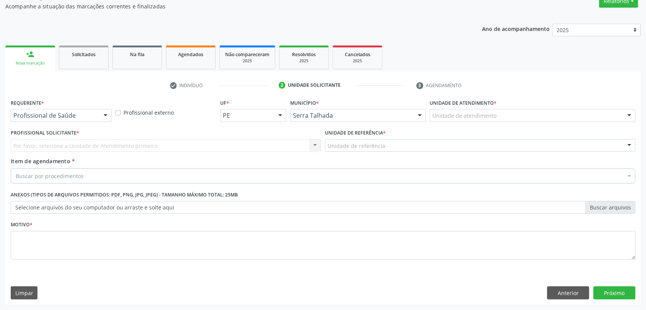
scroll to position [68, 0]
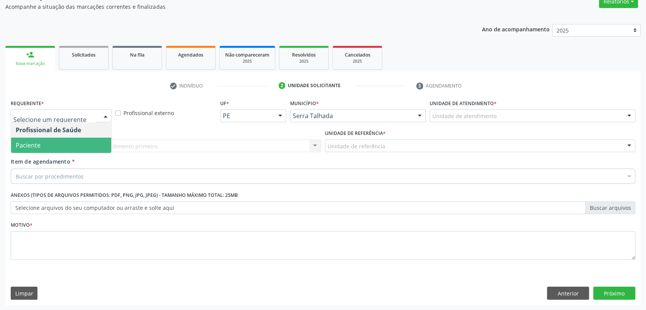
click at [31, 149] on span "Paciente" at bounding box center [61, 145] width 100 height 15
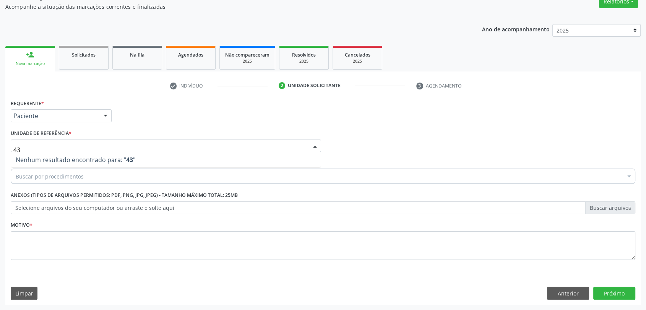
type input "4"
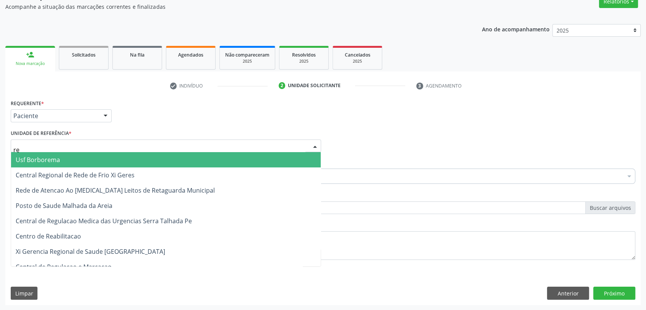
type input "rea"
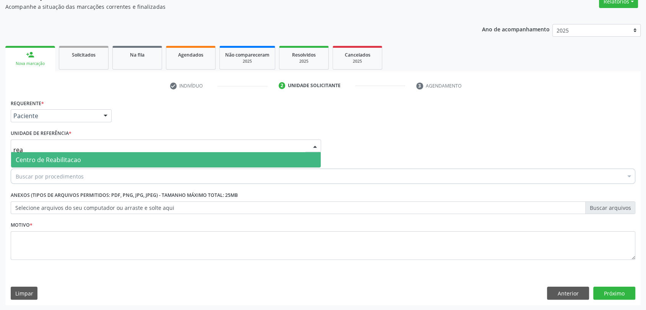
click at [67, 157] on span "Centro de Reabilitacao" at bounding box center [48, 160] width 65 height 8
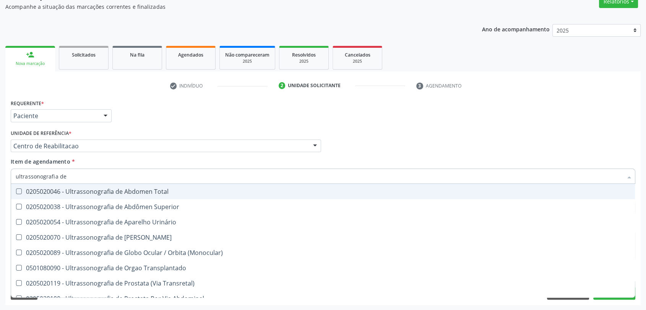
type input "ultrassonografia de t"
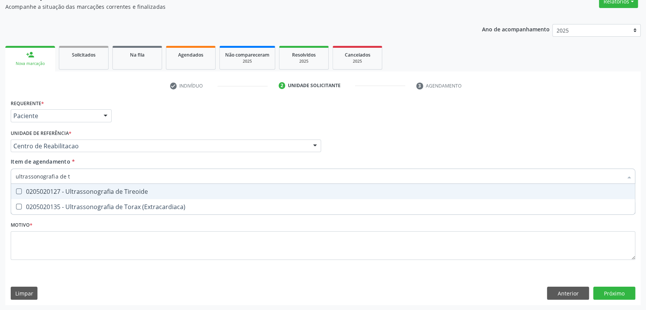
click at [67, 184] on span "0205020127 - Ultrassonografia de Tireoide" at bounding box center [323, 191] width 624 height 15
checkbox Tireoide "true"
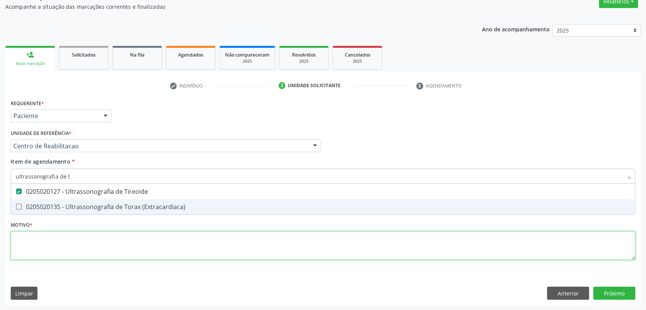
click at [58, 237] on div "Requerente * Paciente Profissional de Saúde Paciente Nenhum resultado encontrad…" at bounding box center [323, 183] width 625 height 173
checkbox \(Extracardiaca\) "true"
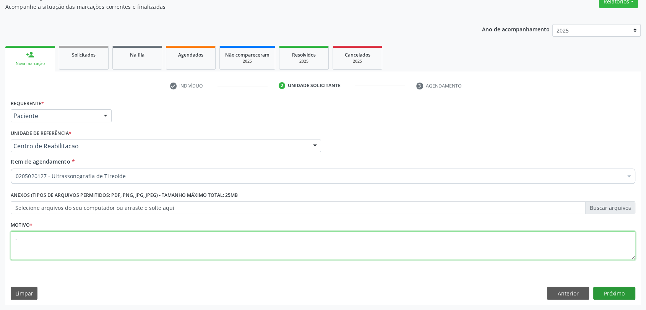
type textarea "."
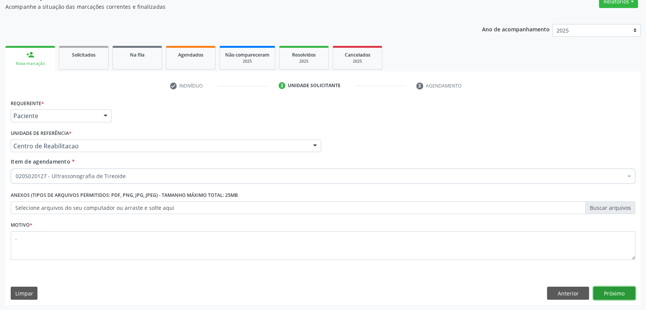
click at [606, 290] on button "Próximo" at bounding box center [614, 293] width 42 height 13
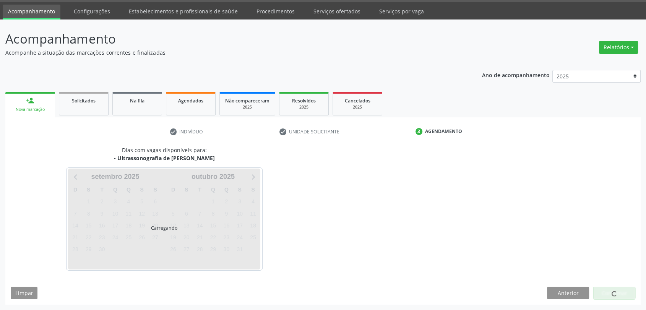
scroll to position [22, 0]
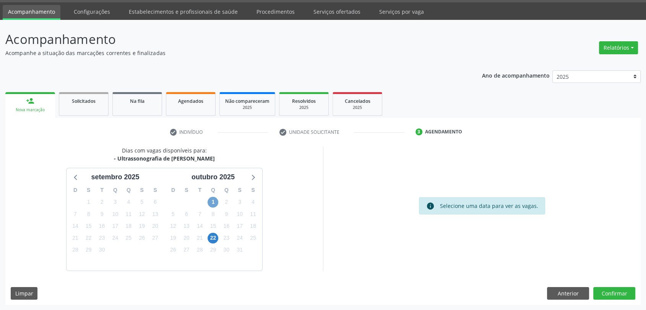
click at [217, 200] on span "1" at bounding box center [213, 202] width 11 height 11
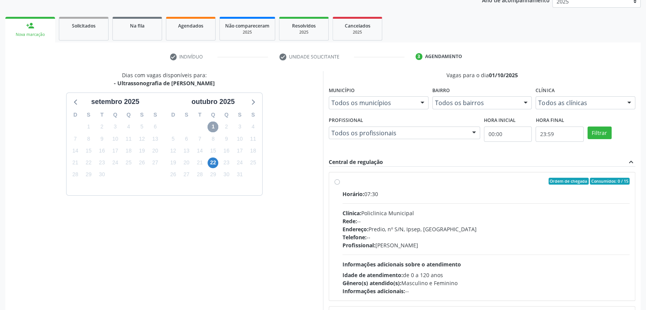
scroll to position [146, 0]
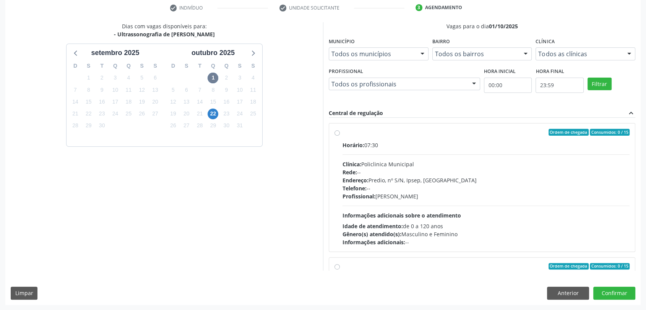
click at [405, 151] on div "Horário: 07:30 Clínica: Policlinica Municipal Rede: -- Endereço: Predio, nº S/N…" at bounding box center [486, 193] width 287 height 105
click at [340, 136] on input "Ordem de chegada Consumidos: 0 / 15 Horário: 07:30 Clínica: Policlinica Municip…" at bounding box center [337, 132] width 5 height 7
radio input "true"
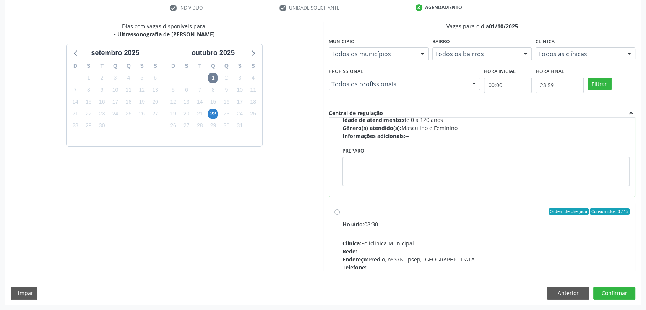
scroll to position [170, 0]
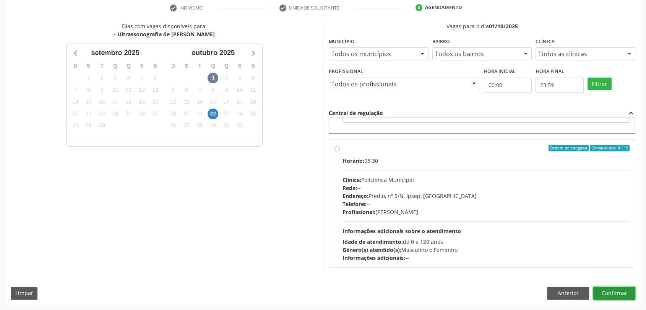
click at [628, 296] on button "Confirmar" at bounding box center [614, 293] width 42 height 13
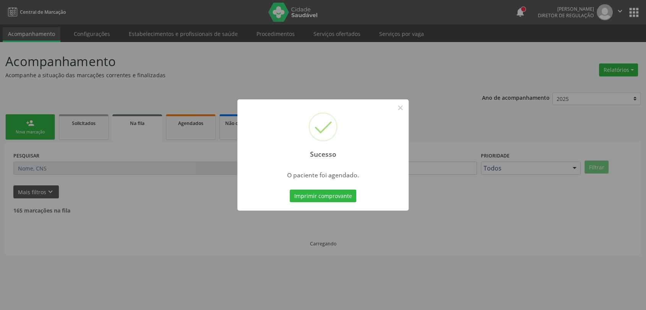
scroll to position [0, 0]
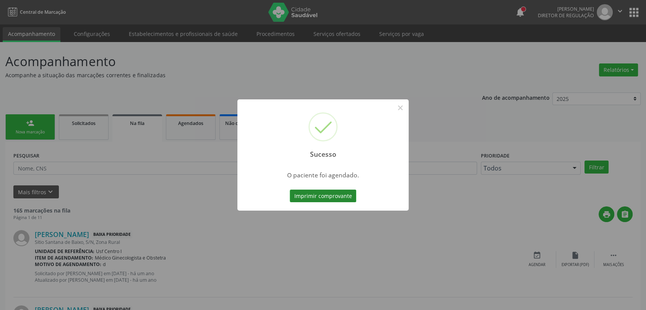
click at [336, 194] on button "Imprimir comprovante" at bounding box center [323, 196] width 67 height 13
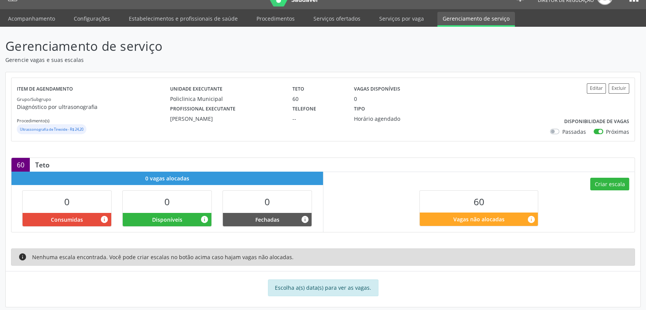
scroll to position [23, 0]
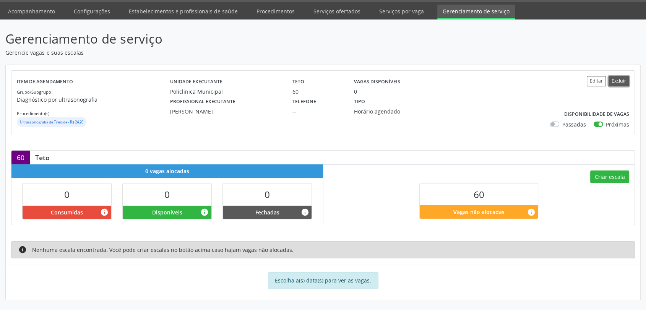
click at [620, 81] on button "Excluir" at bounding box center [619, 81] width 21 height 10
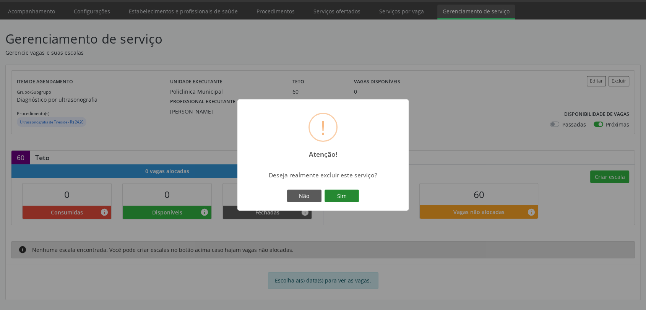
click at [354, 199] on button "Sim" at bounding box center [342, 196] width 34 height 13
click at [326, 196] on button "OK" at bounding box center [323, 196] width 34 height 13
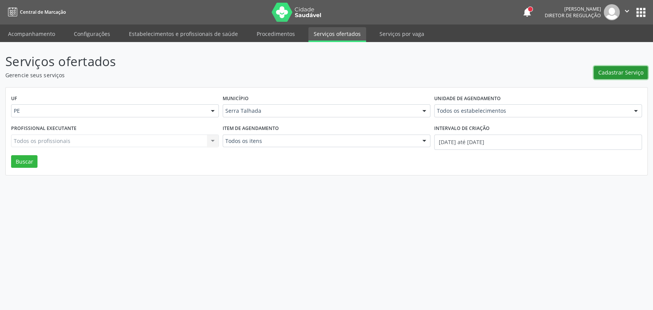
click at [607, 69] on span "Cadastrar Serviço" at bounding box center [620, 72] width 45 height 8
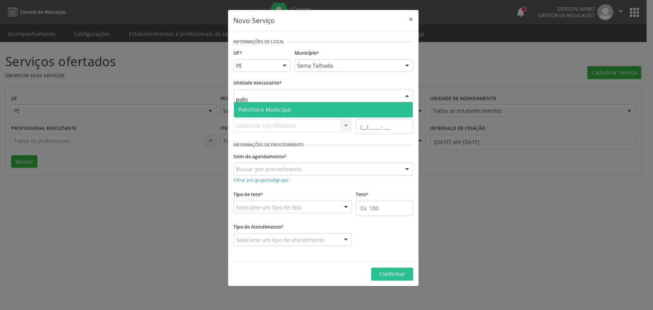
type input "policl"
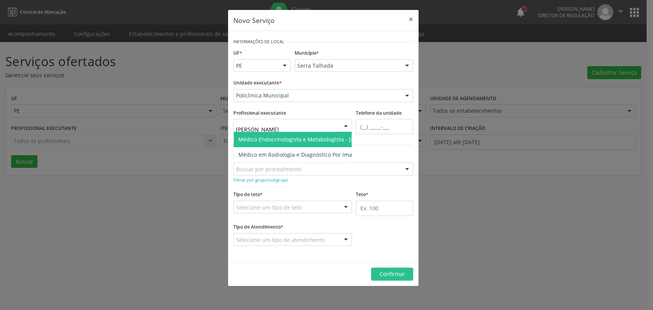
type input "antonio car"
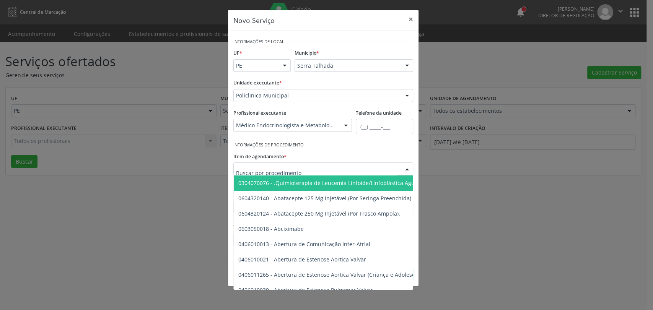
click at [266, 174] on div at bounding box center [323, 168] width 180 height 13
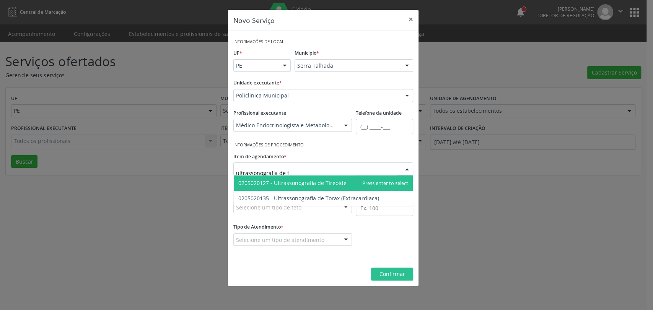
type input "ultrassonografia de ti"
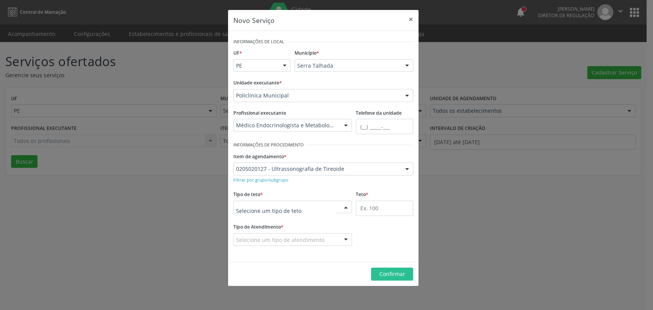
click at [303, 205] on div at bounding box center [292, 207] width 119 height 13
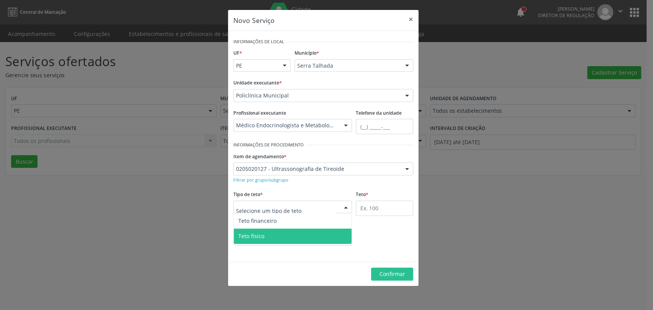
click at [301, 230] on span "Teto físico" at bounding box center [293, 236] width 118 height 15
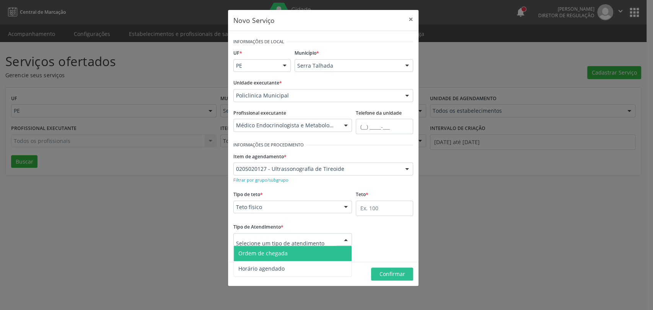
click at [297, 234] on div at bounding box center [292, 239] width 119 height 13
click at [291, 253] on span "Ordem de chegada" at bounding box center [293, 253] width 118 height 15
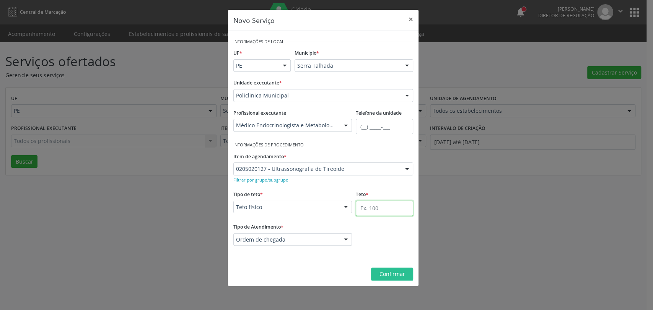
click at [385, 214] on input "text" at bounding box center [384, 208] width 57 height 15
type input "60"
click at [403, 276] on span "Confirmar" at bounding box center [392, 273] width 26 height 7
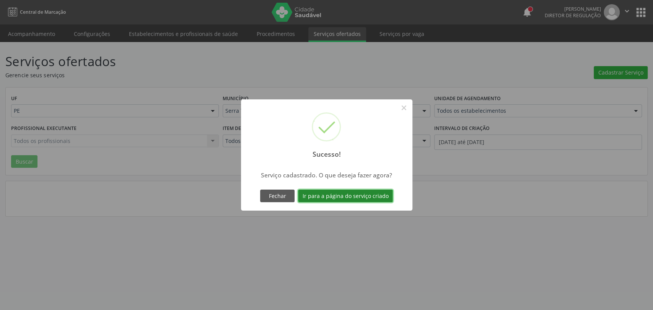
click at [349, 198] on button "Ir para a página do serviço criado" at bounding box center [345, 196] width 95 height 13
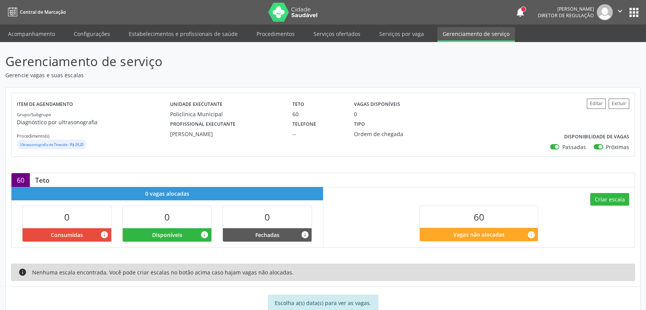
click at [562, 146] on label "Passadas" at bounding box center [574, 147] width 24 height 8
click at [556, 146] on input "Passadas" at bounding box center [552, 146] width 5 height 7
checkbox input "false"
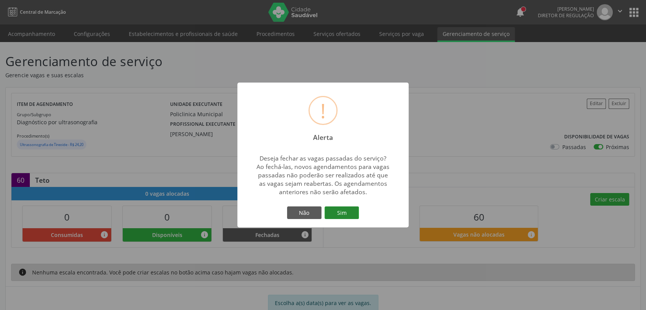
click at [349, 211] on button "Sim" at bounding box center [342, 212] width 34 height 13
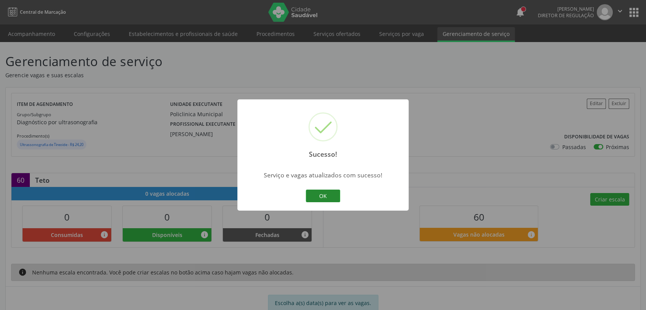
click at [330, 194] on button "OK" at bounding box center [323, 196] width 34 height 13
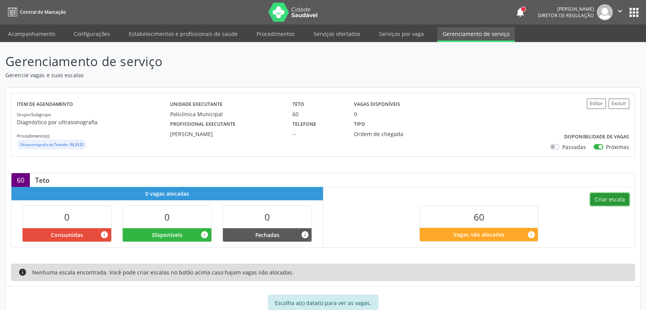
click at [611, 195] on button "Criar escala" at bounding box center [609, 199] width 39 height 13
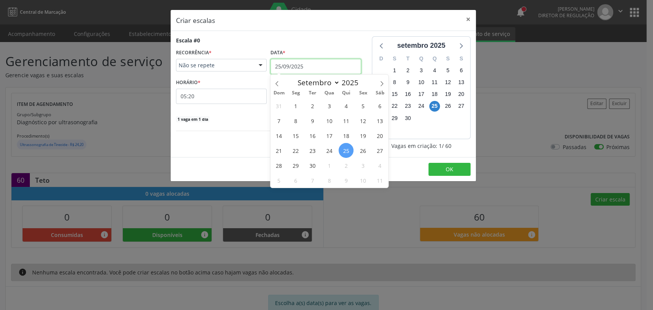
click at [308, 65] on input "25/09/2025" at bounding box center [315, 66] width 91 height 15
click at [380, 82] on icon at bounding box center [381, 83] width 5 height 5
select select "9"
click at [333, 105] on span "1" at bounding box center [329, 105] width 15 height 15
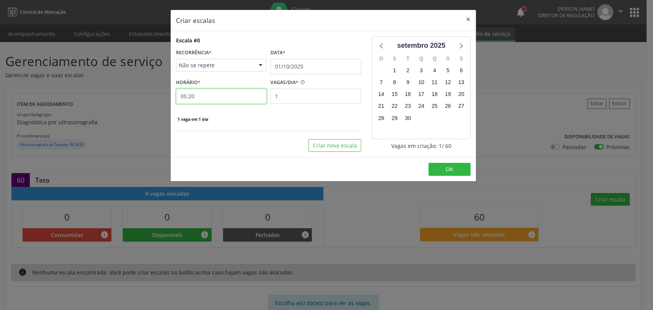
click at [229, 102] on input "05:20" at bounding box center [221, 96] width 91 height 15
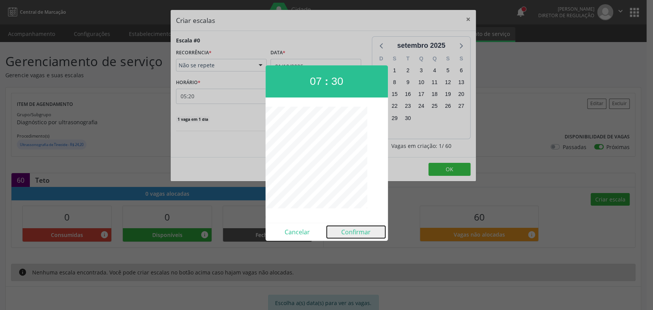
click at [367, 232] on button "Confirmar" at bounding box center [356, 232] width 58 height 12
type input "07:30"
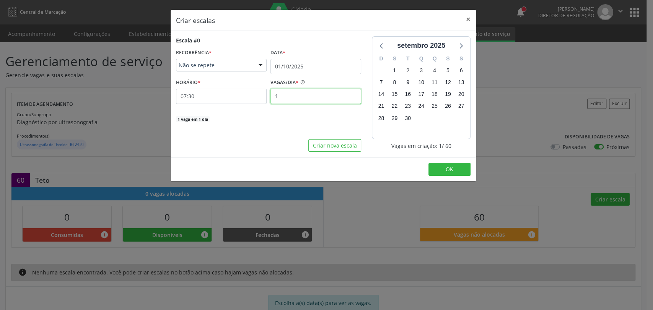
click at [317, 99] on input "1" at bounding box center [315, 96] width 91 height 15
type input "15"
click at [347, 143] on button "Criar nova escala" at bounding box center [334, 145] width 53 height 13
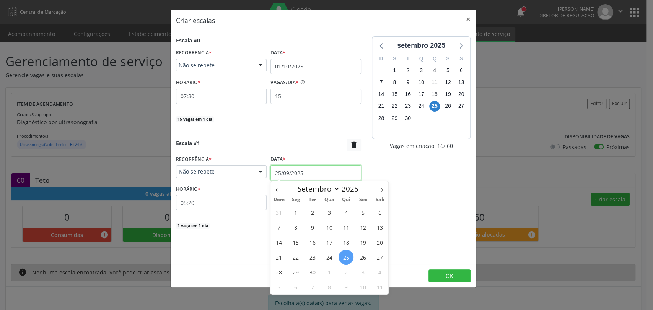
click at [308, 170] on input "25/09/2025" at bounding box center [315, 172] width 91 height 15
click at [380, 189] on icon at bounding box center [381, 189] width 5 height 5
select select "9"
click at [333, 213] on span "1" at bounding box center [329, 212] width 15 height 15
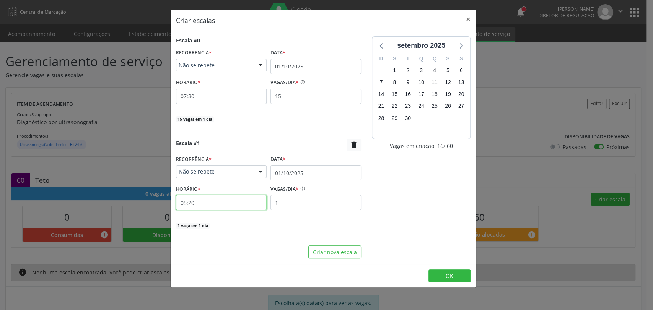
click at [232, 205] on input "05:20" at bounding box center [221, 202] width 91 height 15
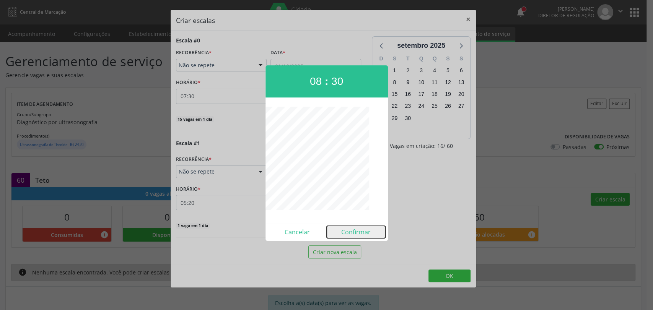
click at [351, 232] on button "Confirmar" at bounding box center [356, 232] width 58 height 12
type input "08:30"
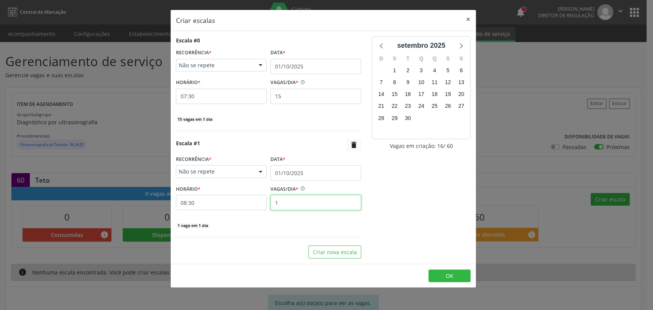
click at [311, 203] on input "1" at bounding box center [315, 202] width 91 height 15
type input "15"
click at [348, 253] on button "Criar nova escala" at bounding box center [334, 251] width 53 height 13
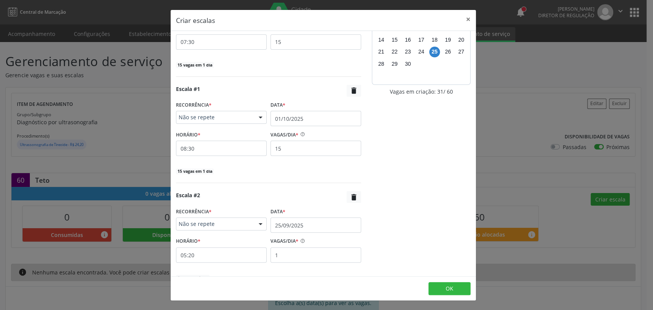
scroll to position [93, 0]
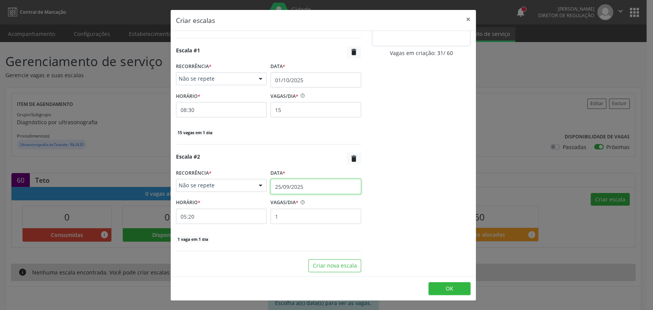
click at [312, 191] on input "25/09/2025" at bounding box center [315, 186] width 91 height 15
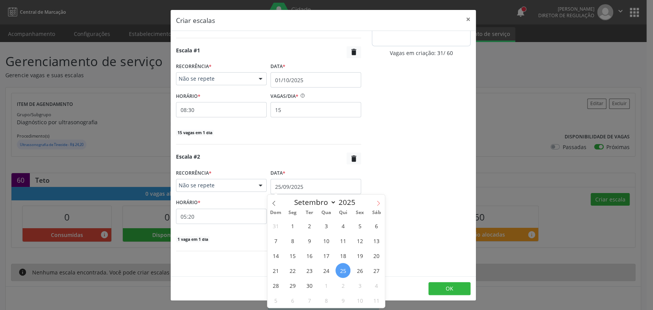
click at [377, 203] on icon at bounding box center [377, 203] width 5 height 5
select select "9"
click at [328, 271] on span "22" at bounding box center [325, 270] width 15 height 15
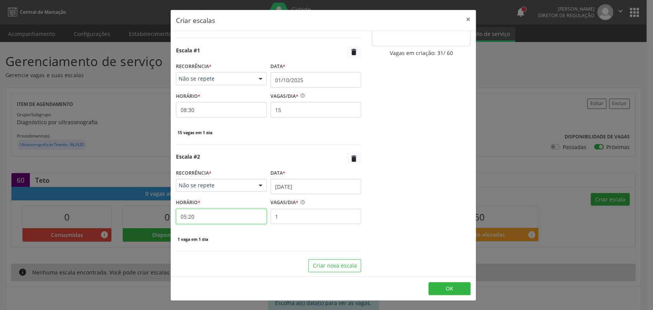
click at [234, 223] on input "05:20" at bounding box center [221, 216] width 91 height 15
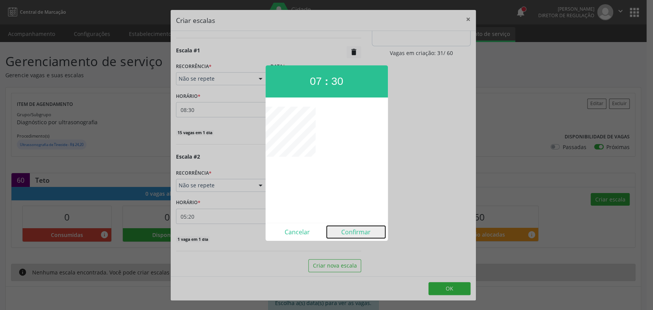
click at [348, 232] on button "Confirmar" at bounding box center [356, 232] width 58 height 12
type input "07:30"
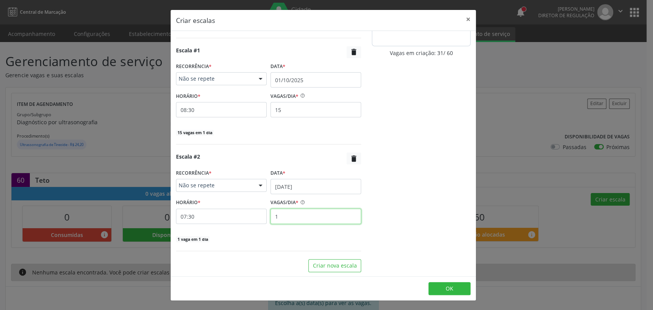
click at [323, 219] on input "1" at bounding box center [315, 216] width 91 height 15
type input "15"
click at [320, 262] on button "Criar nova escala" at bounding box center [334, 265] width 53 height 13
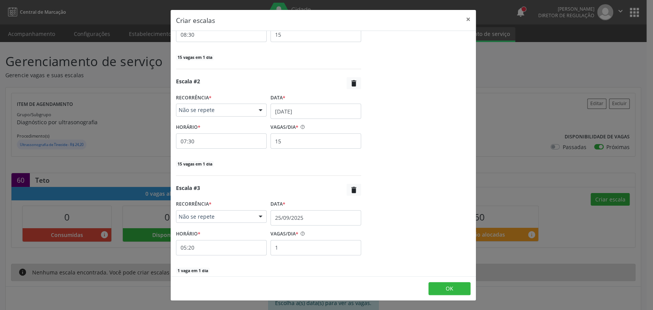
scroll to position [199, 0]
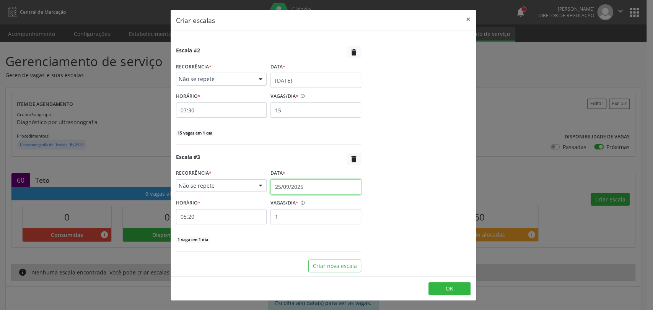
click at [323, 187] on input "25/09/2025" at bounding box center [315, 186] width 91 height 15
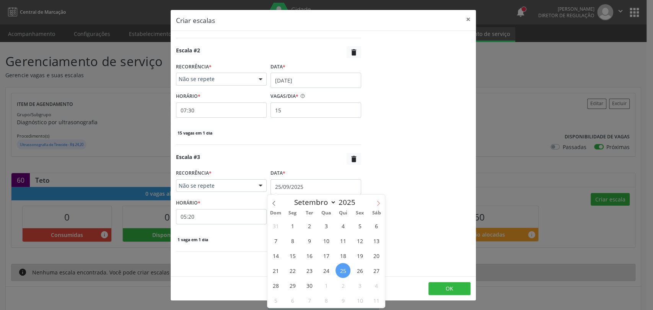
click at [378, 203] on icon at bounding box center [377, 203] width 5 height 5
select select "9"
click at [327, 268] on span "22" at bounding box center [325, 270] width 15 height 15
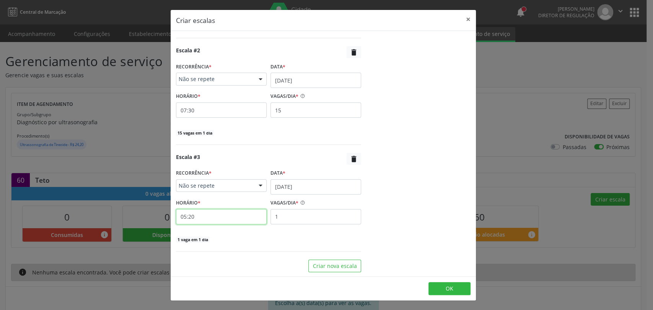
click at [228, 220] on input "05:20" at bounding box center [221, 216] width 91 height 15
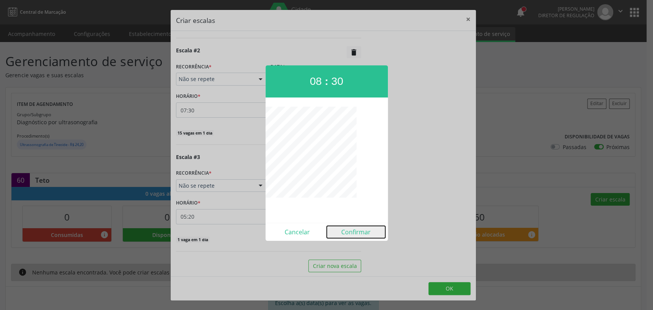
click at [341, 230] on button "Confirmar" at bounding box center [356, 232] width 58 height 12
type input "08:30"
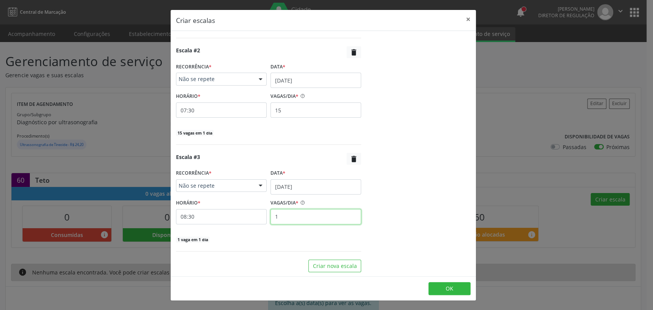
click at [312, 211] on input "1" at bounding box center [315, 216] width 91 height 15
type input "15"
click at [440, 288] on button "OK" at bounding box center [449, 288] width 42 height 13
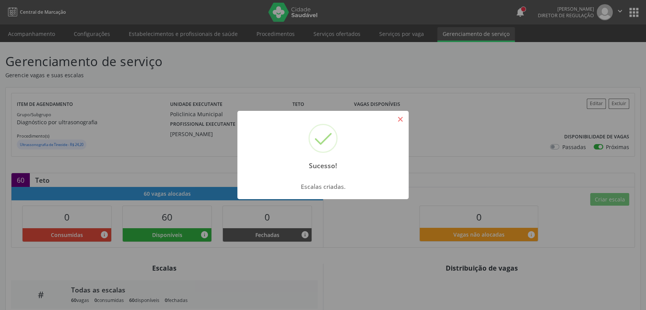
click at [399, 113] on button "×" at bounding box center [400, 119] width 13 height 13
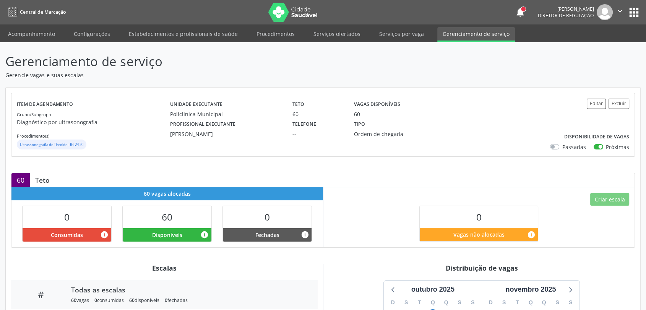
scroll to position [134, 0]
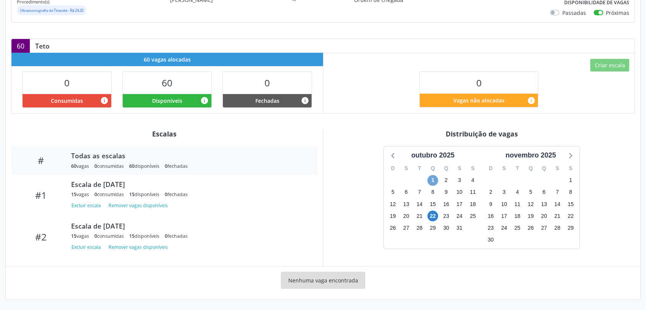
click at [434, 179] on span "1" at bounding box center [432, 180] width 11 height 11
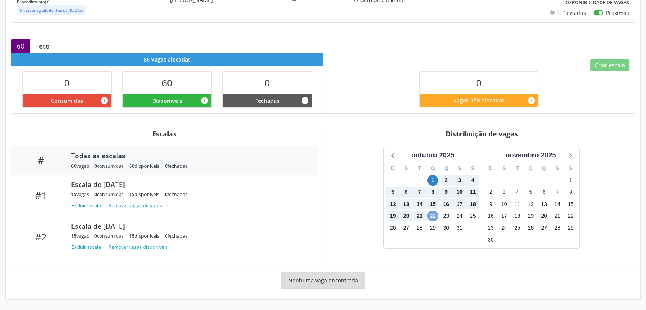
click at [434, 220] on span "22" at bounding box center [432, 216] width 11 height 11
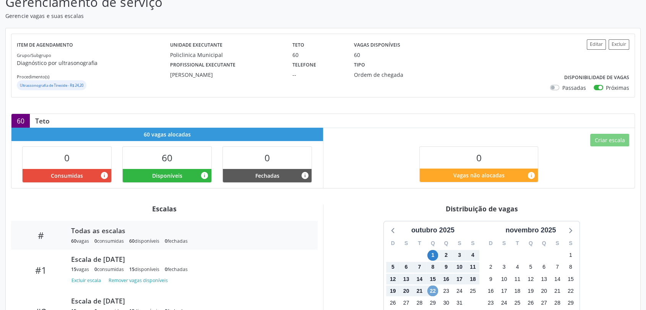
scroll to position [58, 0]
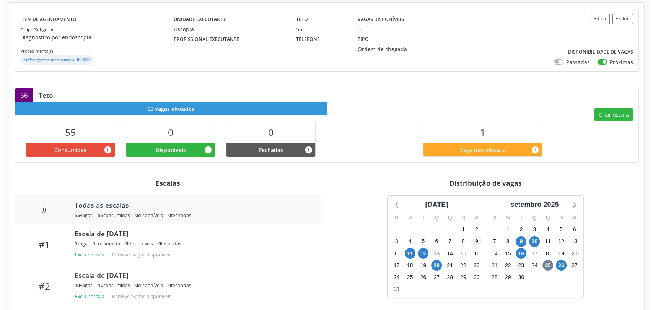
scroll to position [134, 0]
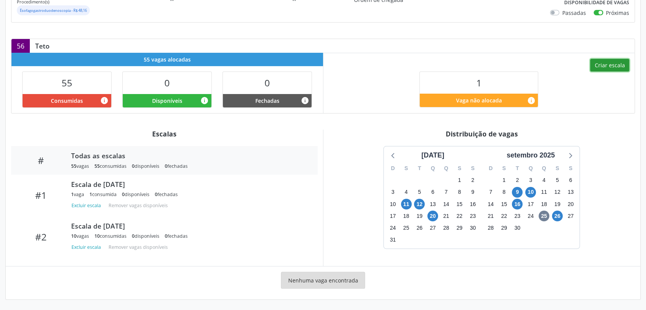
click at [614, 62] on button "Criar escala" at bounding box center [609, 65] width 39 height 13
select select "8"
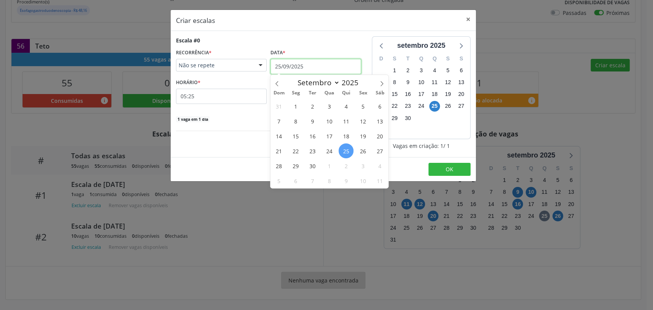
click at [285, 71] on input "25/09/2025" at bounding box center [315, 66] width 91 height 15
click at [358, 151] on span "26" at bounding box center [362, 150] width 15 height 15
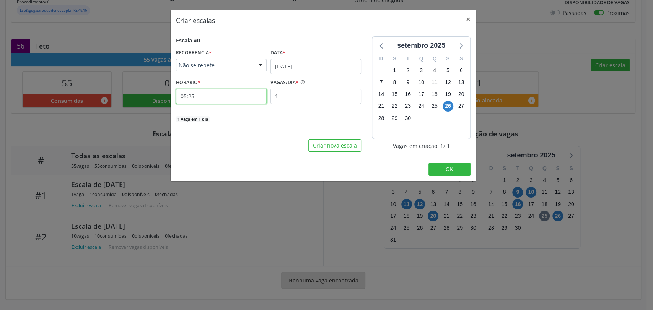
click at [210, 99] on input "05:25" at bounding box center [221, 96] width 91 height 15
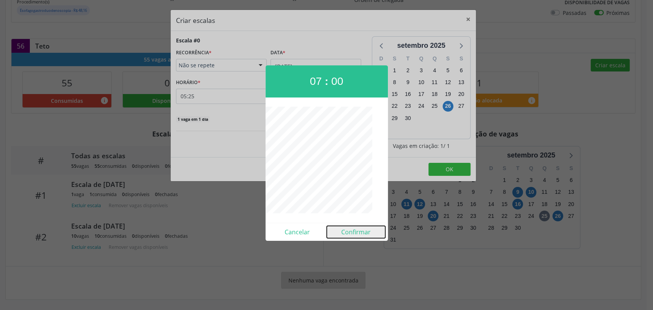
click at [352, 228] on button "Confirmar" at bounding box center [356, 232] width 58 height 12
type input "07:00"
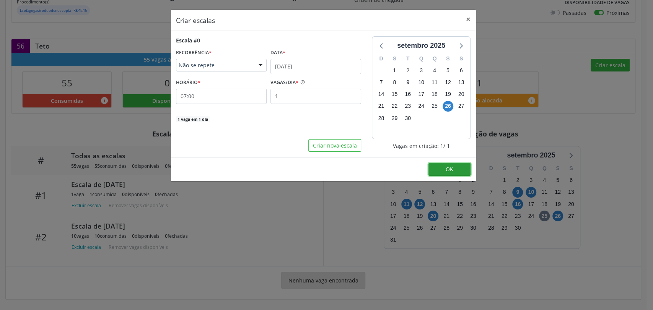
click at [444, 173] on button "OK" at bounding box center [449, 169] width 42 height 13
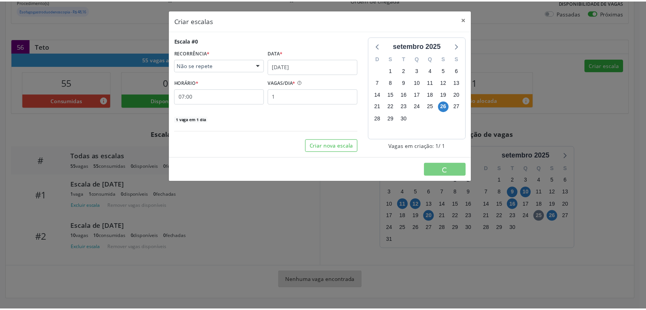
scroll to position [0, 0]
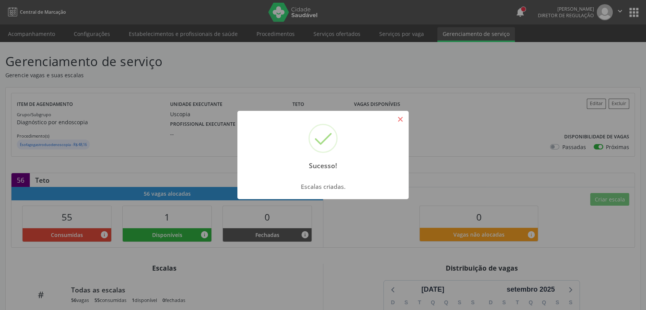
click at [398, 117] on button "×" at bounding box center [400, 119] width 13 height 13
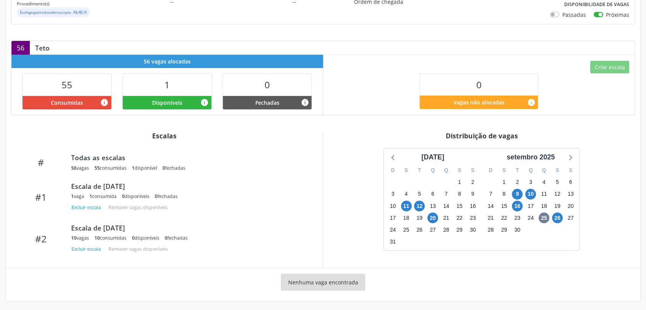
scroll to position [134, 0]
